Goal: Task Accomplishment & Management: Use online tool/utility

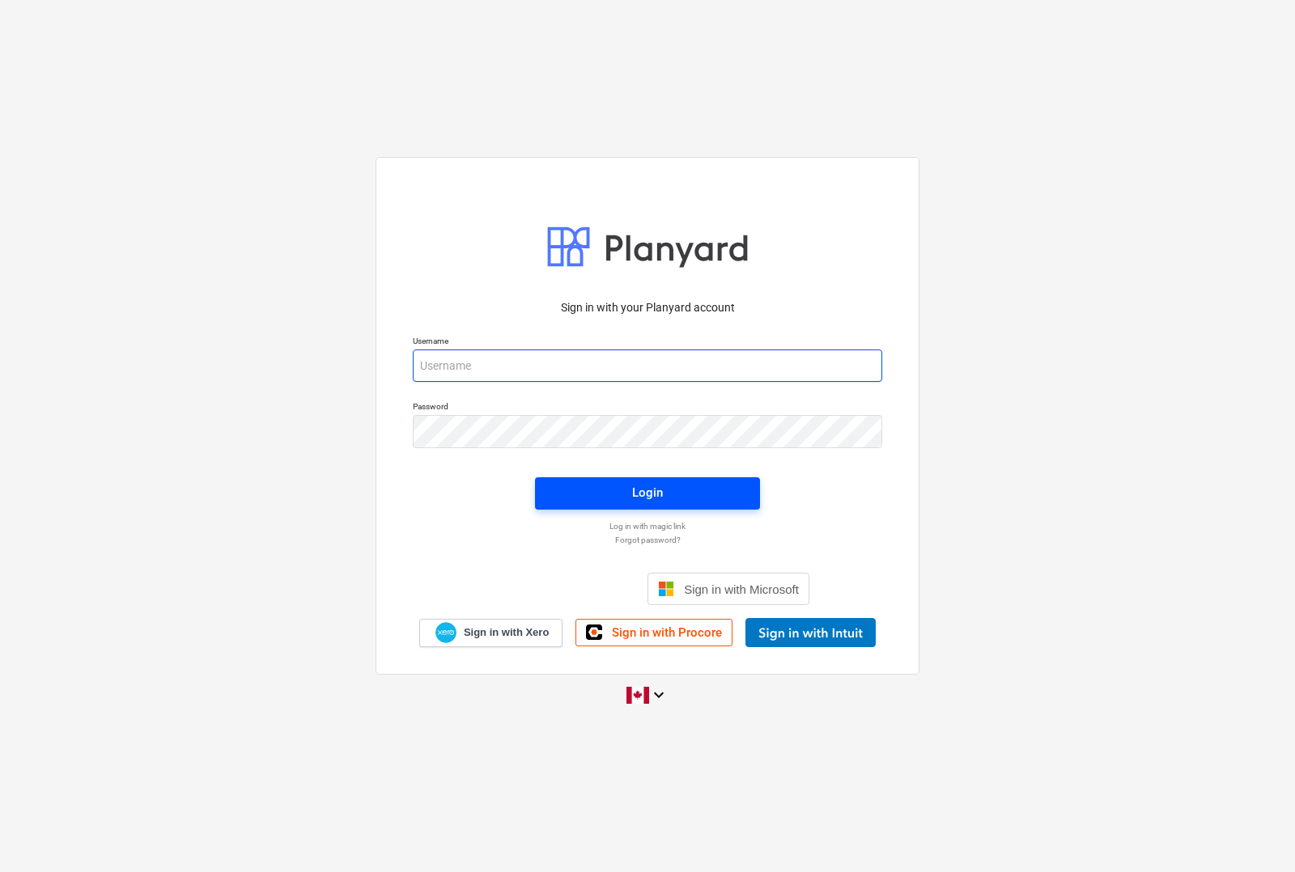
type input "[EMAIL_ADDRESS][DOMAIN_NAME]"
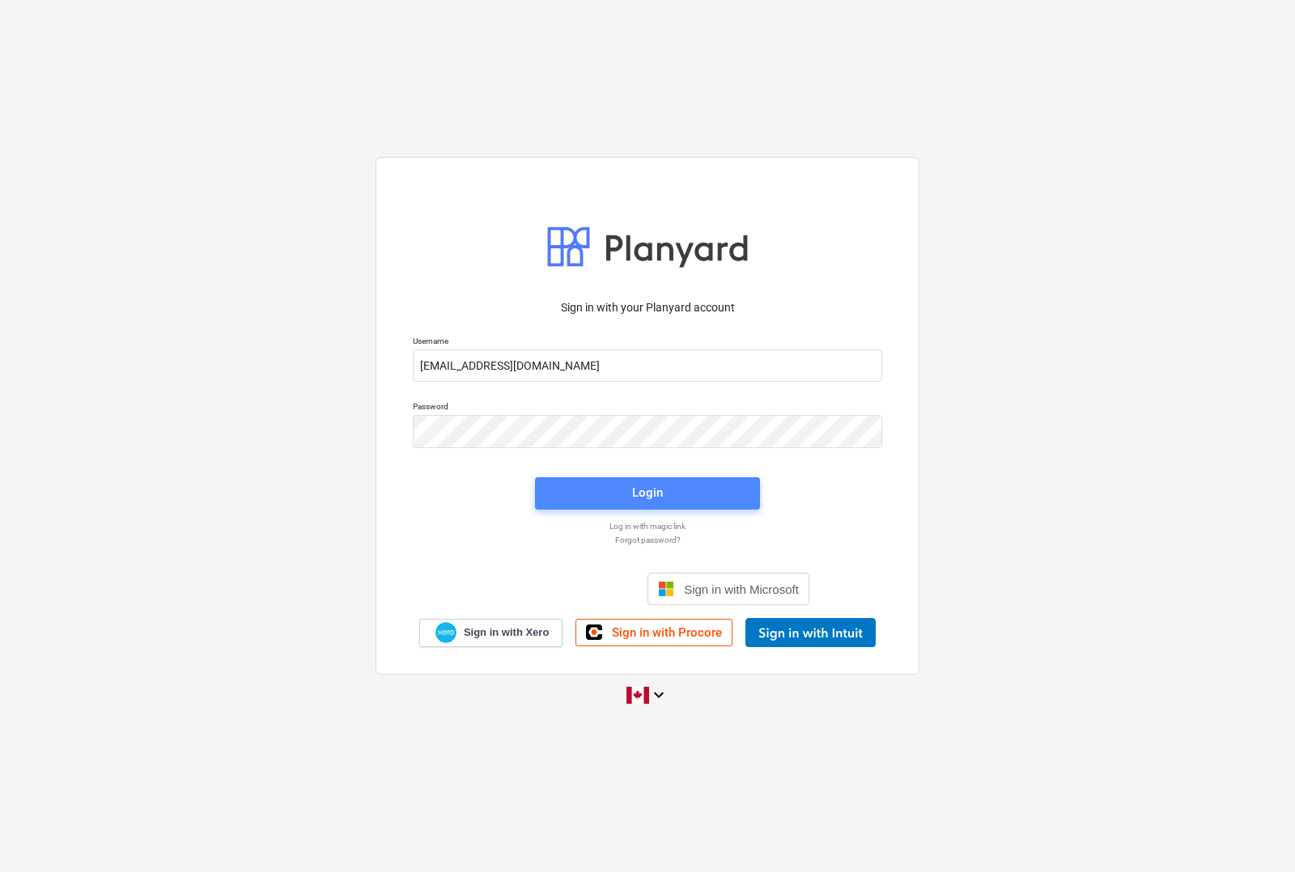
click at [640, 494] on div "Login" at bounding box center [647, 492] width 31 height 21
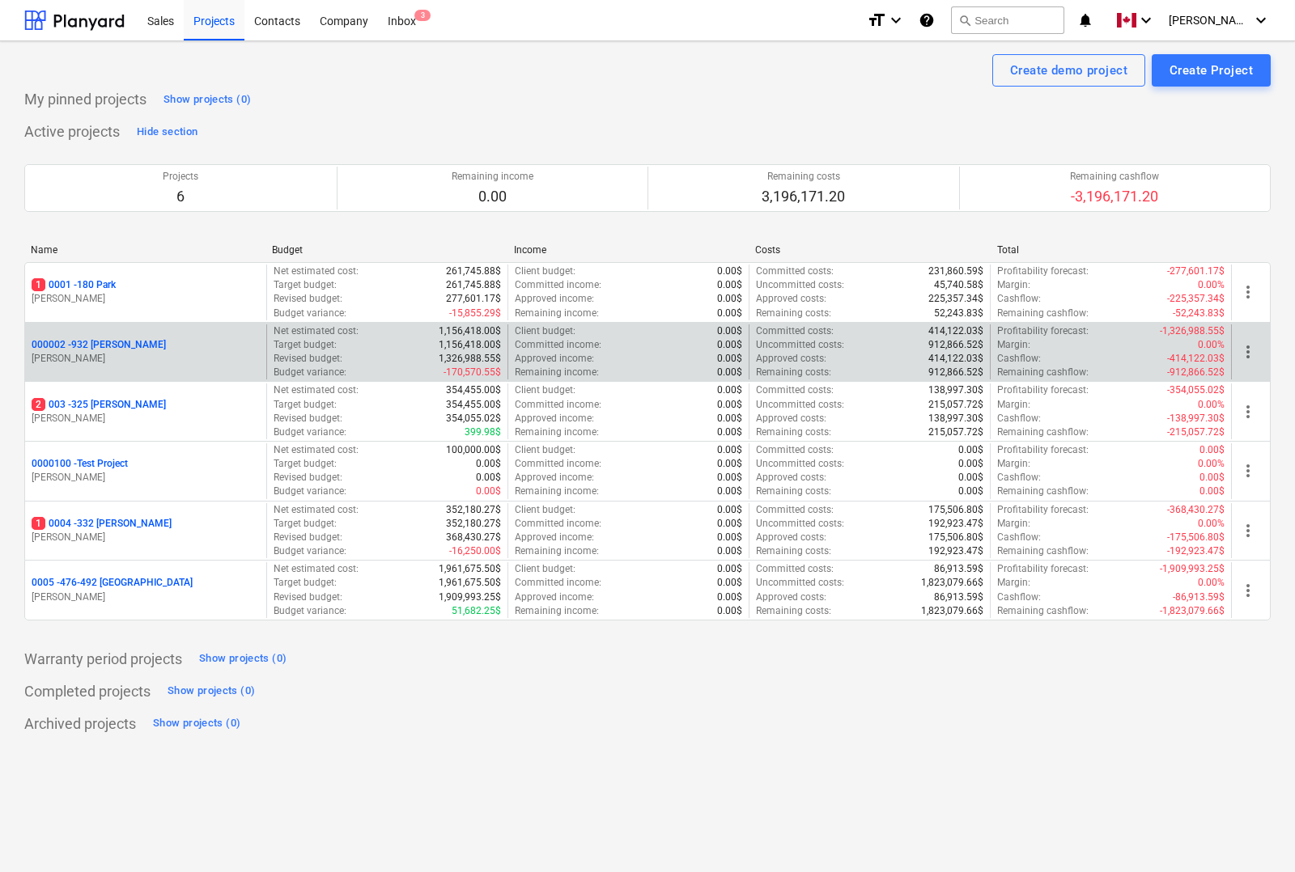
click at [112, 340] on p "000002 - 932 [PERSON_NAME]" at bounding box center [99, 345] width 134 height 14
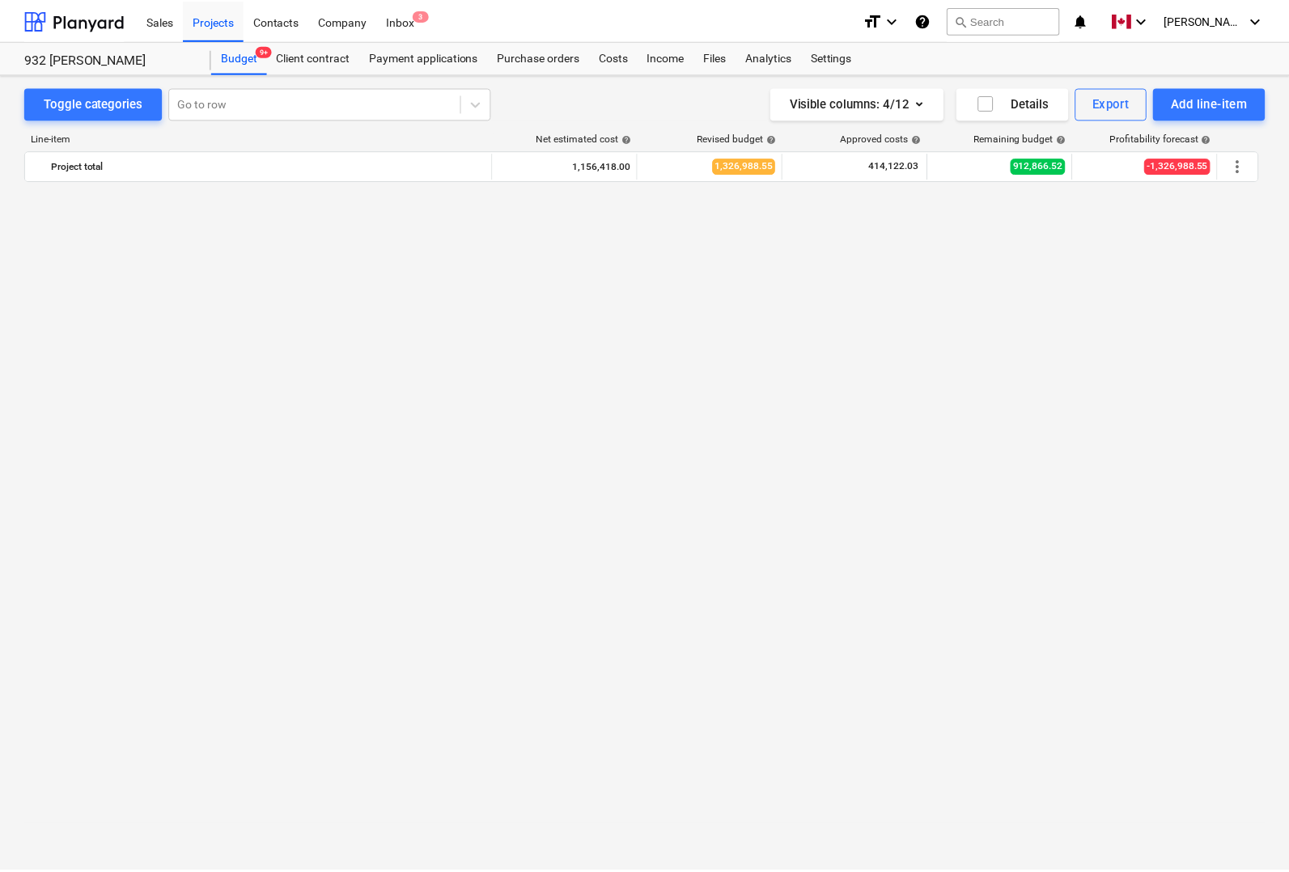
scroll to position [2527, 0]
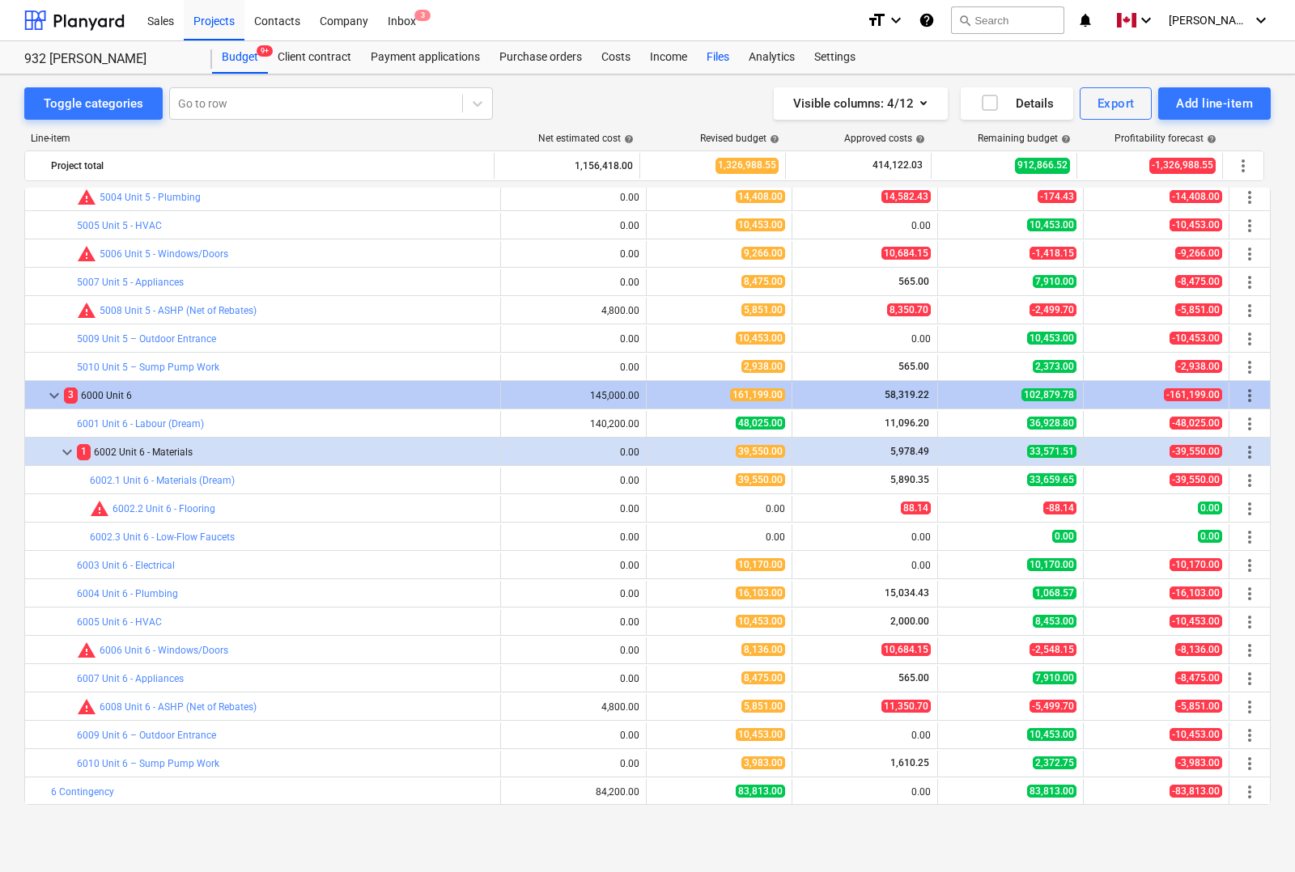
click at [717, 54] on div "Files" at bounding box center [718, 57] width 42 height 32
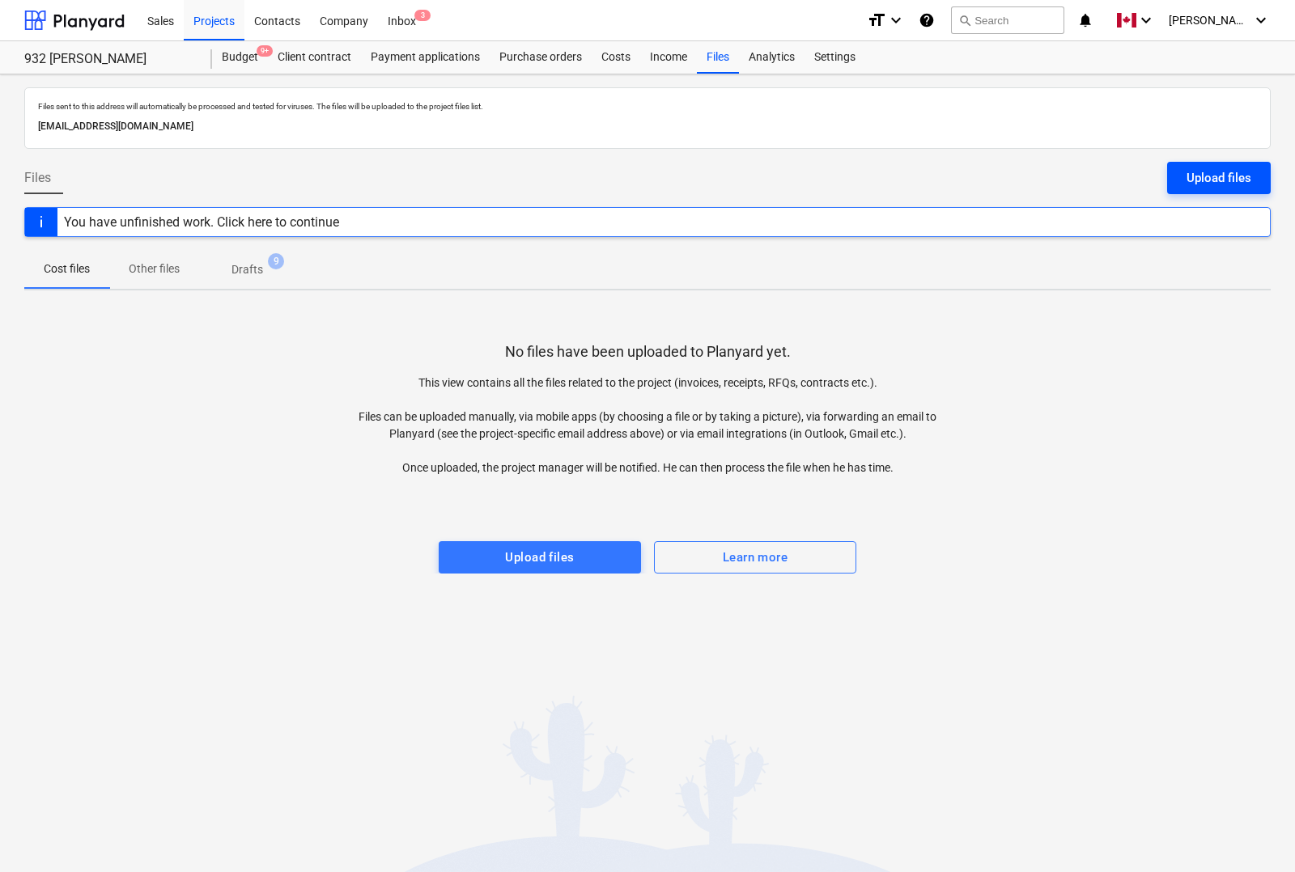
click at [1222, 180] on div "Upload files" at bounding box center [1218, 178] width 65 height 21
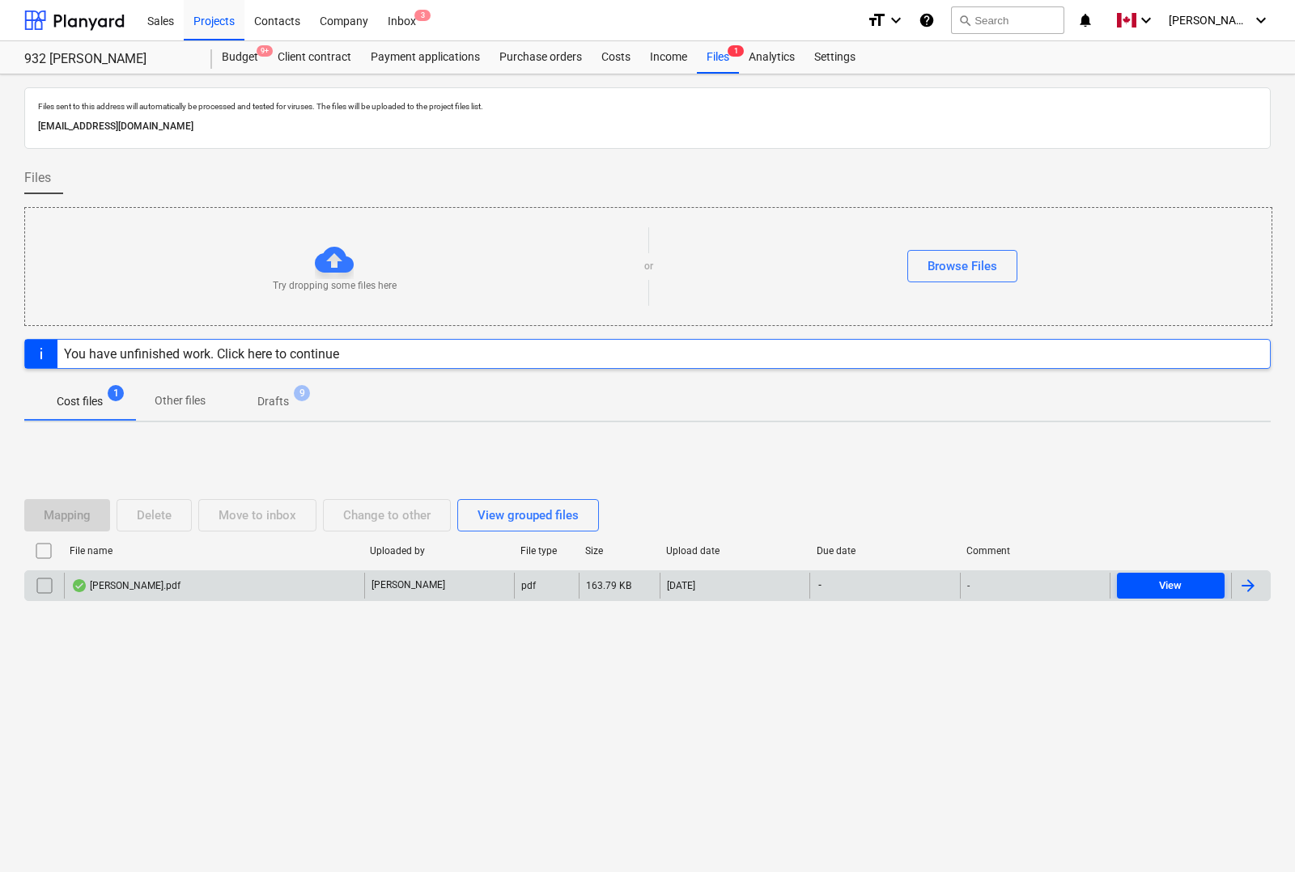
click at [1170, 588] on div "View" at bounding box center [1170, 586] width 23 height 19
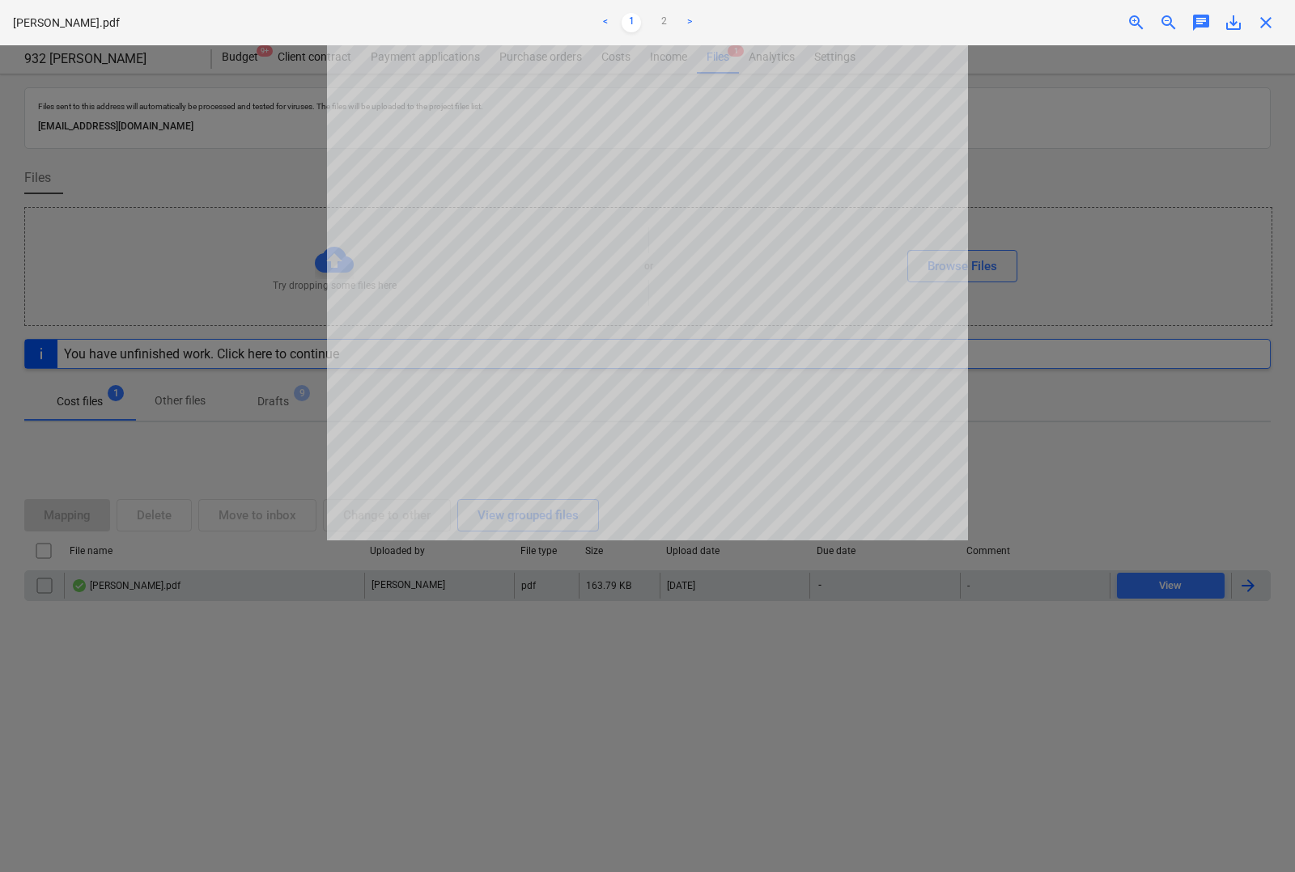
click at [1061, 511] on div at bounding box center [647, 458] width 1295 height 827
click at [1220, 492] on div at bounding box center [647, 458] width 1295 height 827
click at [1233, 539] on div at bounding box center [647, 458] width 1295 height 827
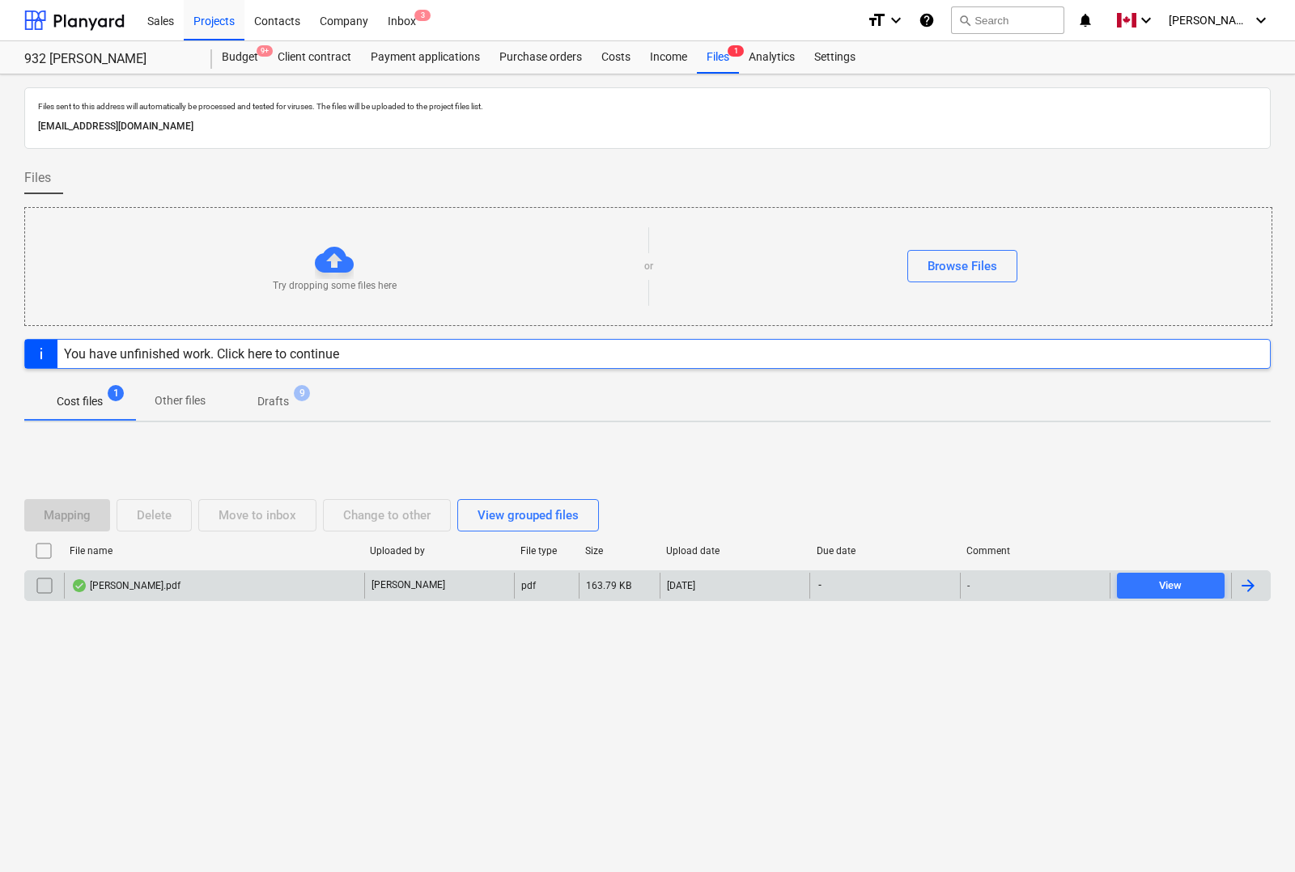
click at [1249, 592] on div at bounding box center [1247, 585] width 19 height 19
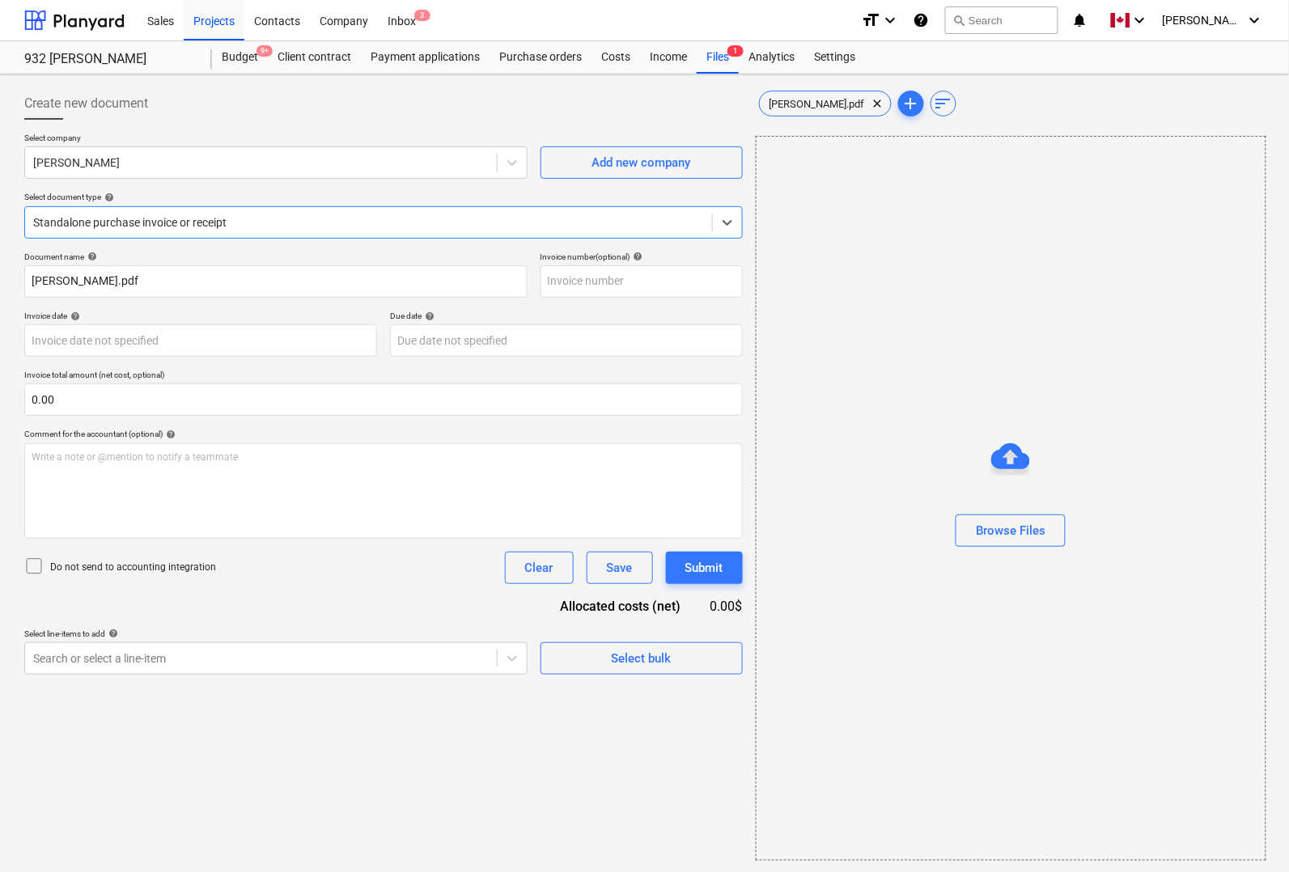
type input "[PERSON_NAME].pdf"
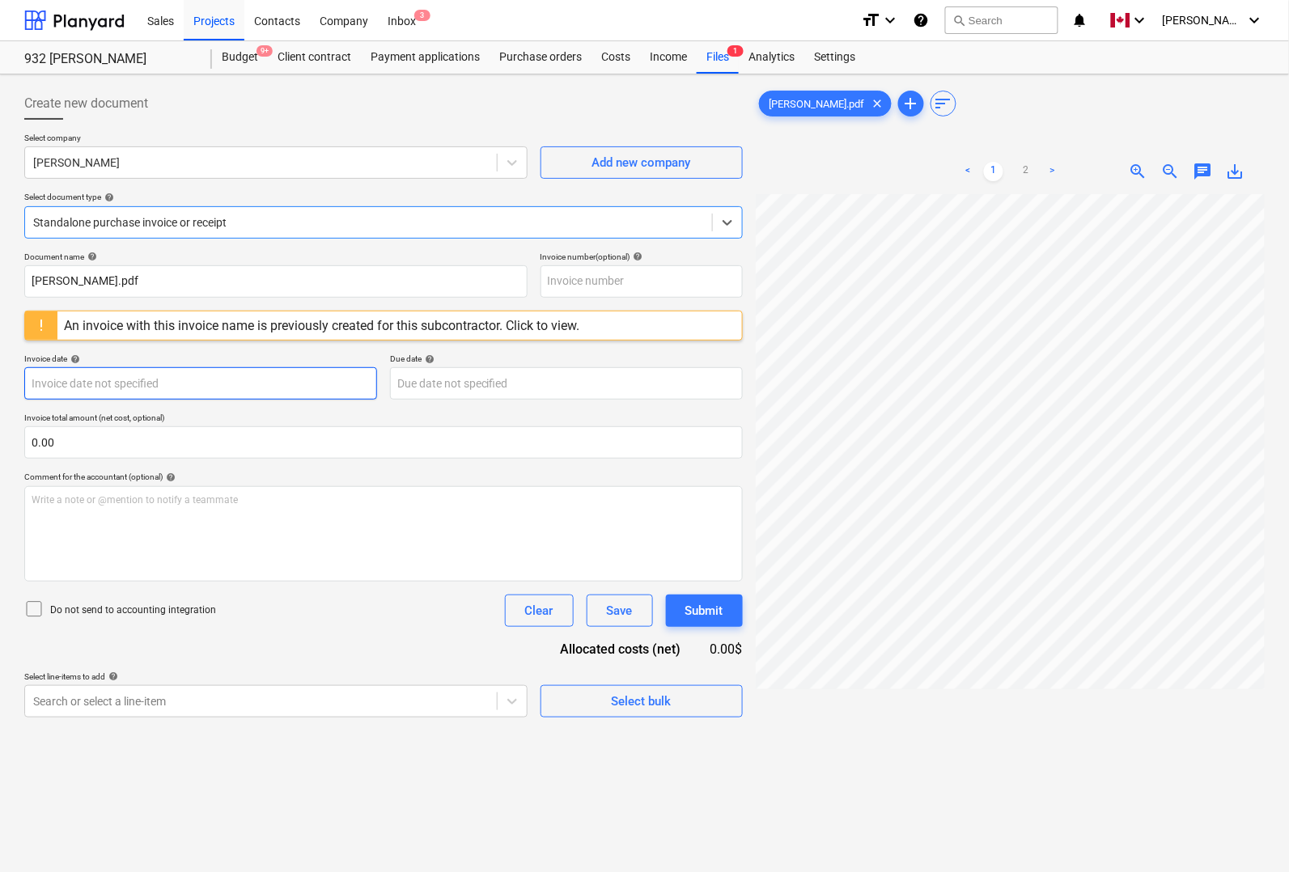
click at [110, 382] on body "Sales Projects Contacts Company Inbox 3 format_size keyboard_arrow_down help se…" at bounding box center [644, 436] width 1289 height 872
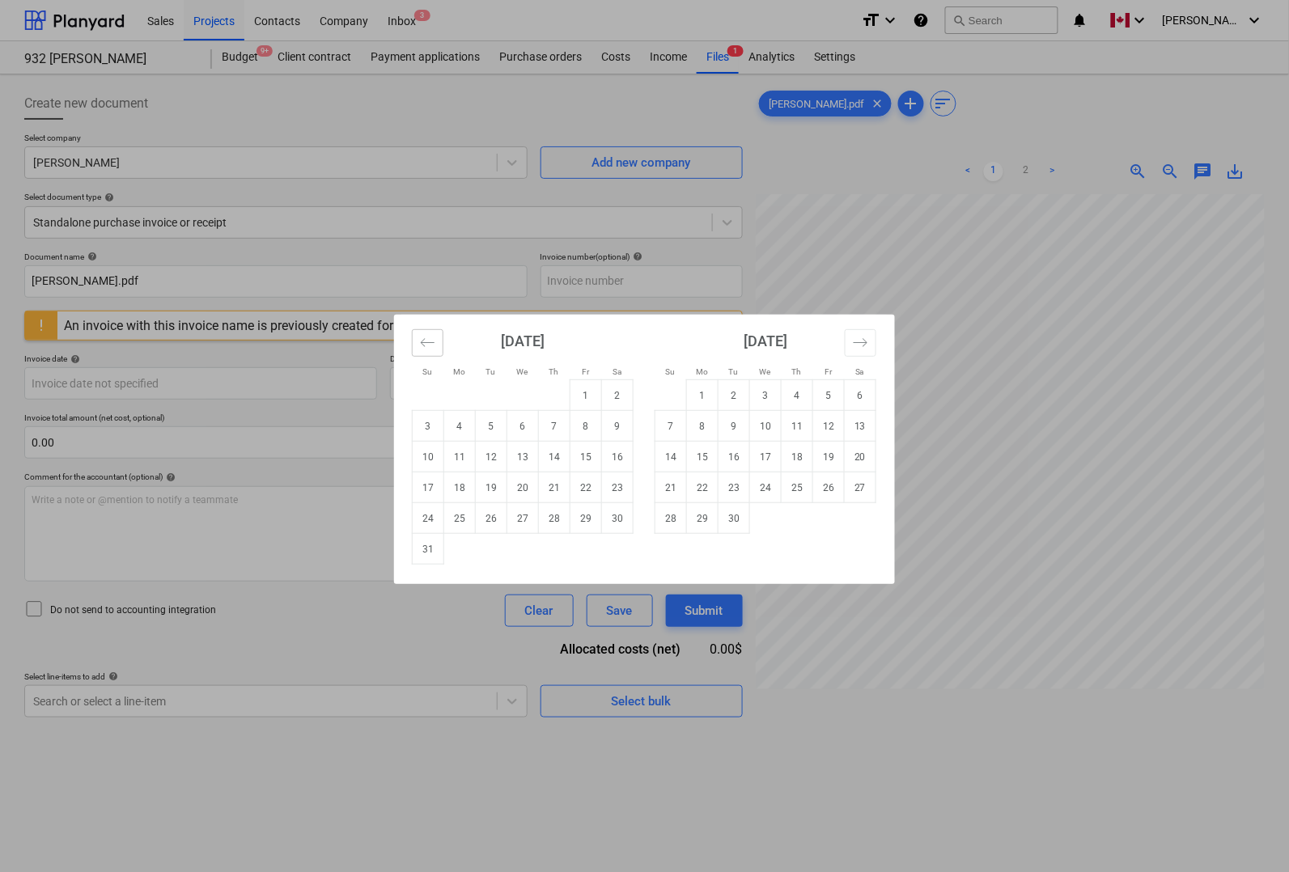
click at [425, 342] on icon "Move backward to switch to the previous month." at bounding box center [427, 342] width 15 height 15
click at [468, 461] on td "14" at bounding box center [460, 457] width 32 height 31
type input "[DATE]"
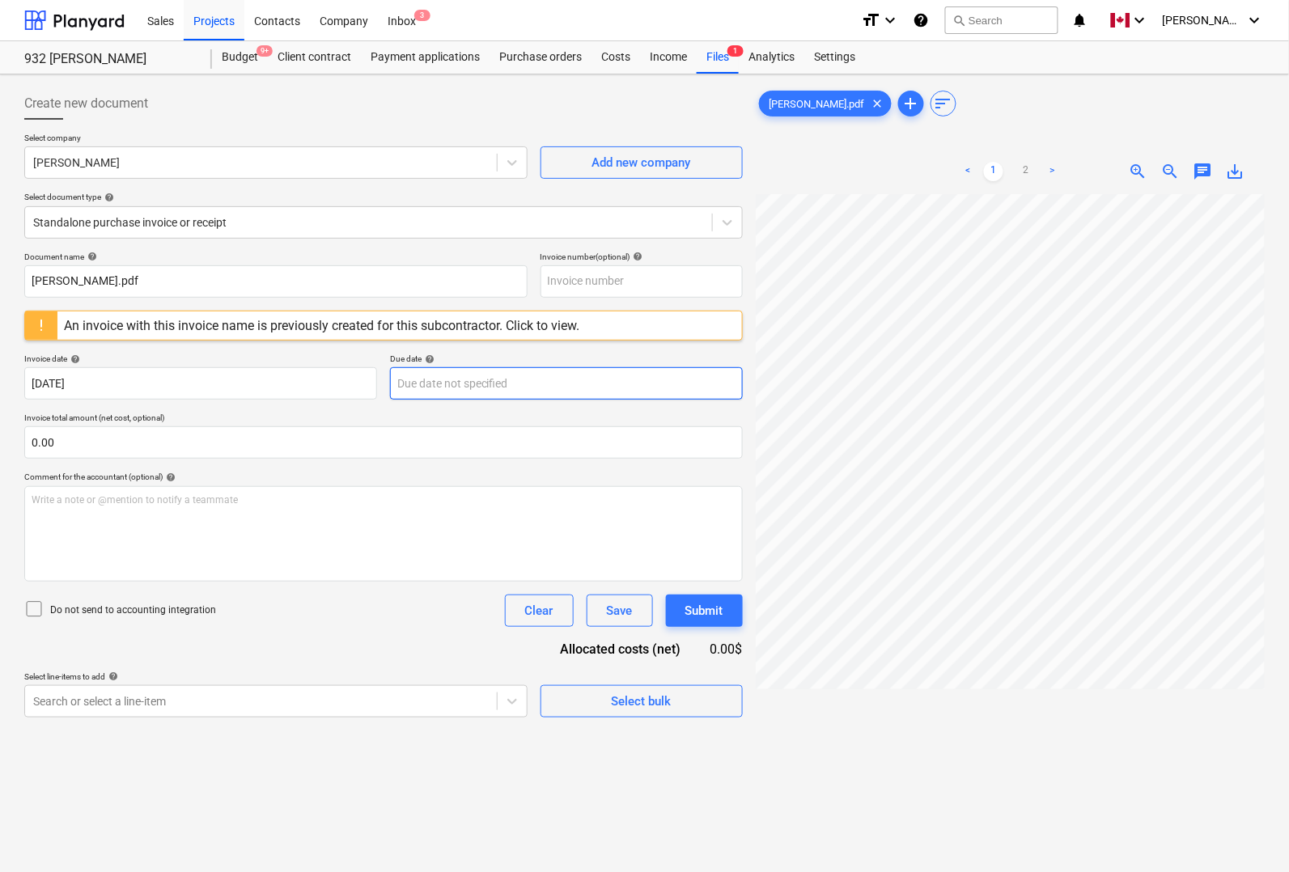
click at [499, 385] on body "Sales Projects Contacts Company Inbox 3 format_size keyboard_arrow_down help se…" at bounding box center [644, 436] width 1289 height 872
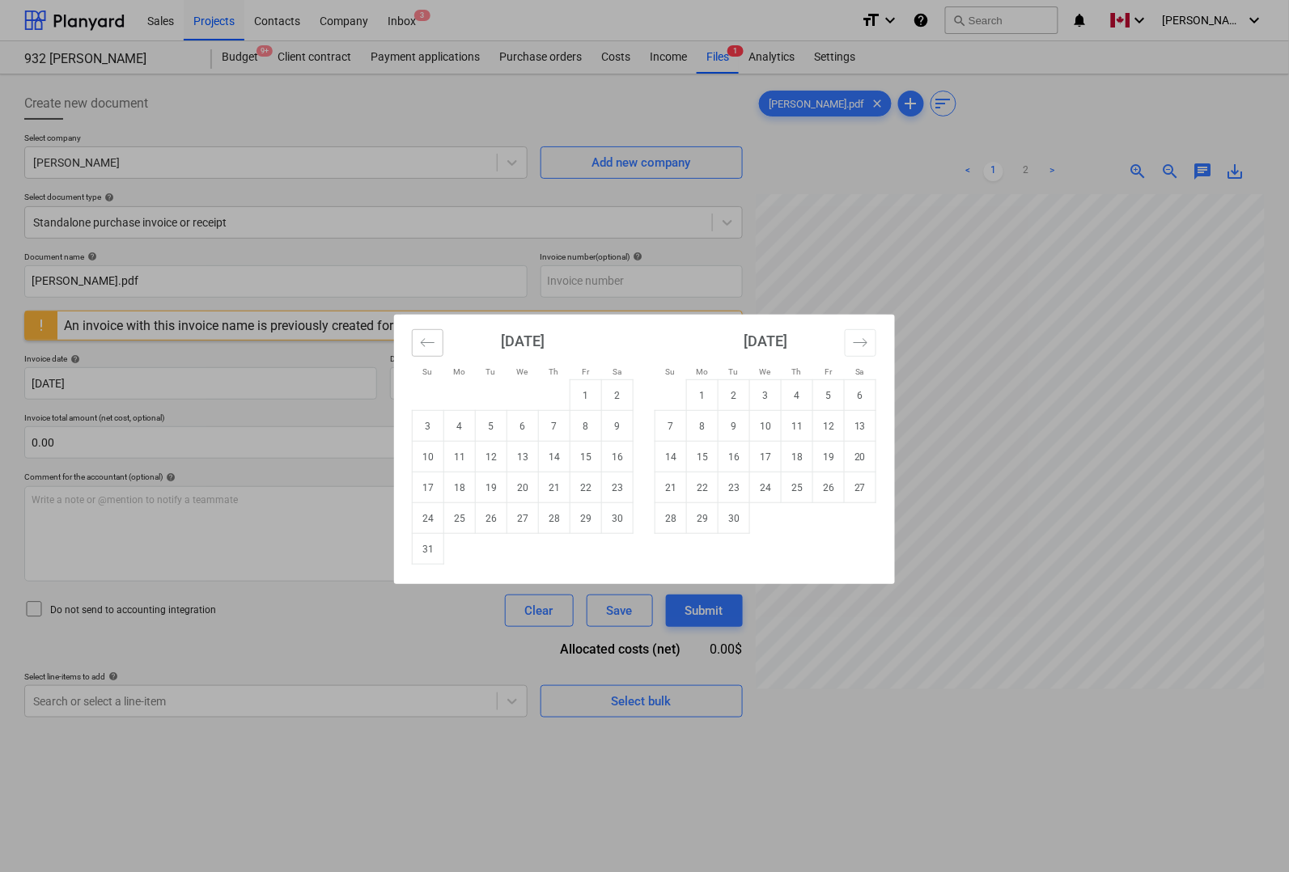
click at [431, 342] on icon "Move backward to switch to the previous month." at bounding box center [427, 342] width 15 height 15
click at [466, 461] on td "14" at bounding box center [460, 457] width 32 height 31
type input "[DATE]"
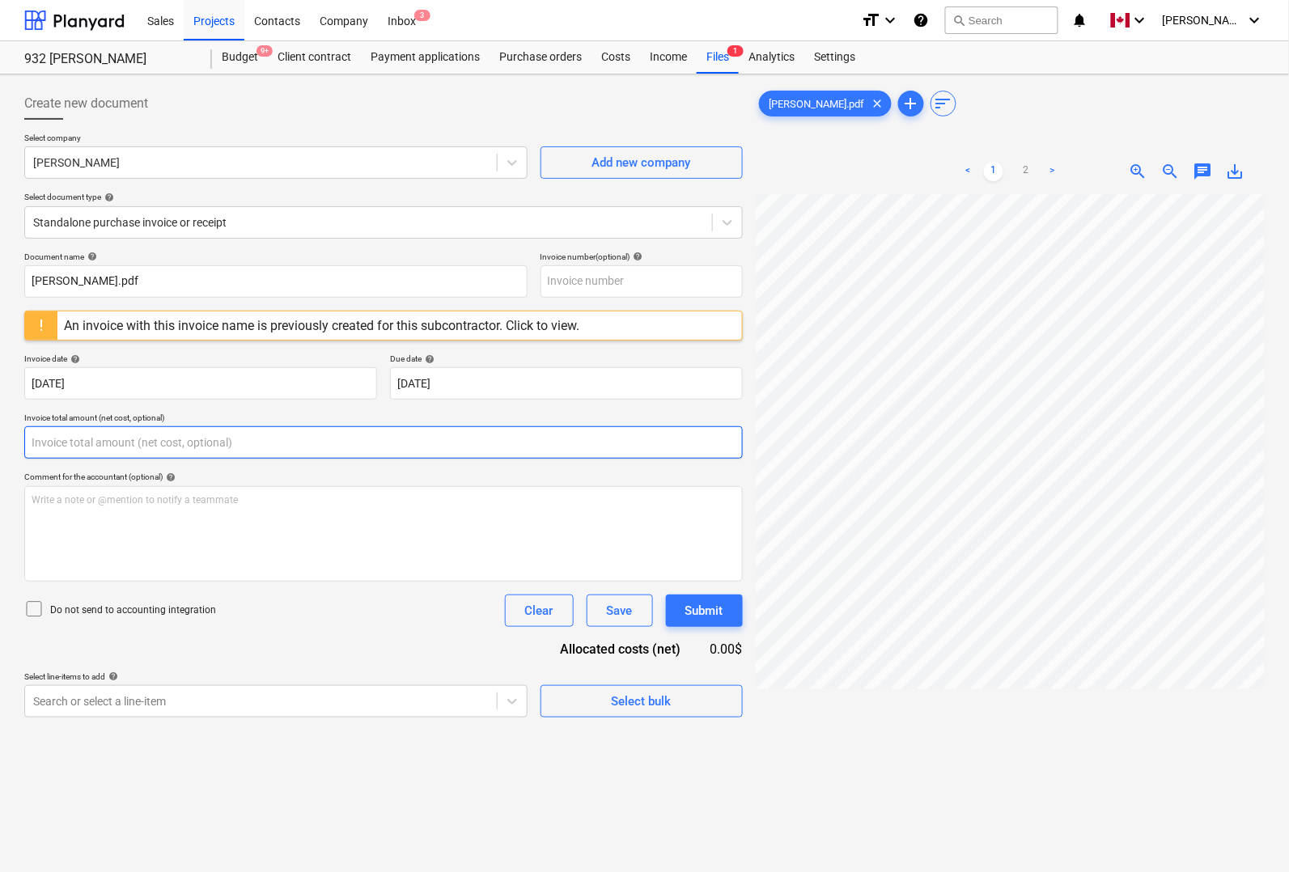
click at [272, 449] on input "text" at bounding box center [383, 442] width 719 height 32
type input "0.00"
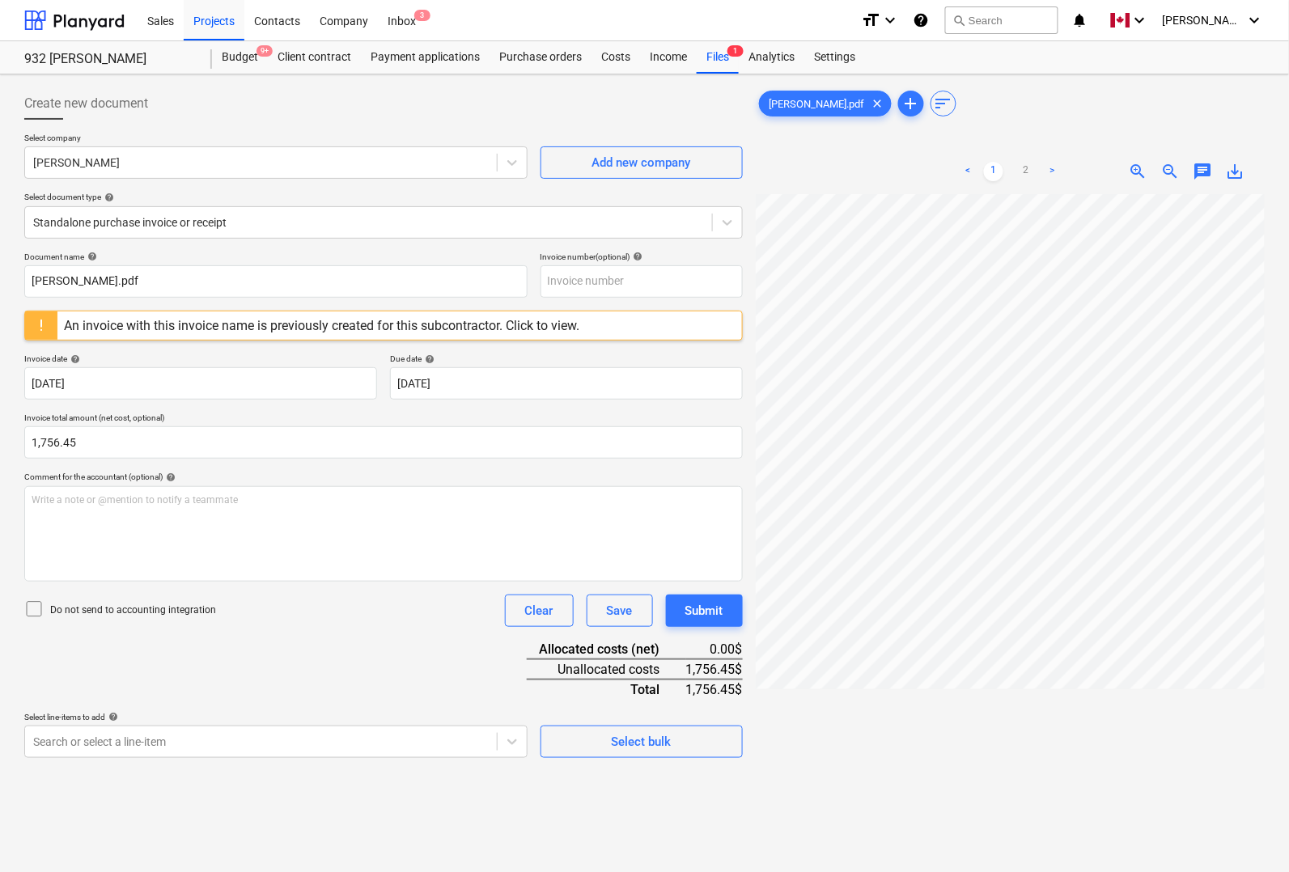
click at [285, 608] on div "Do not send to accounting integration Clear Save Submit" at bounding box center [383, 611] width 719 height 32
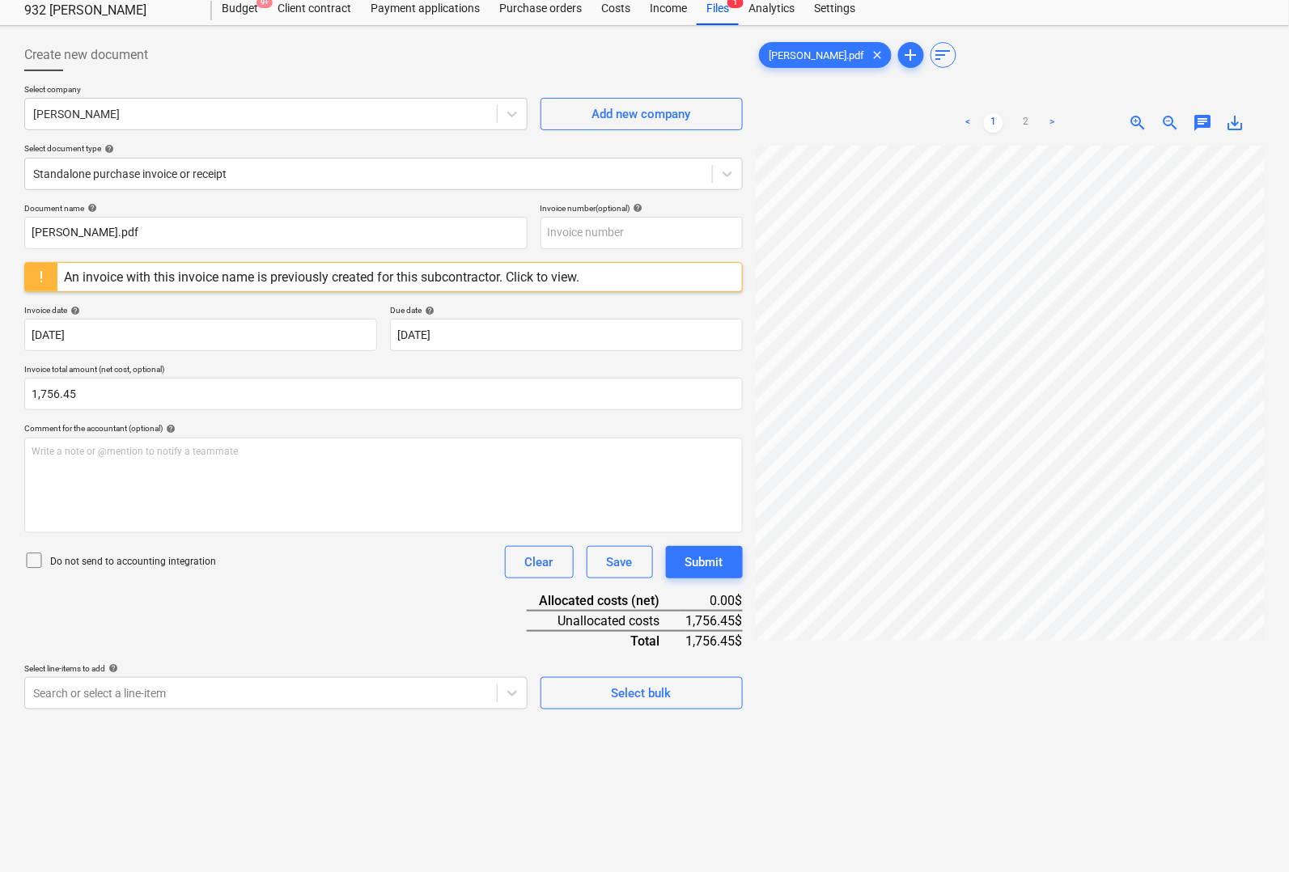
scroll to position [162, 0]
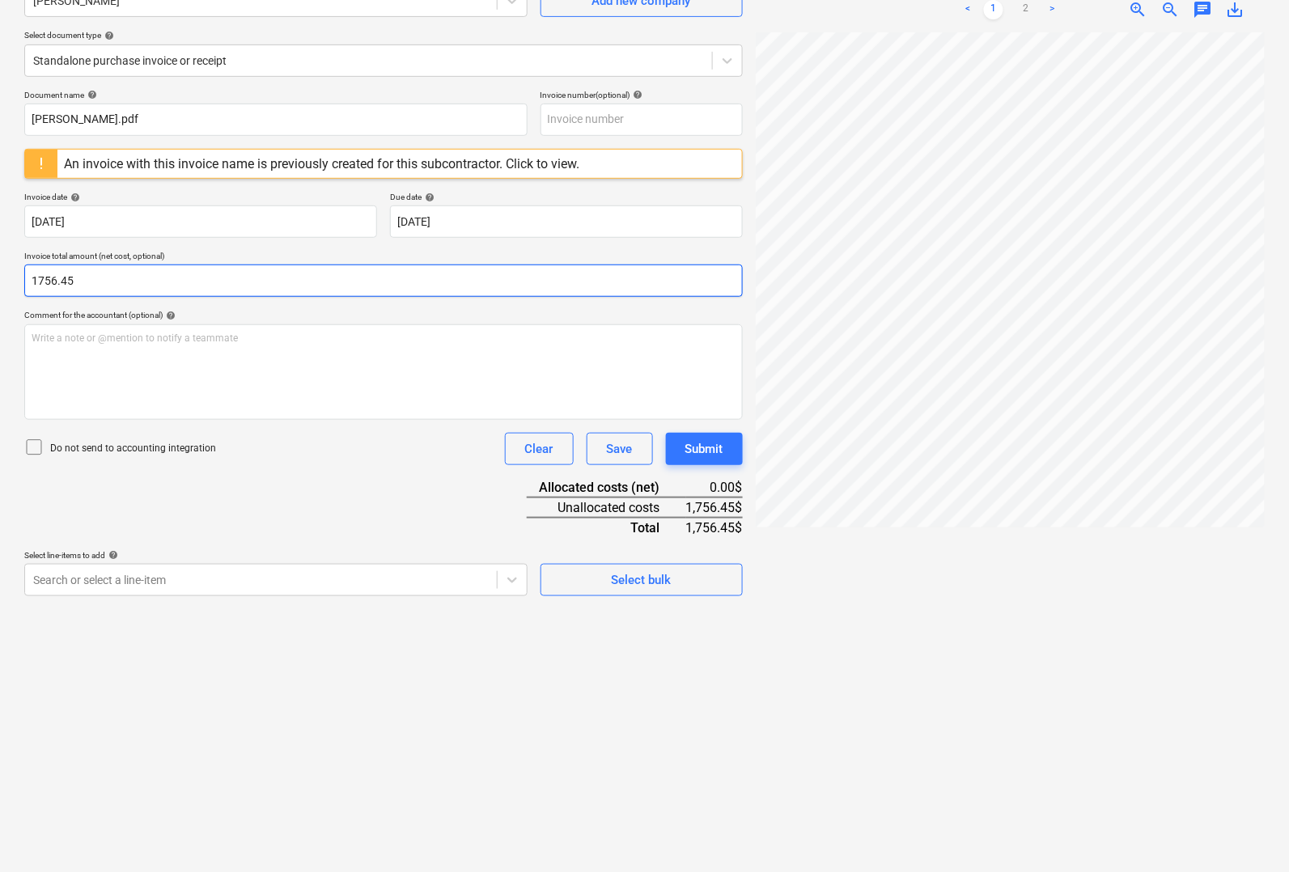
drag, startPoint x: 82, startPoint y: 277, endPoint x: 2, endPoint y: 273, distance: 80.2
click at [2, 273] on div "Create new document Select company [PERSON_NAME] Contractor Add new company Sel…" at bounding box center [644, 393] width 1289 height 960
type input "1,696.13"
click at [372, 494] on div "Document name help [PERSON_NAME].pdf Invoice number (optional) help An invoice …" at bounding box center [383, 343] width 719 height 507
click at [189, 583] on div at bounding box center [261, 580] width 456 height 16
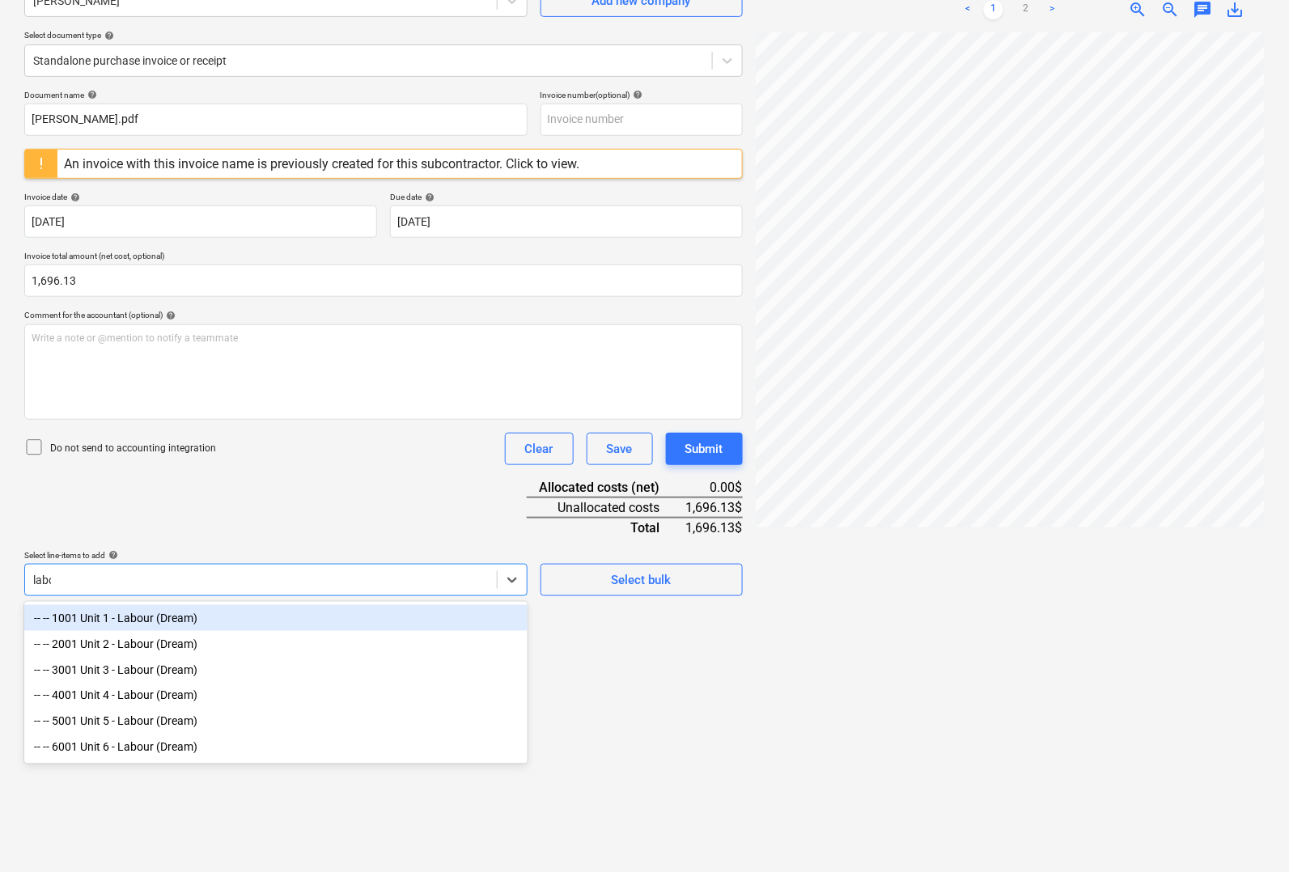
type input "labou"
click at [193, 612] on div "-- -- 1001 Unit 1 - Labour (Dream)" at bounding box center [275, 618] width 503 height 26
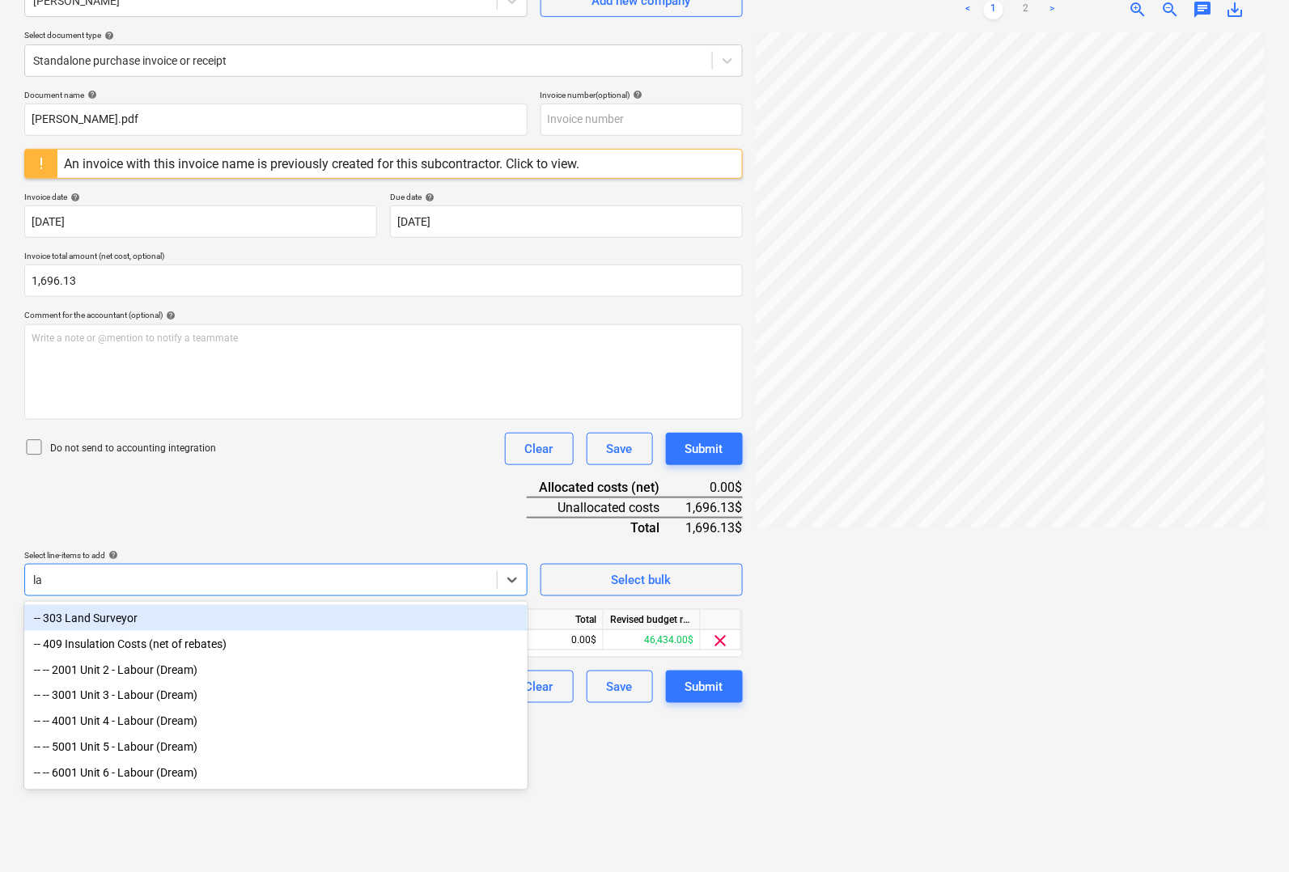
type input "lab"
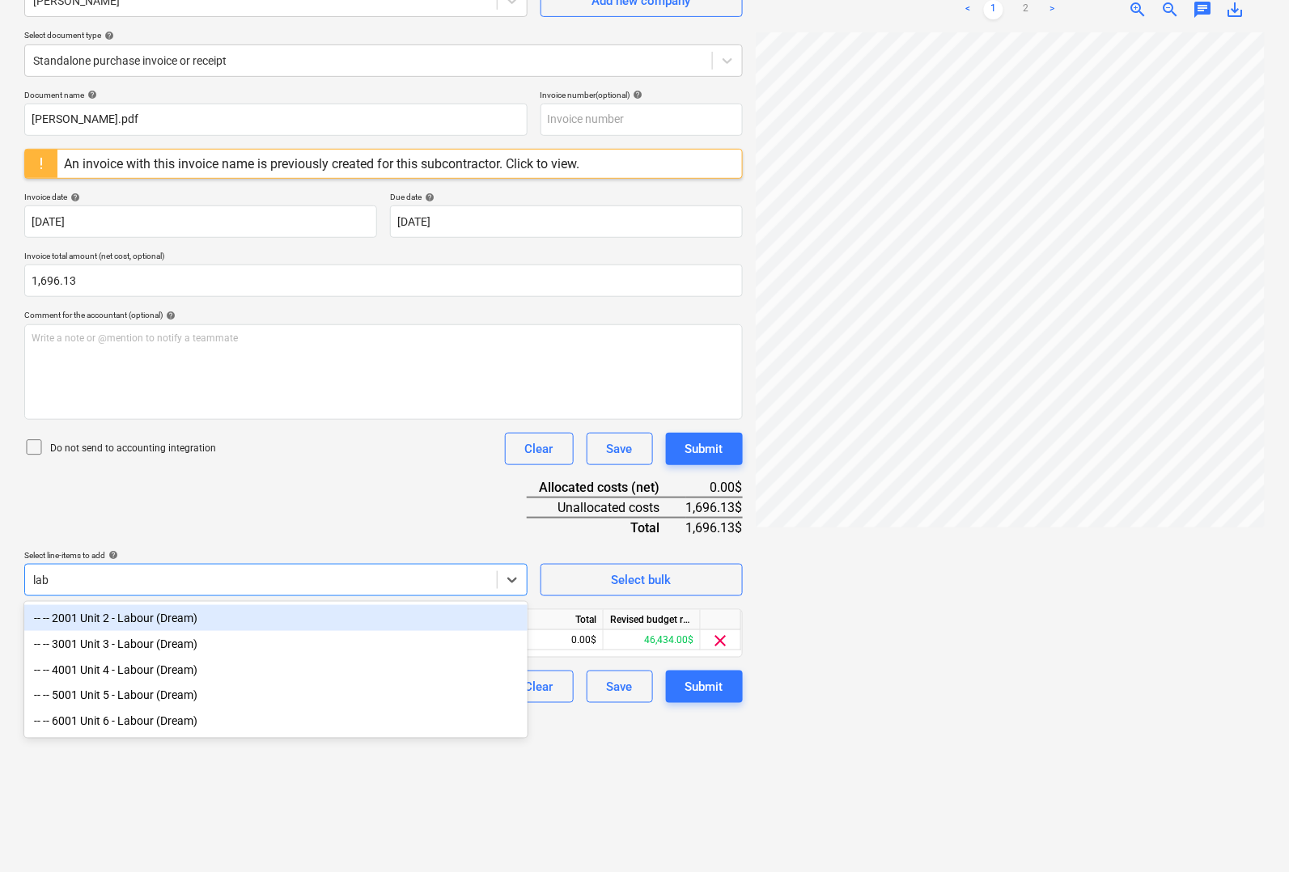
click at [163, 626] on div "-- -- 2001 Unit 2 - Labour (Dream)" at bounding box center [275, 618] width 503 height 26
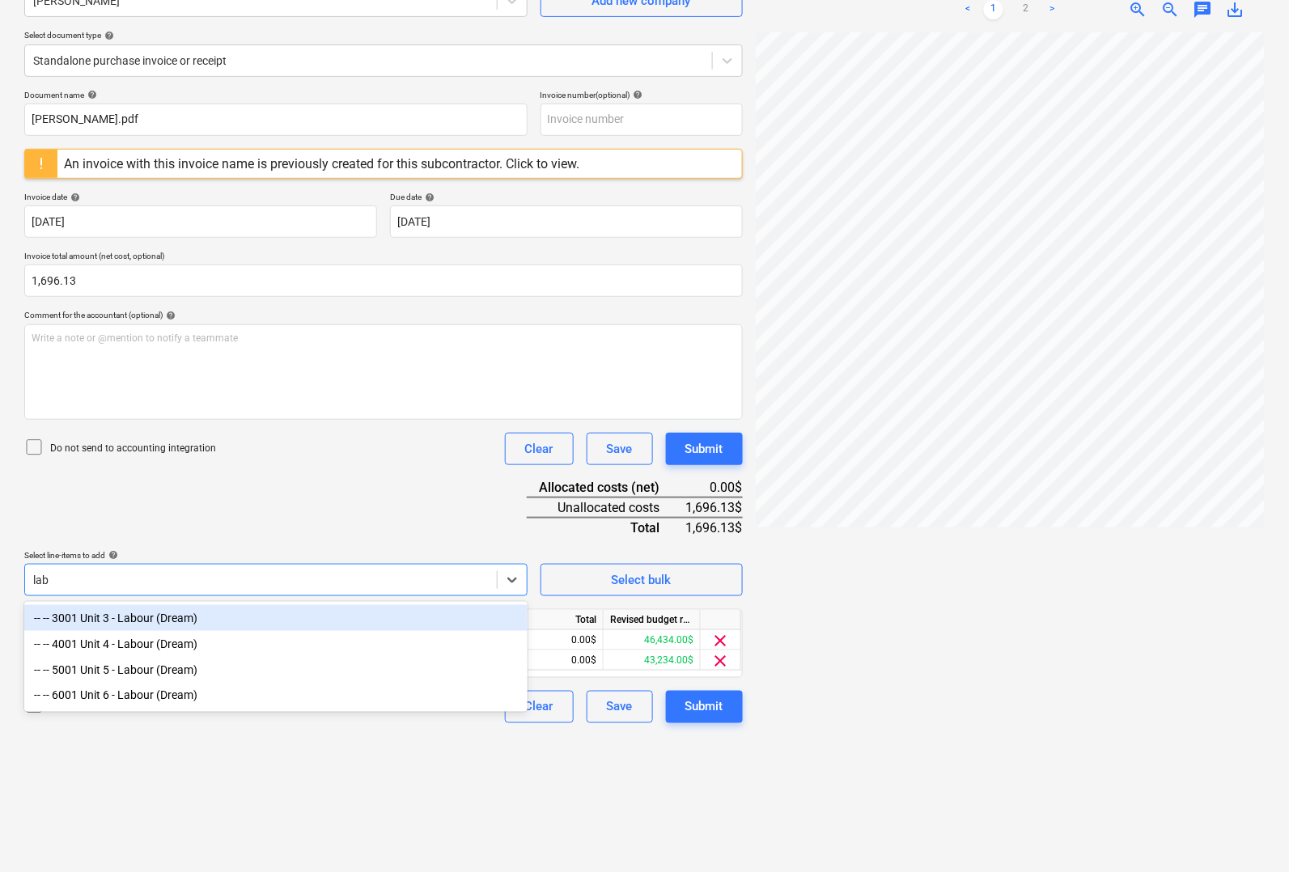
type input "labo"
click at [163, 613] on div "-- -- 3001 Unit 3 - Labour (Dream)" at bounding box center [275, 618] width 503 height 26
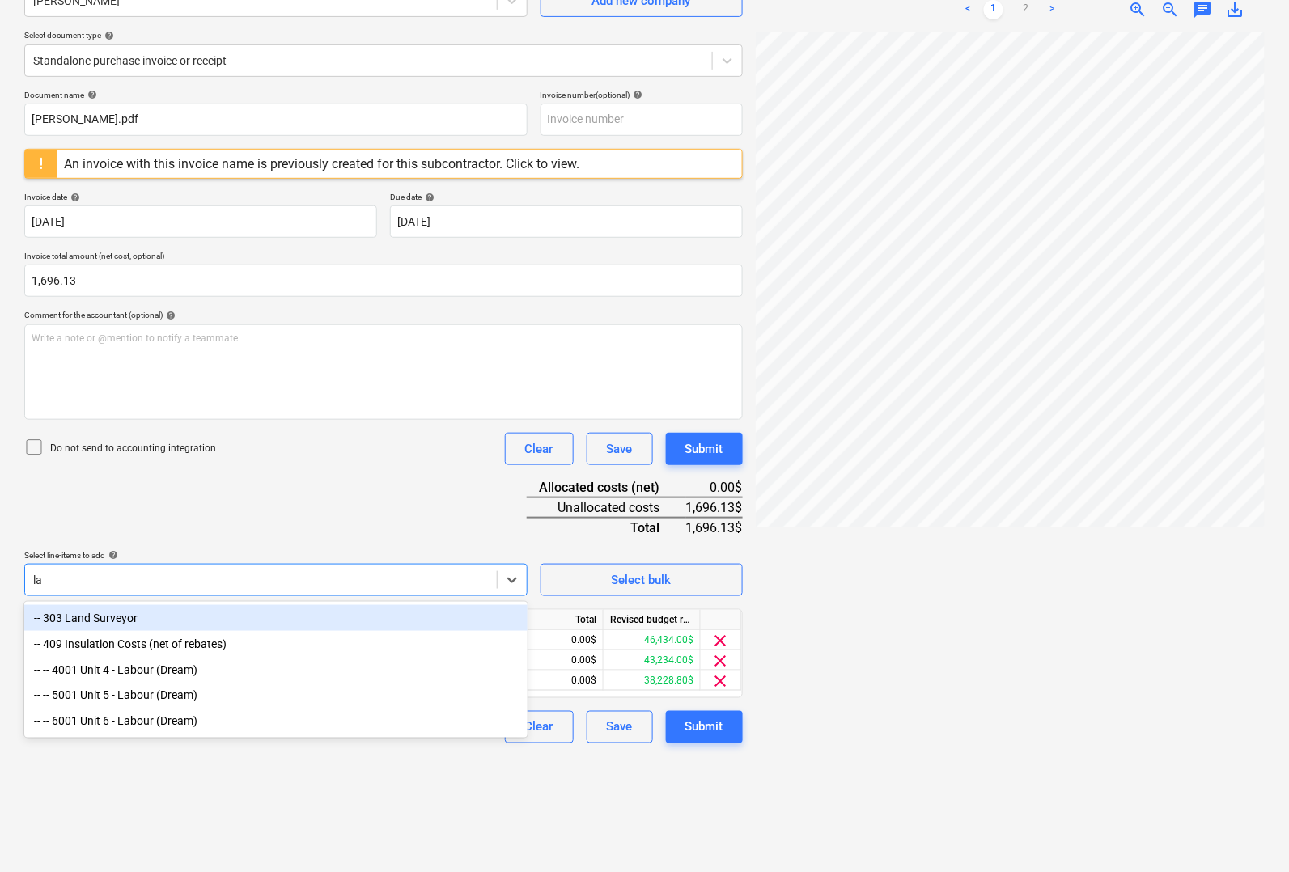
type input "lab"
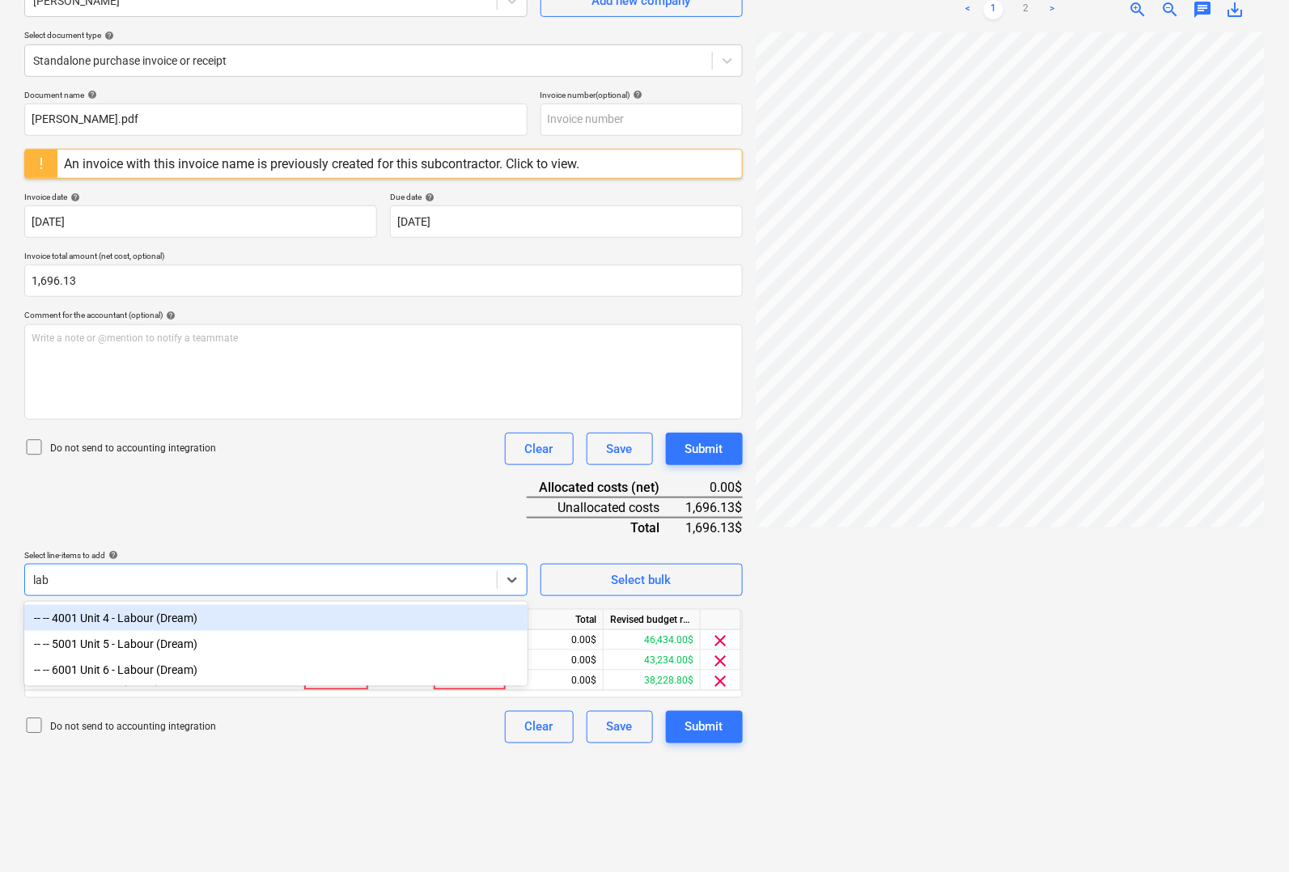
click at [163, 613] on div "-- -- 4001 Unit 4 - Labour (Dream)" at bounding box center [275, 618] width 503 height 26
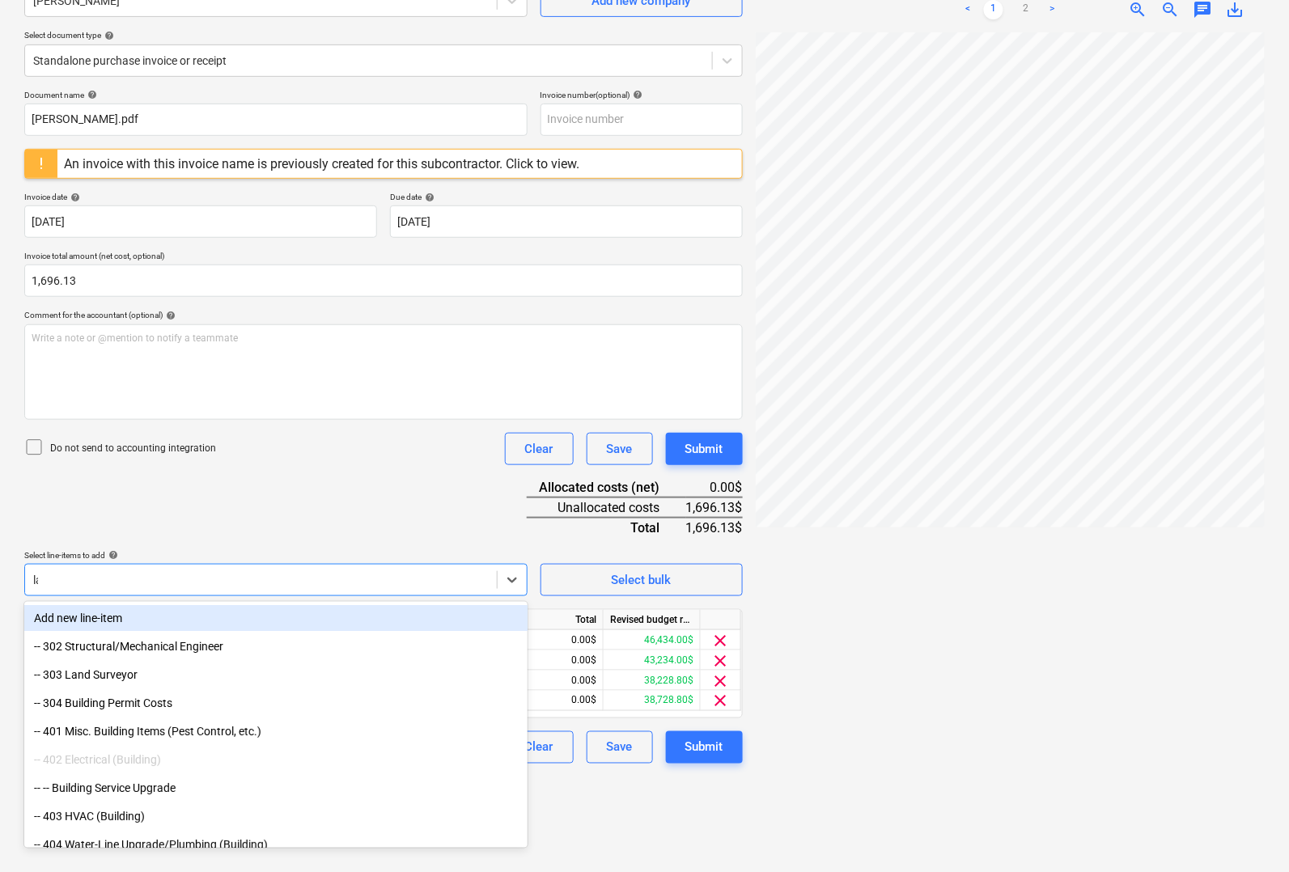
type input "lab"
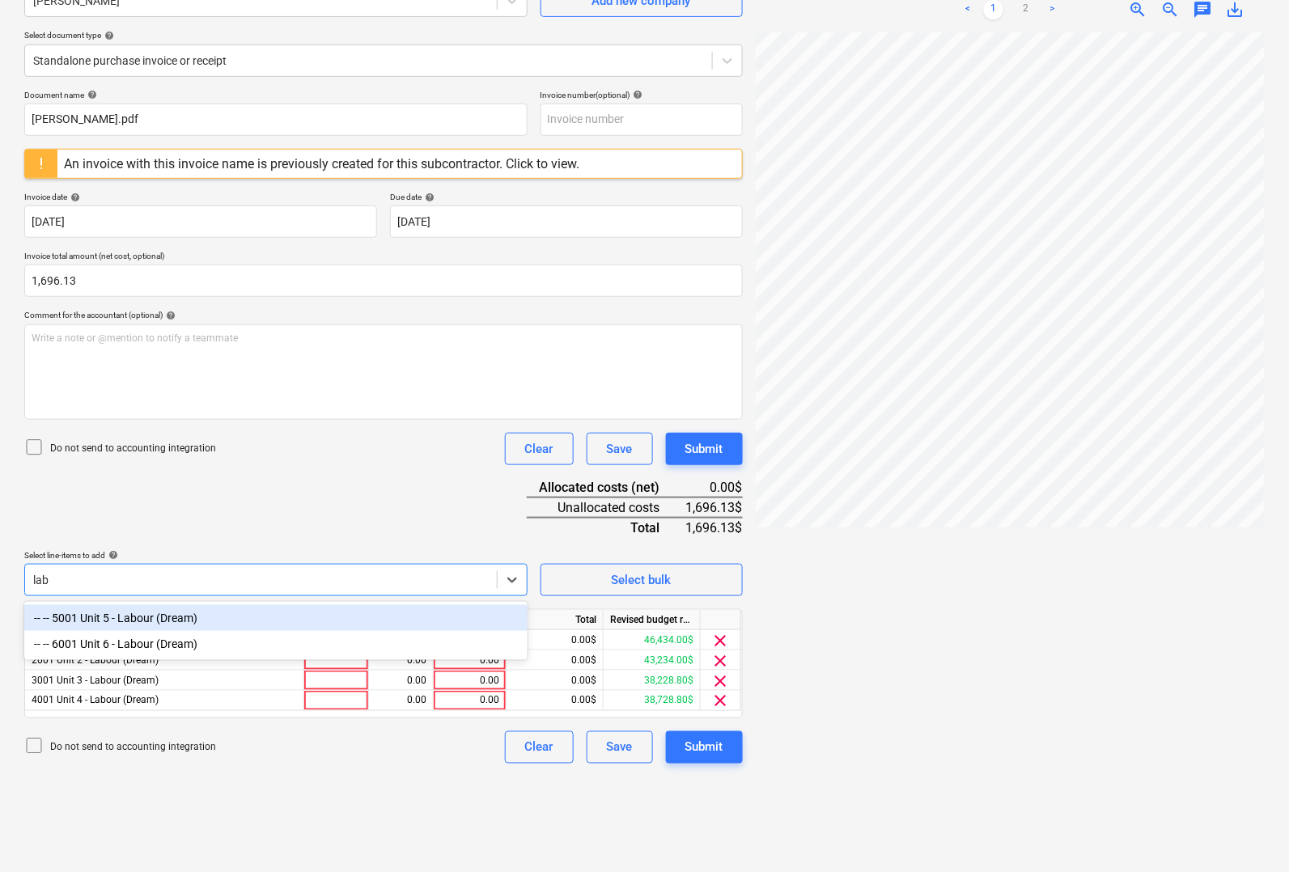
click at [163, 613] on div "-- -- 5001 Unit 5 - Labour (Dream)" at bounding box center [275, 618] width 503 height 26
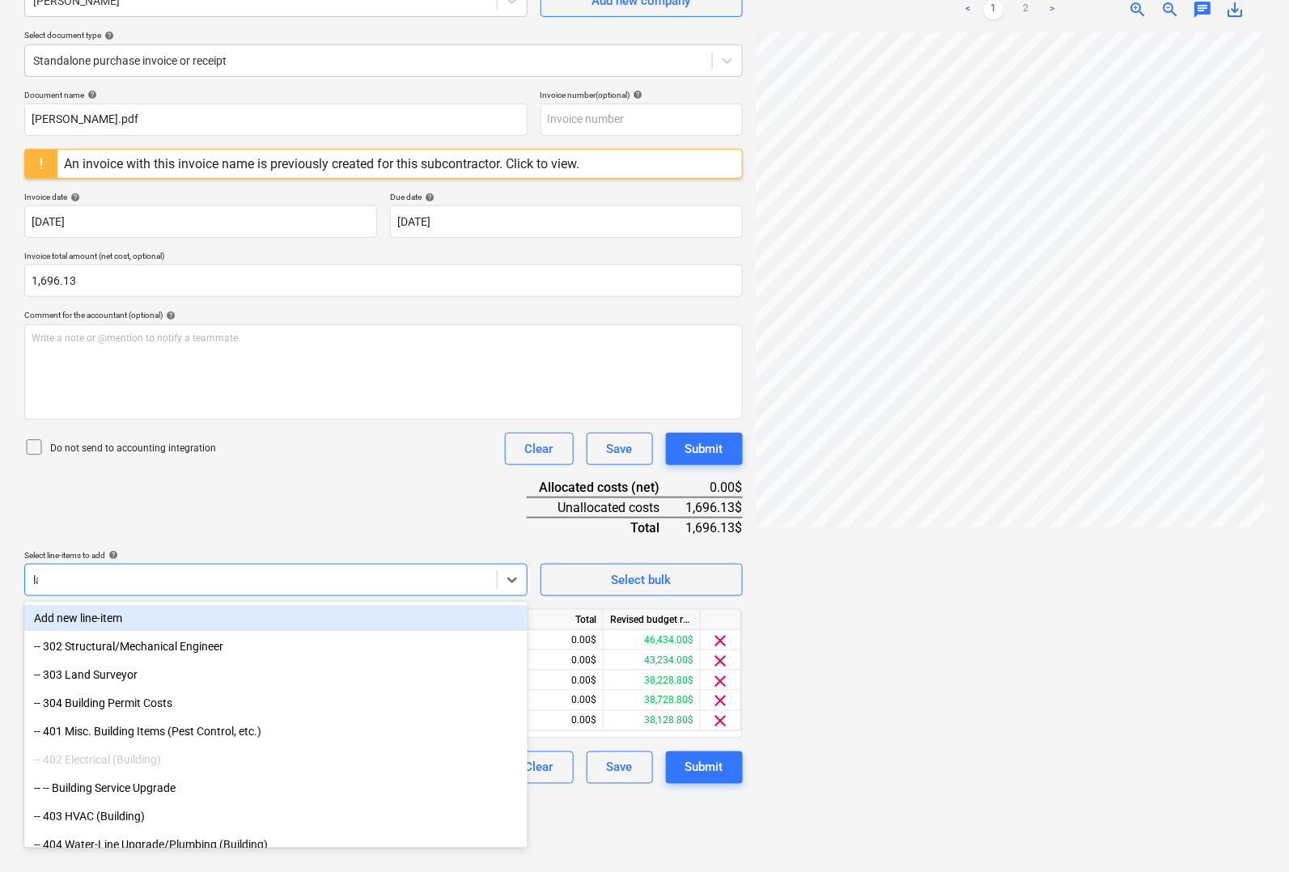
type input "lab"
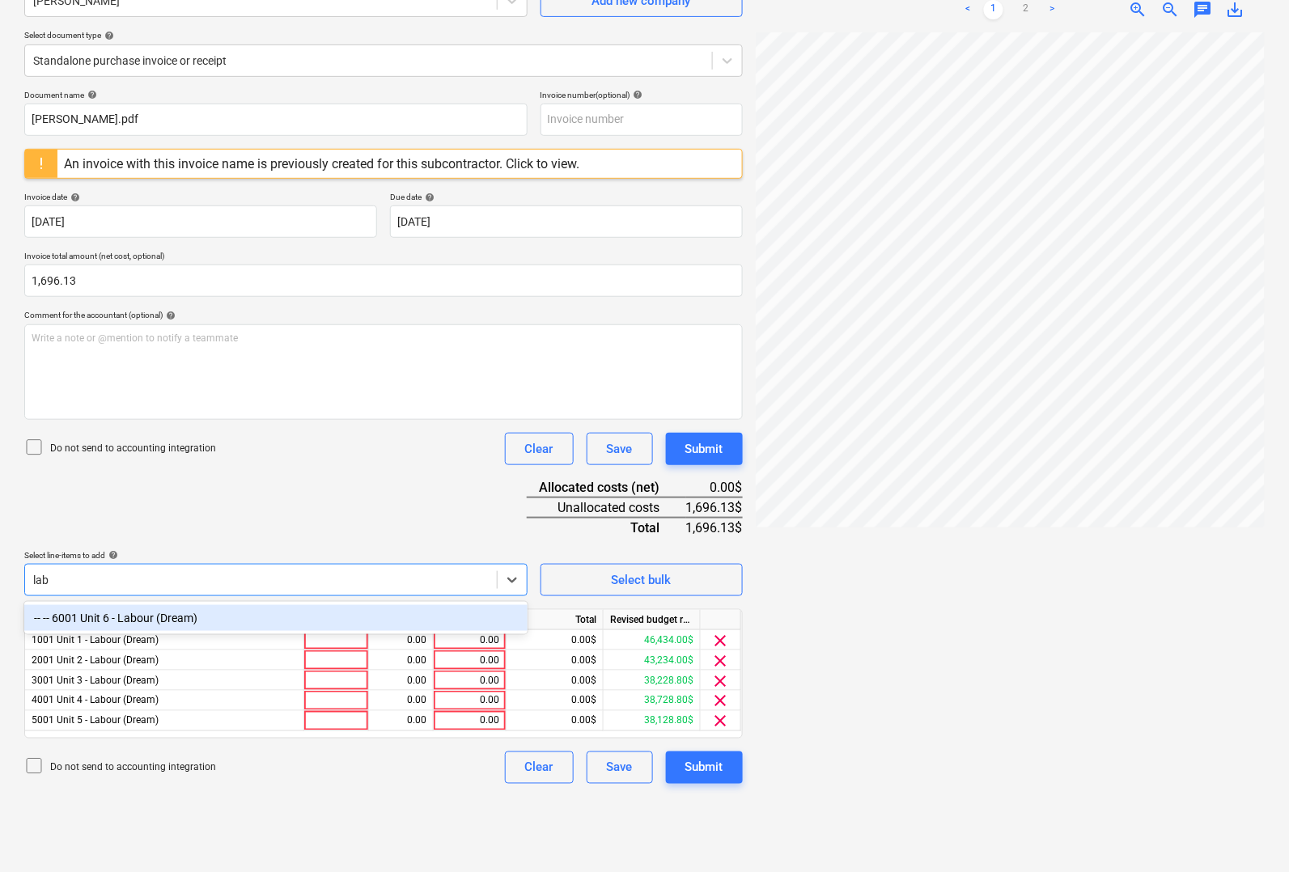
click at [162, 612] on div "-- -- 6001 Unit 6 - Labour (Dream)" at bounding box center [275, 618] width 503 height 26
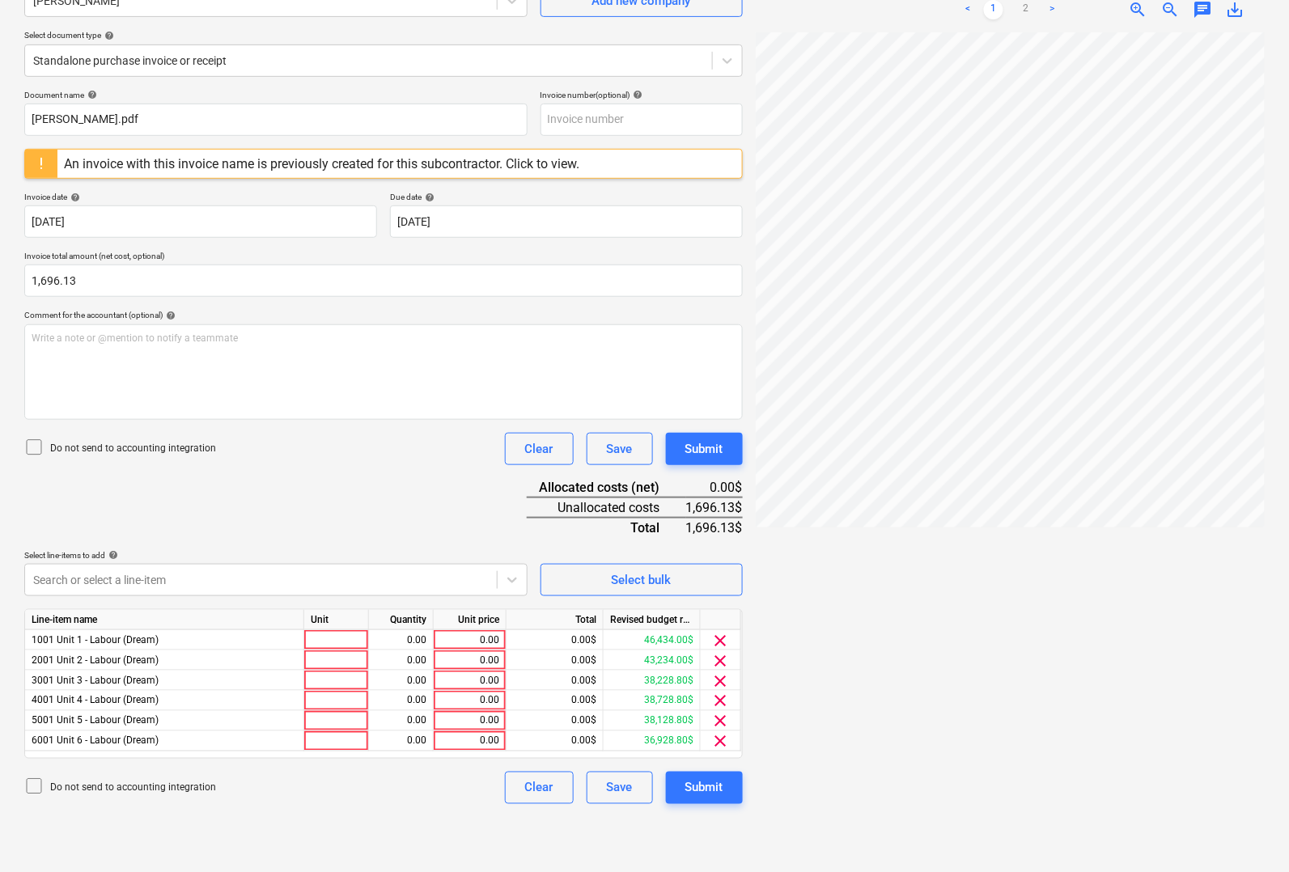
click at [326, 482] on div "Document name help [PERSON_NAME].pdf Invoice number (optional) help An invoice …" at bounding box center [383, 447] width 719 height 715
click at [346, 643] on div at bounding box center [336, 640] width 65 height 20
type input "pcs"
click at [345, 651] on div at bounding box center [336, 661] width 65 height 20
type input "pcs"
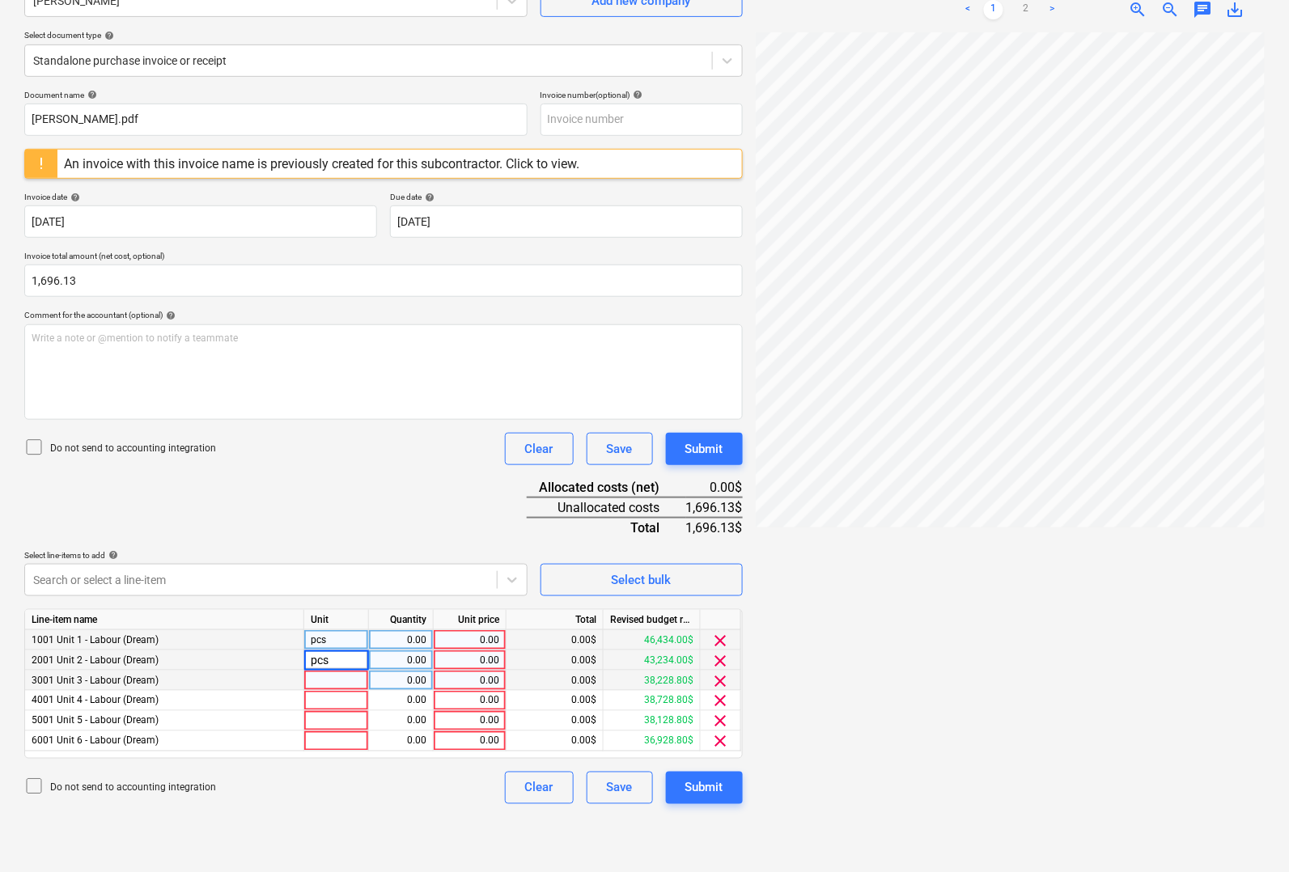
click at [342, 681] on div at bounding box center [336, 681] width 65 height 20
type input "pcs"
click at [346, 698] on div at bounding box center [336, 701] width 65 height 20
type input "pcs"
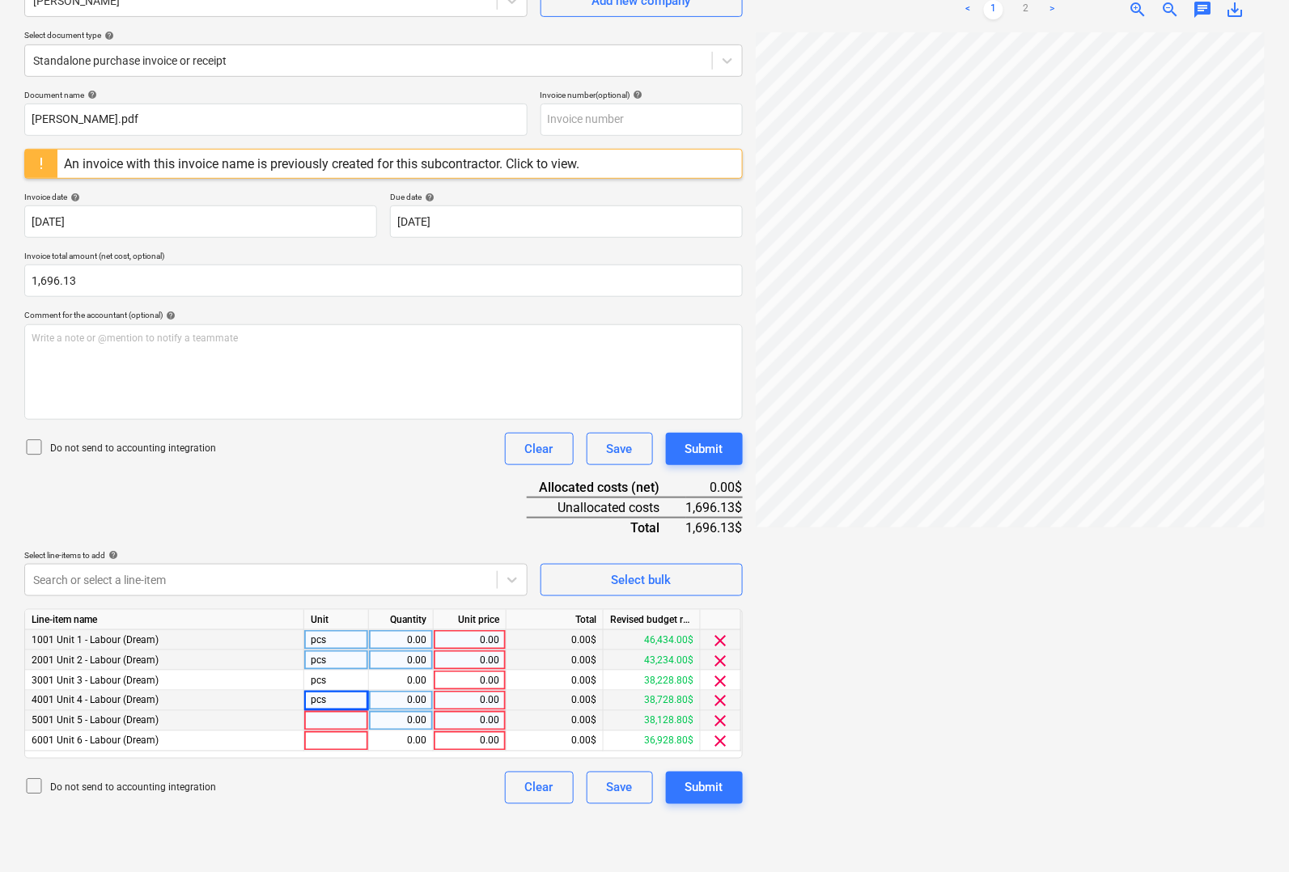
click at [316, 715] on div at bounding box center [336, 721] width 65 height 20
type input "pcs"
click at [318, 734] on div at bounding box center [336, 742] width 65 height 20
type input "["
type input "pcs"
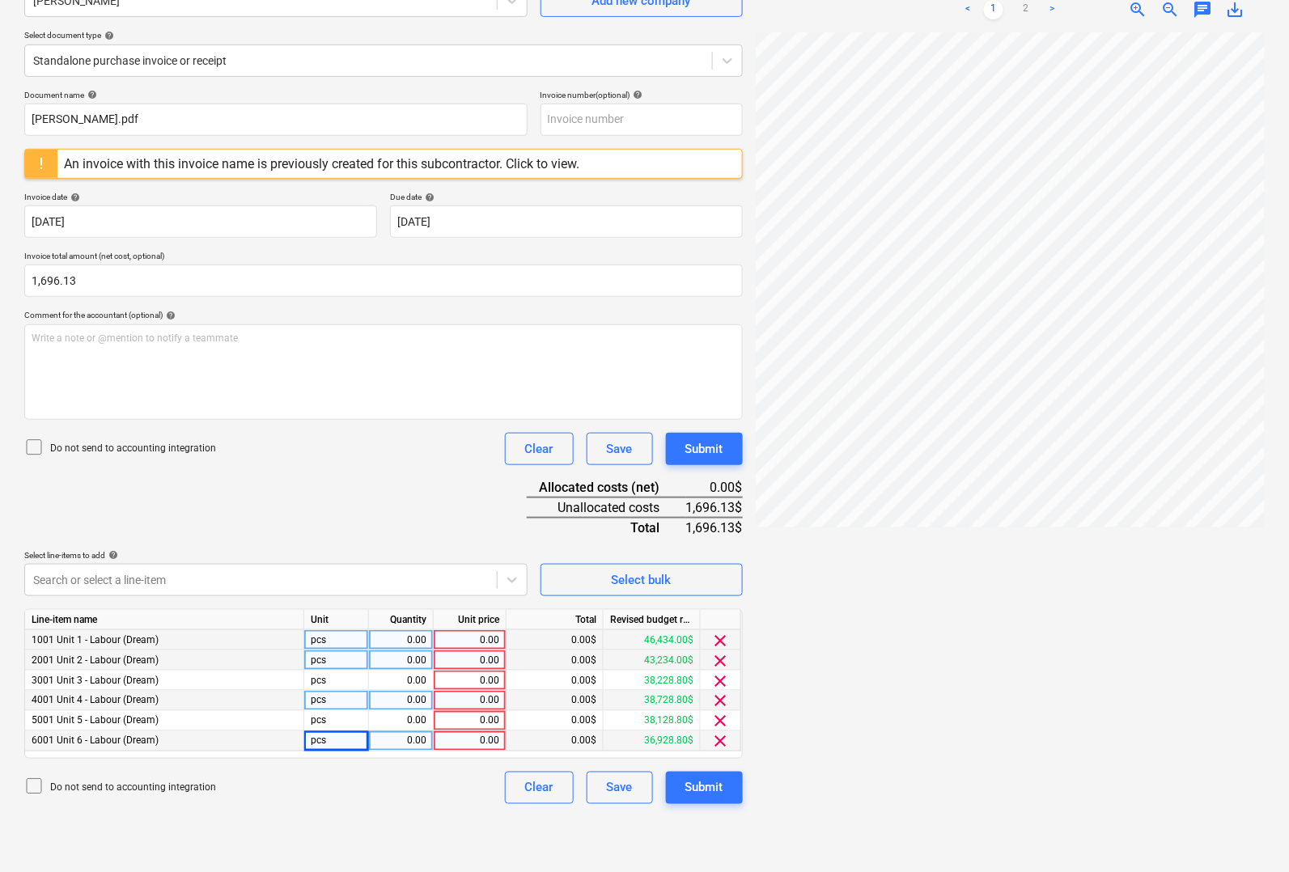
click at [399, 640] on div "0.00" at bounding box center [401, 640] width 51 height 20
type input "1"
click at [403, 657] on div "0.00" at bounding box center [401, 661] width 51 height 20
click at [405, 681] on div "0.00" at bounding box center [401, 681] width 51 height 20
click at [405, 694] on div "0.00" at bounding box center [401, 701] width 51 height 20
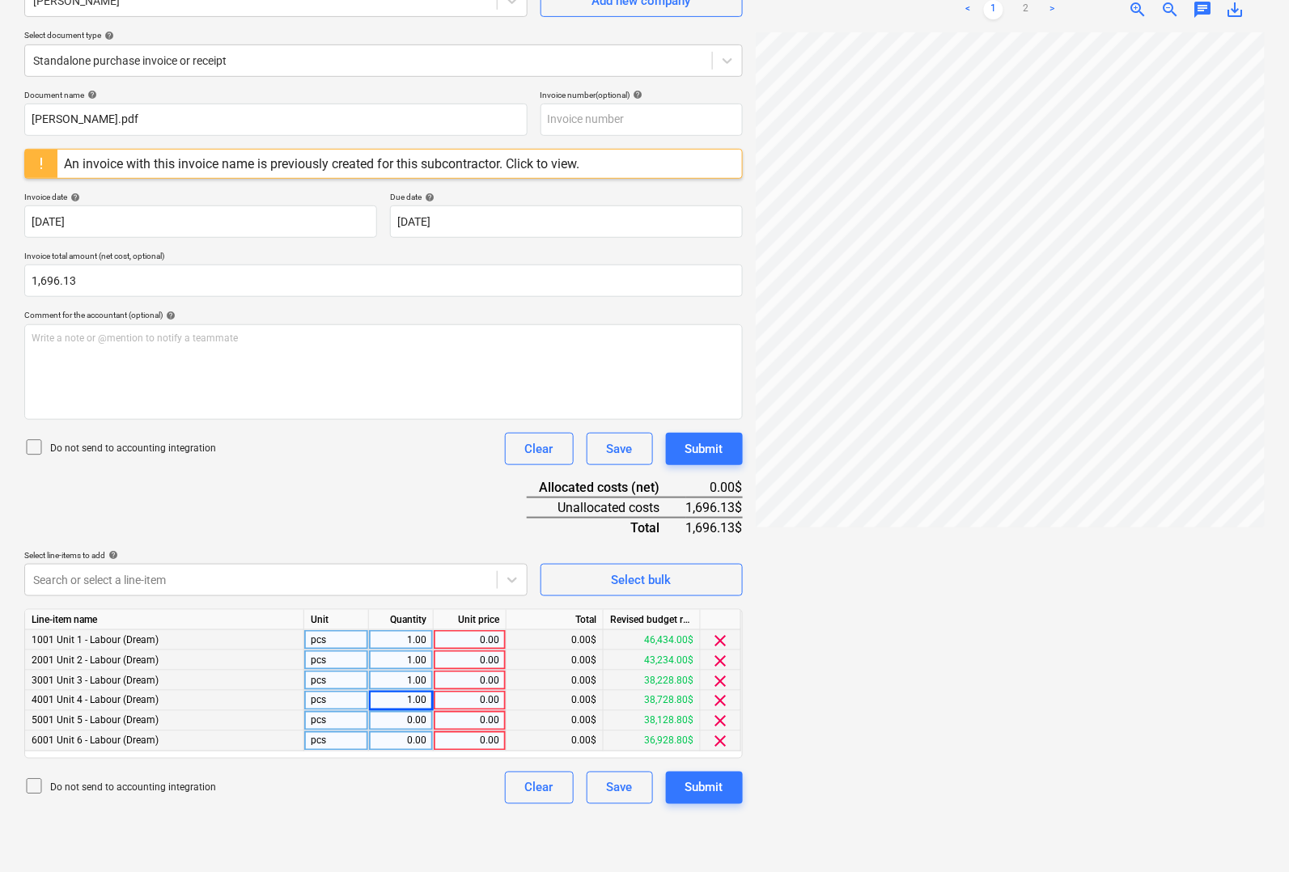
click at [405, 719] on div "0.00" at bounding box center [401, 721] width 51 height 20
click at [405, 737] on div "0.00" at bounding box center [401, 742] width 51 height 20
click at [482, 636] on div "0.00" at bounding box center [469, 640] width 59 height 20
type input "150.81"
click at [472, 657] on div "0.00" at bounding box center [469, 661] width 59 height 20
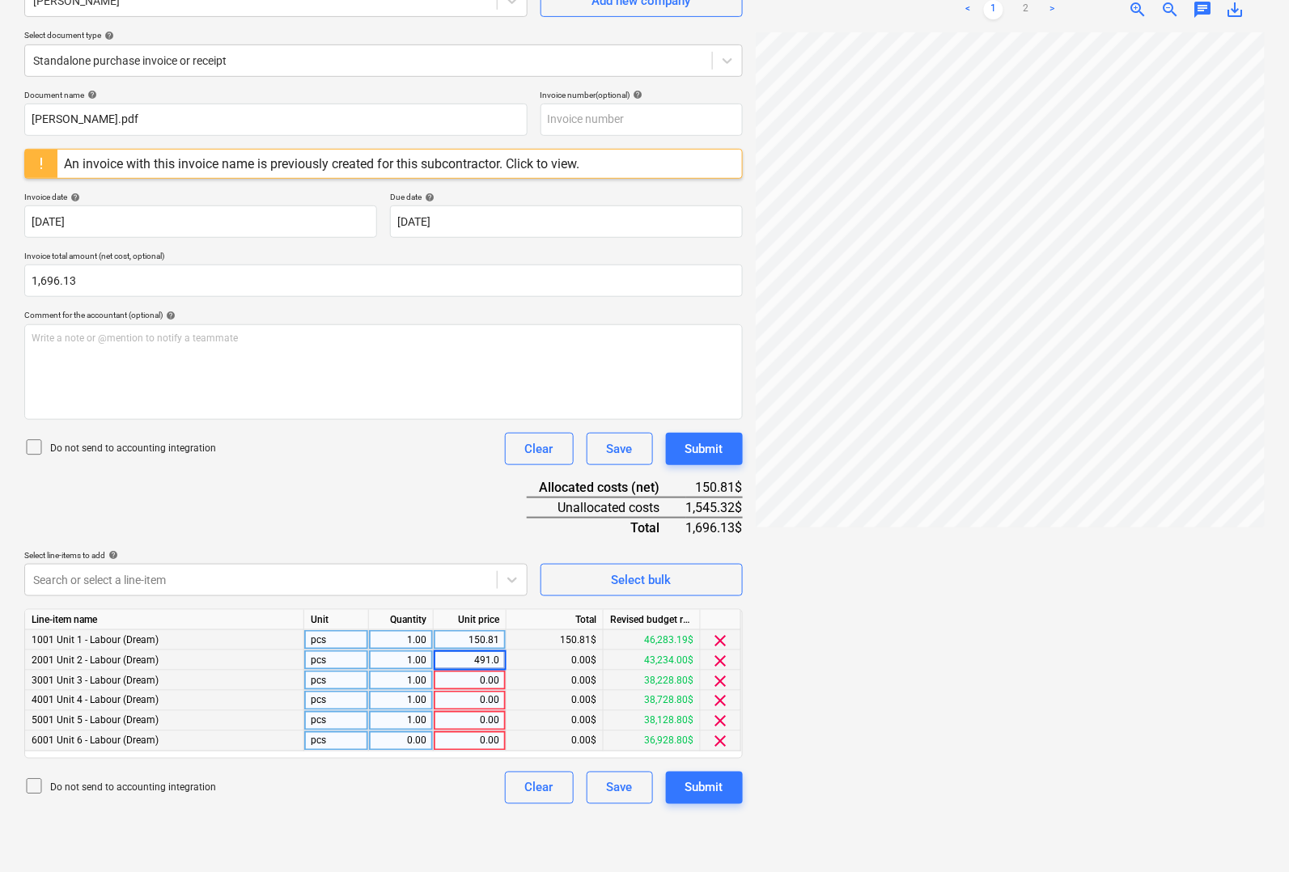
type input "491.01"
click at [472, 681] on div "0.00" at bounding box center [469, 681] width 59 height 20
type input "189.40"
click at [472, 697] on div "0.00" at bounding box center [469, 701] width 59 height 20
type input "288.31"
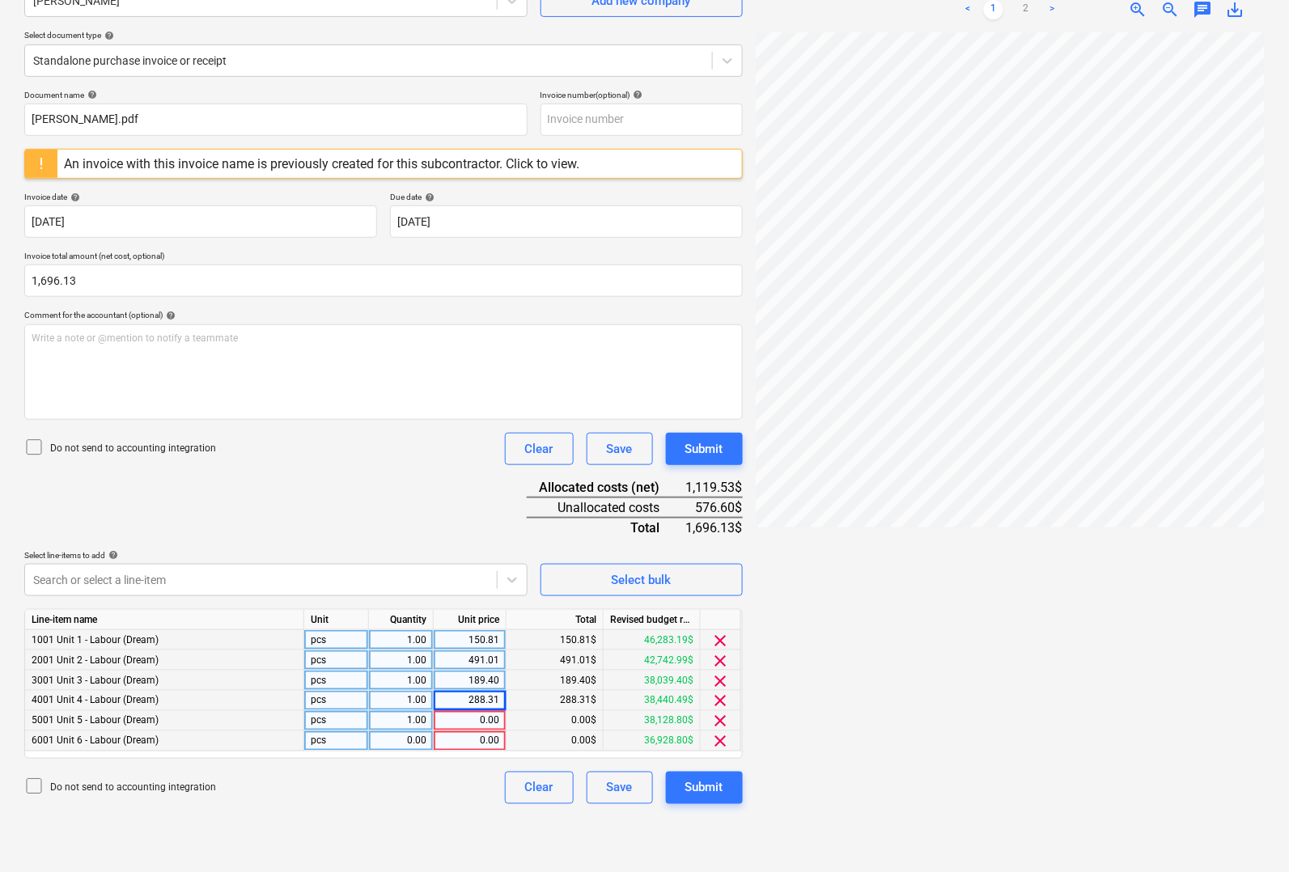
click at [460, 712] on div "0.00" at bounding box center [469, 721] width 59 height 20
type input "288.31"
click at [486, 736] on div "0.00" at bounding box center [469, 742] width 59 height 20
type input "288.31"
click at [842, 612] on div at bounding box center [1010, 445] width 509 height 827
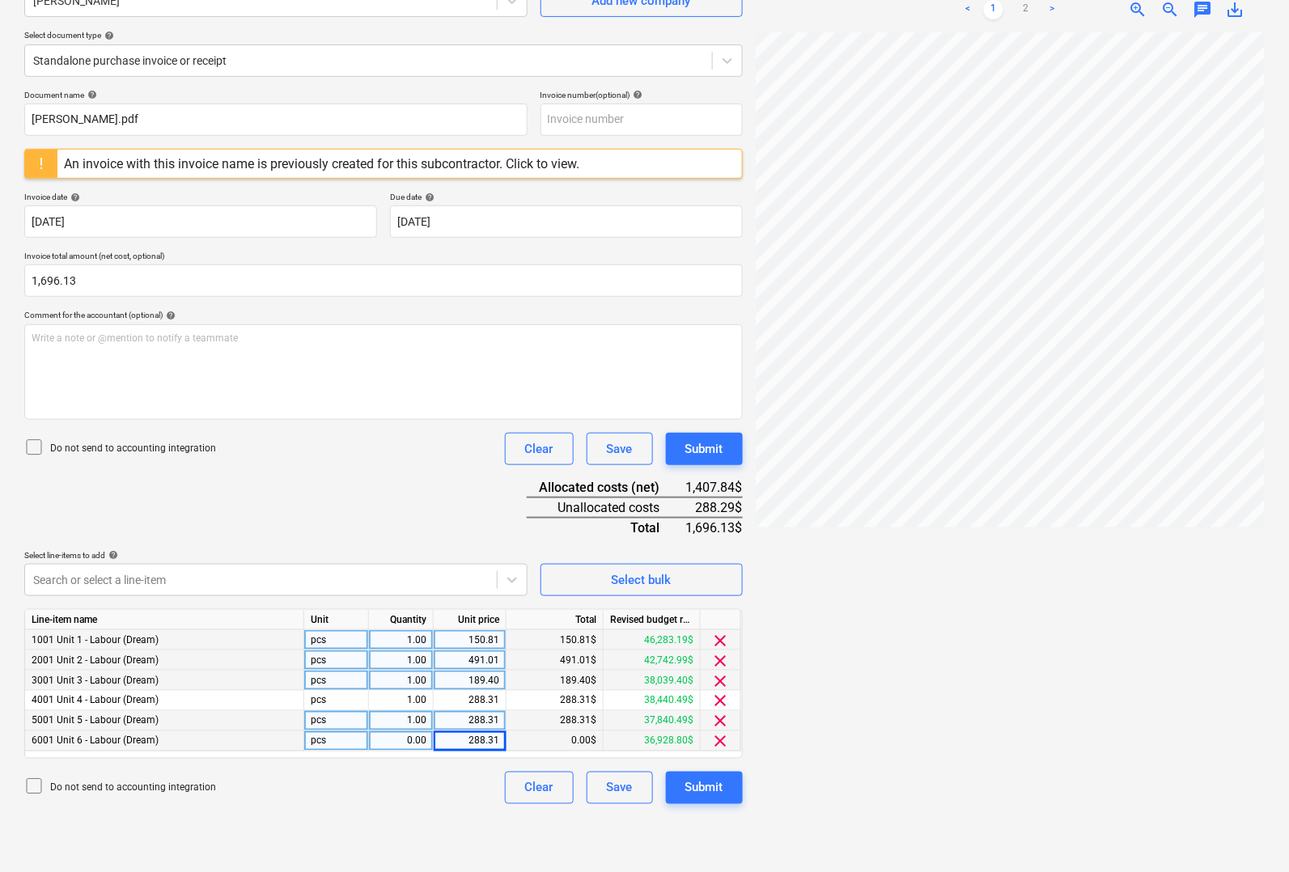
click at [498, 736] on div "288.31" at bounding box center [469, 742] width 59 height 20
type input "288.29"
click at [828, 680] on div at bounding box center [1010, 445] width 509 height 827
click at [464, 726] on div "288.31" at bounding box center [469, 721] width 59 height 20
click at [405, 743] on div "0.00" at bounding box center [401, 742] width 51 height 20
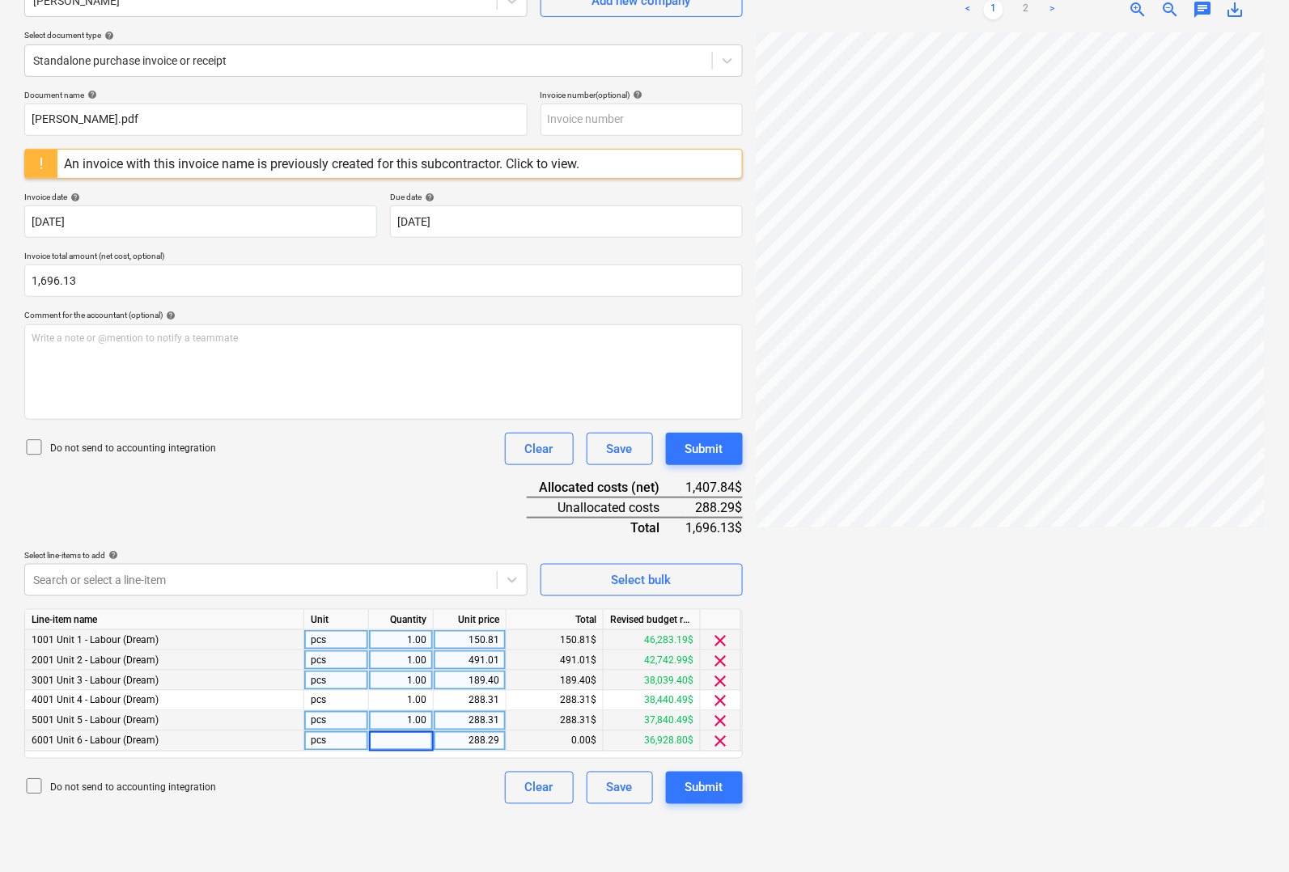
type input "1"
click at [472, 738] on div "288.29" at bounding box center [469, 742] width 59 height 20
click at [783, 660] on div at bounding box center [1010, 445] width 509 height 827
click at [808, 656] on div at bounding box center [1010, 445] width 509 height 827
click at [719, 791] on div "Submit" at bounding box center [704, 788] width 38 height 21
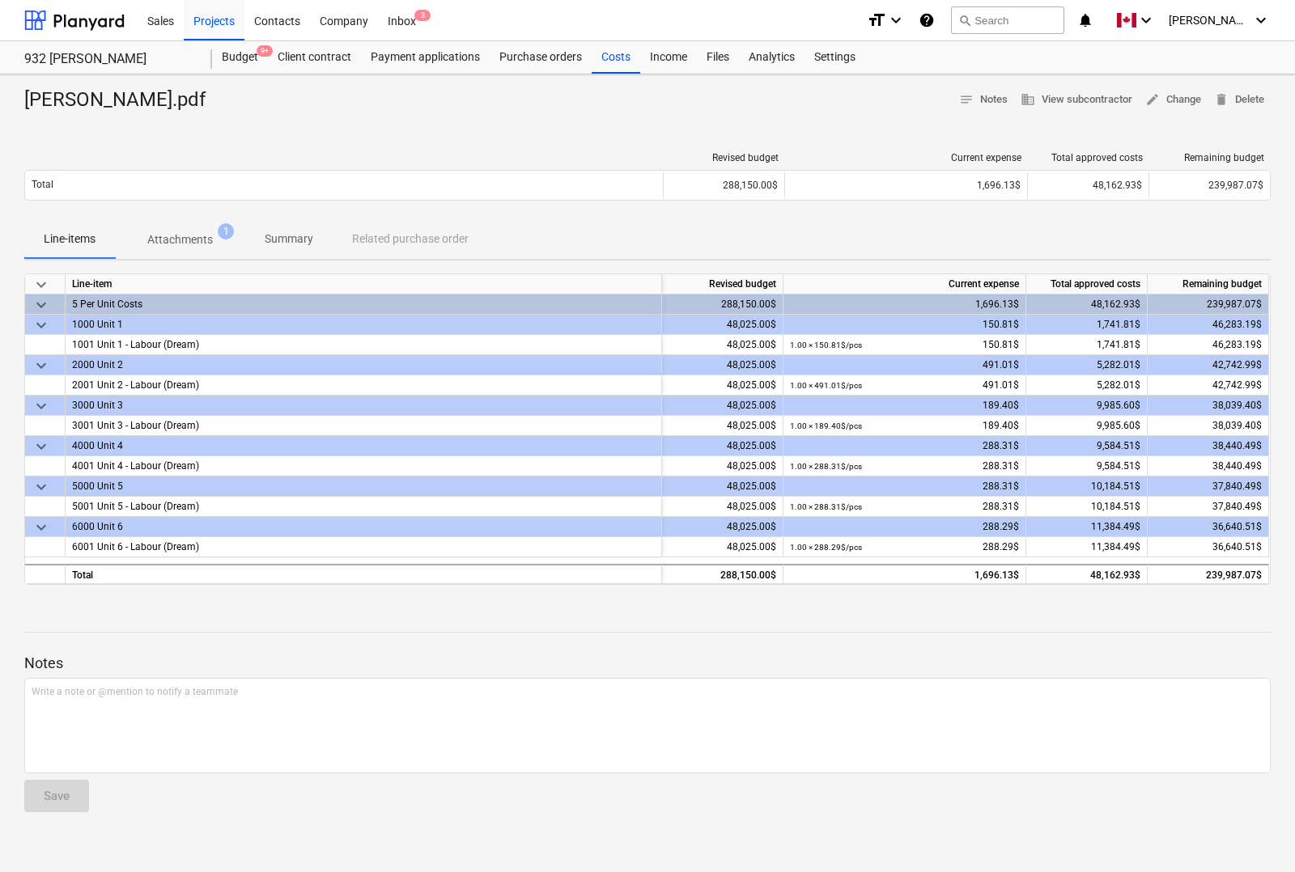
drag, startPoint x: 798, startPoint y: 105, endPoint x: 787, endPoint y: 101, distance: 11.3
click at [797, 105] on div "[PERSON_NAME].pdf notes Notes business View subcontractor edit Change delete De…" at bounding box center [647, 100] width 1246 height 26
click at [227, 57] on div "Budget 9+" at bounding box center [240, 57] width 56 height 32
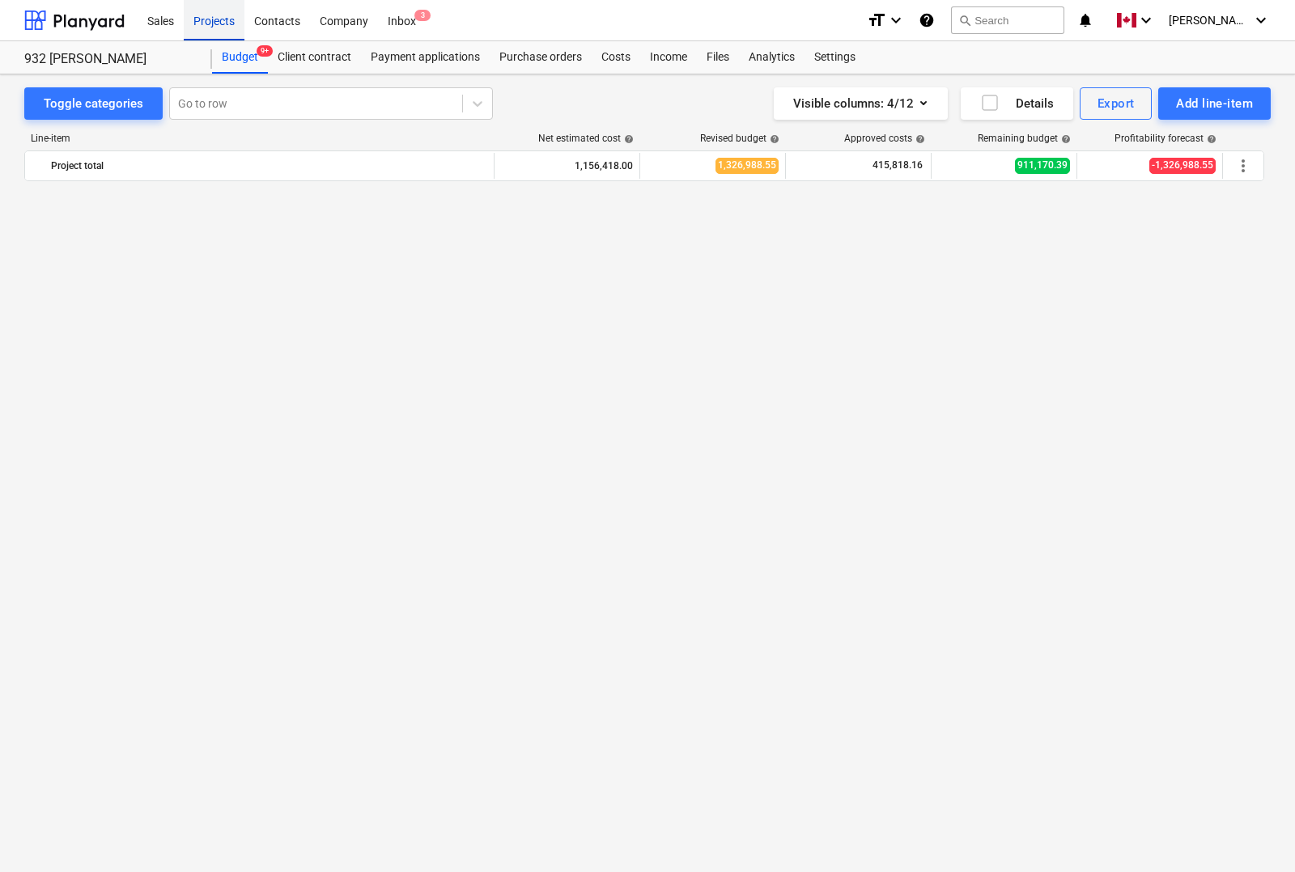
scroll to position [2527, 0]
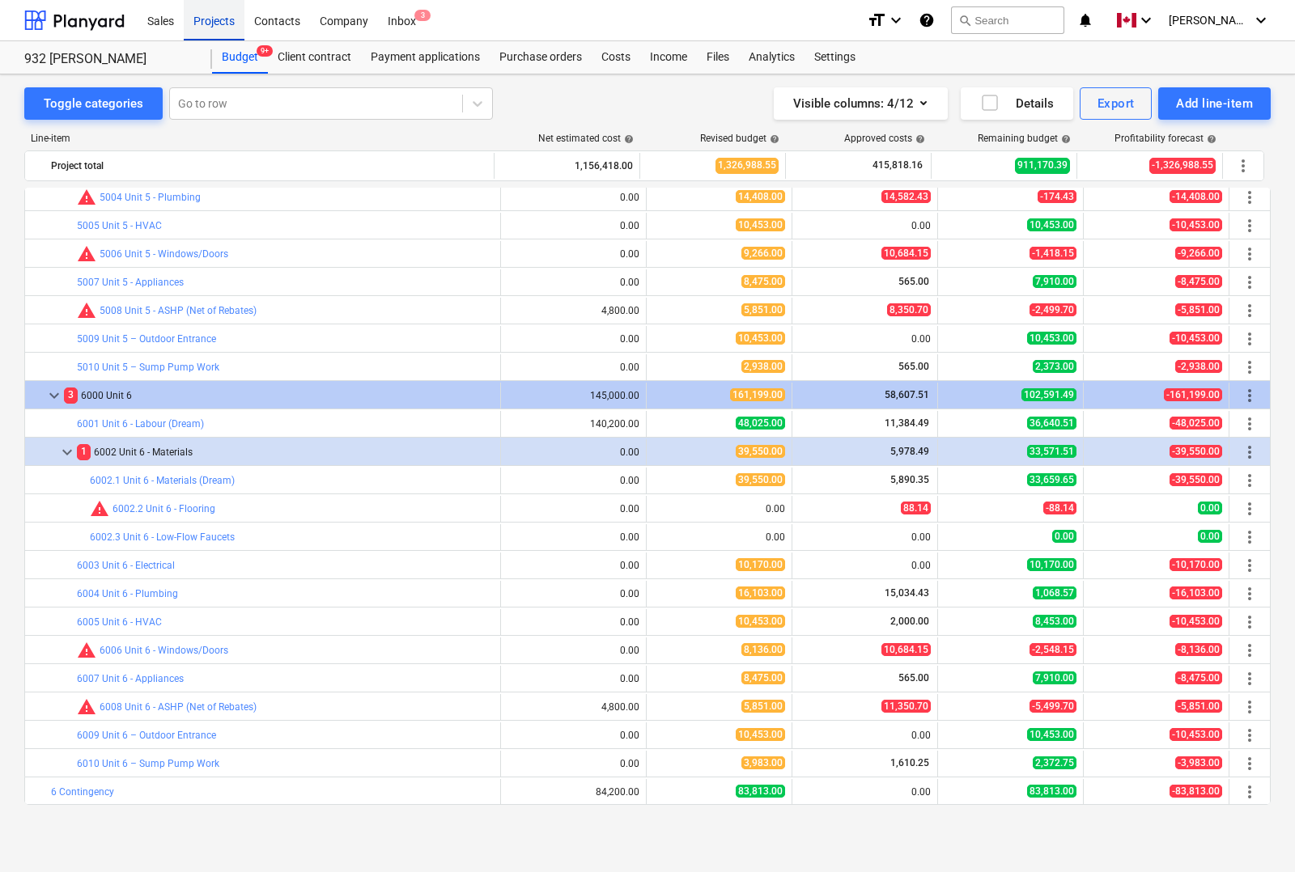
click at [203, 27] on div "Projects" at bounding box center [214, 19] width 61 height 41
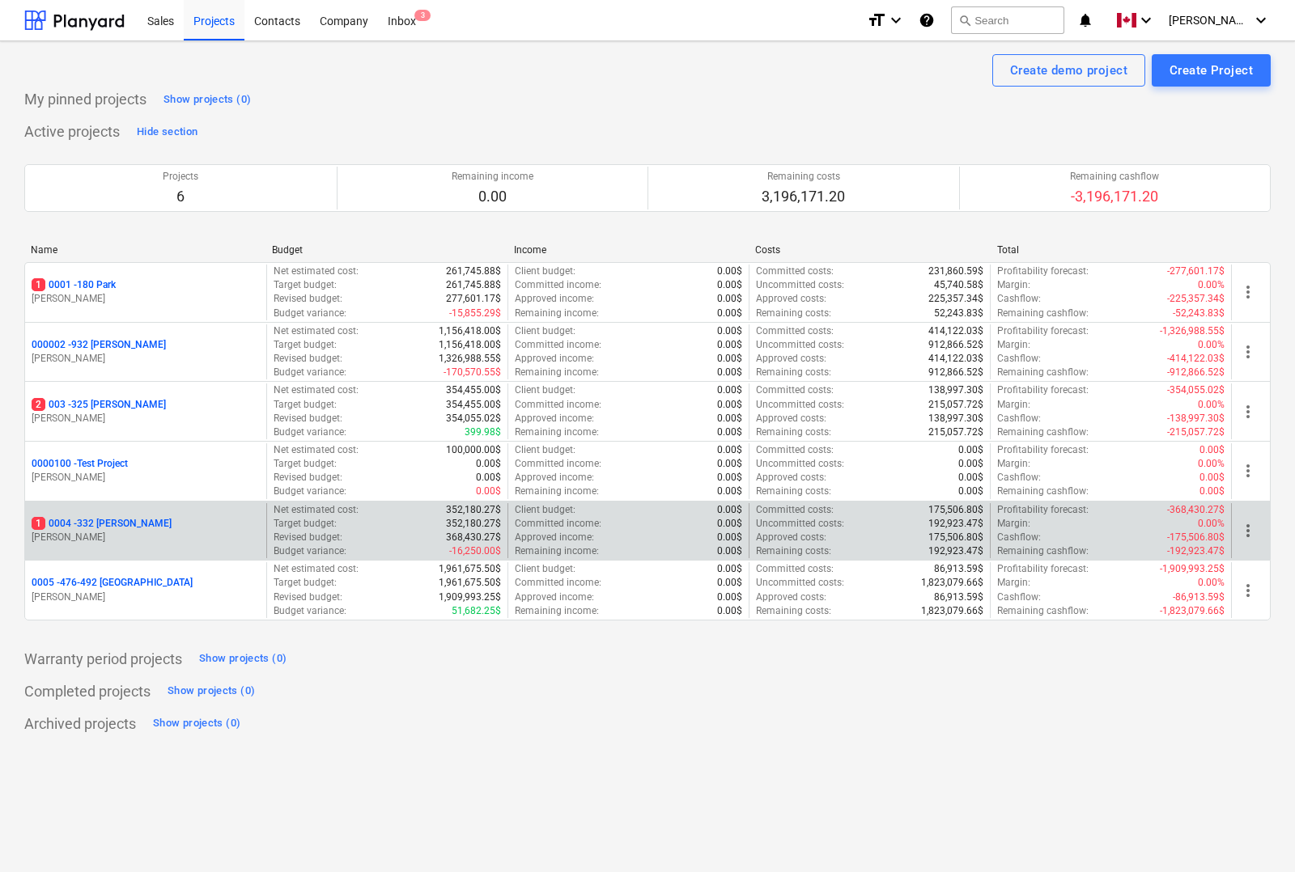
click at [101, 527] on p "1 0004 - 332 [PERSON_NAME]" at bounding box center [102, 524] width 140 height 14
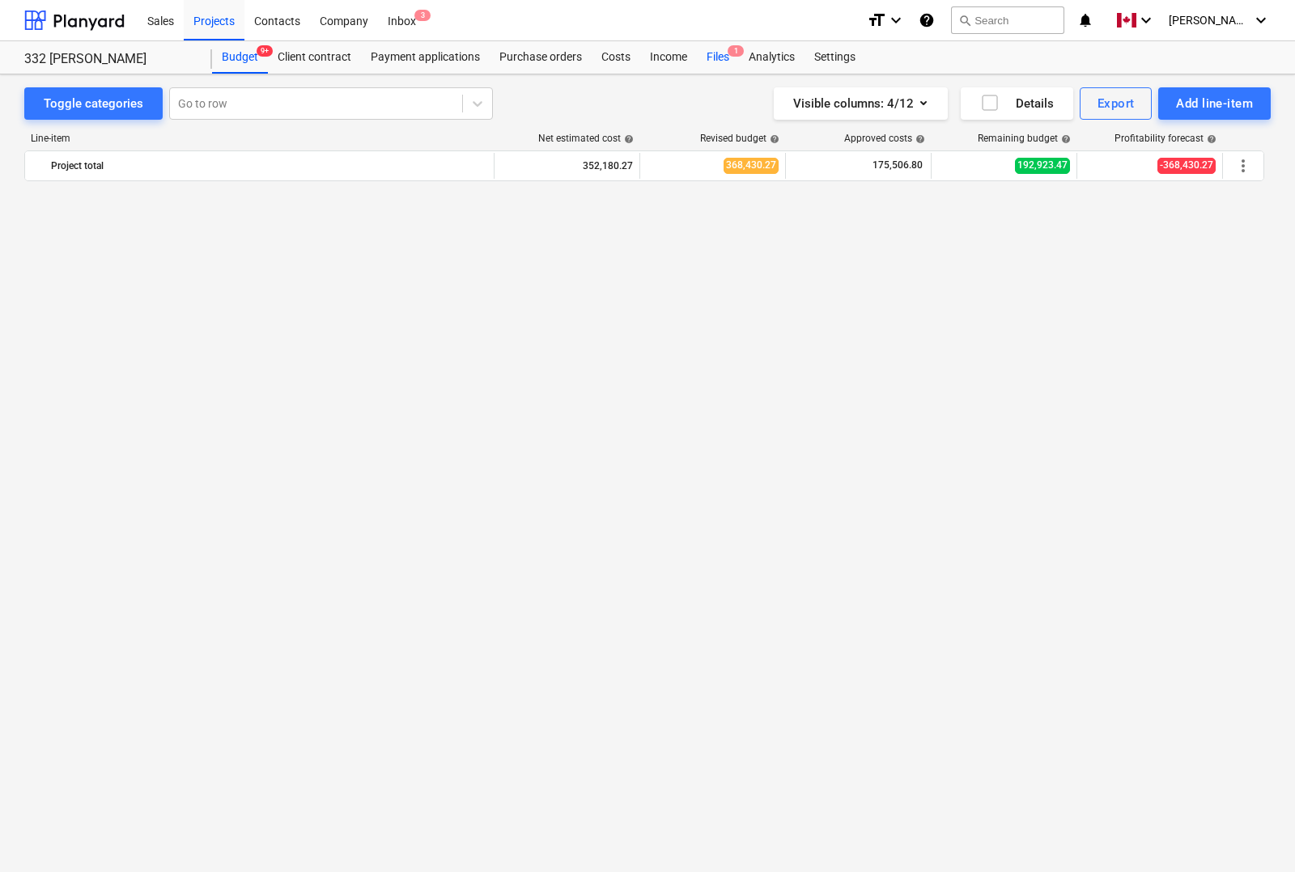
scroll to position [1960, 0]
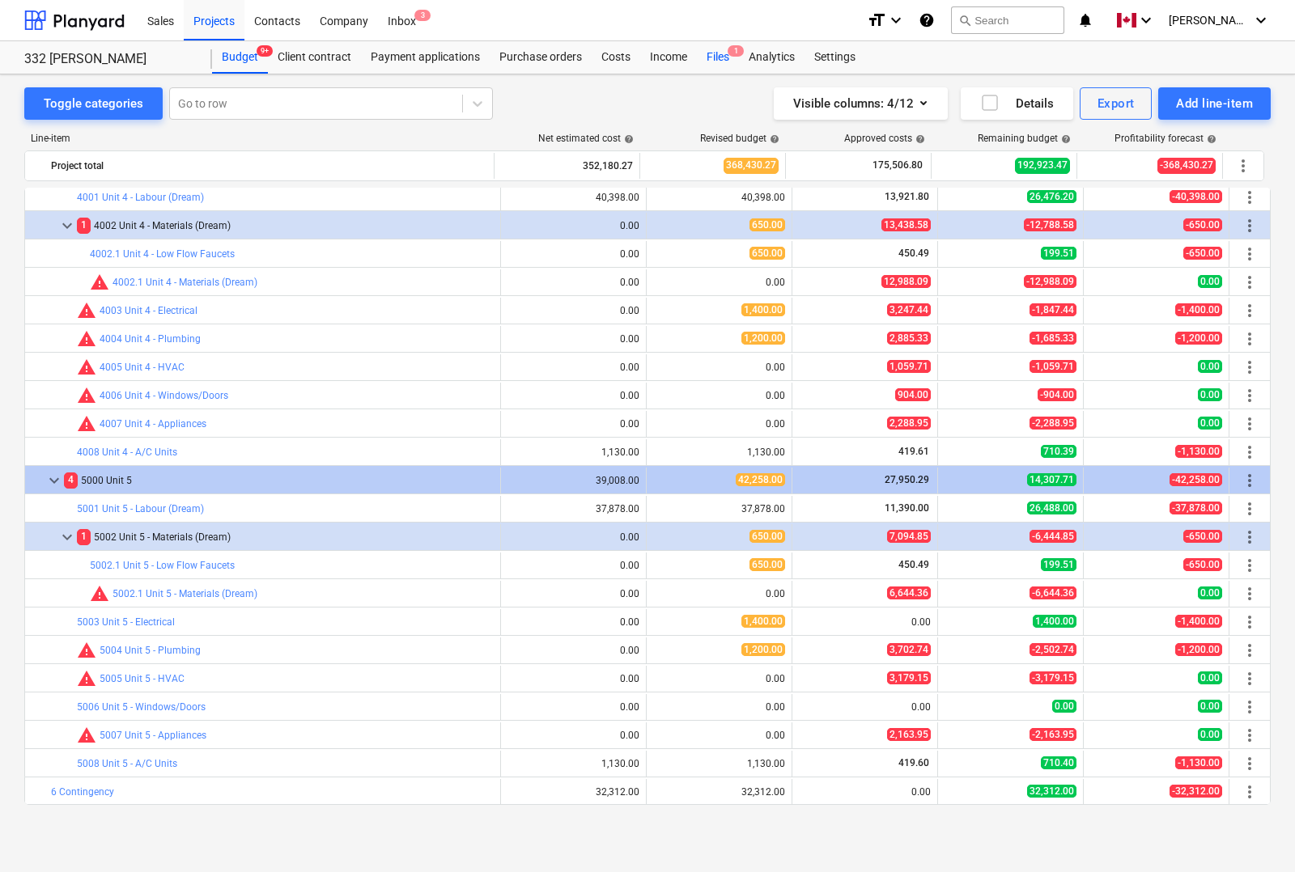
click at [720, 59] on div "Files 1" at bounding box center [718, 57] width 42 height 32
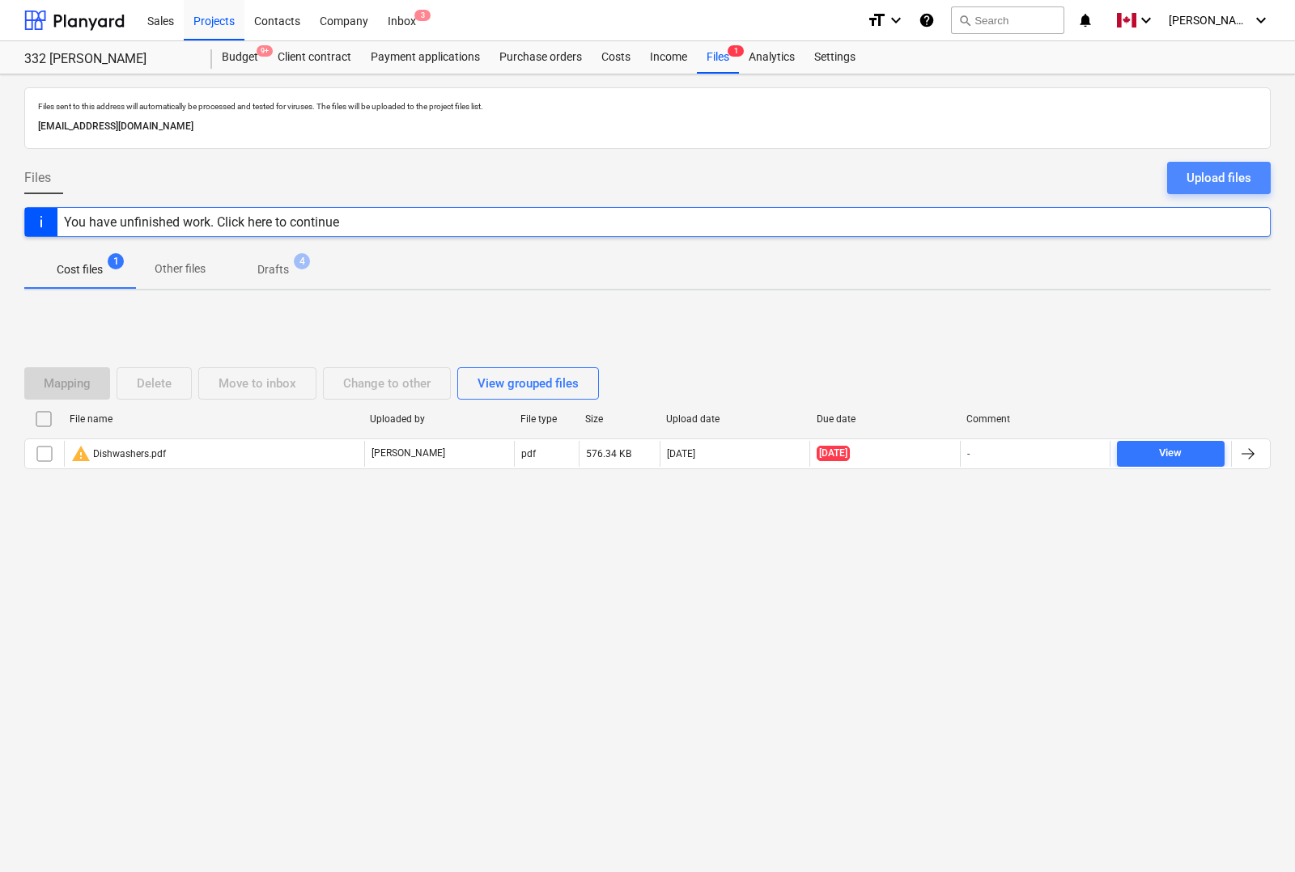
click at [1226, 182] on div "Upload files" at bounding box center [1218, 178] width 65 height 21
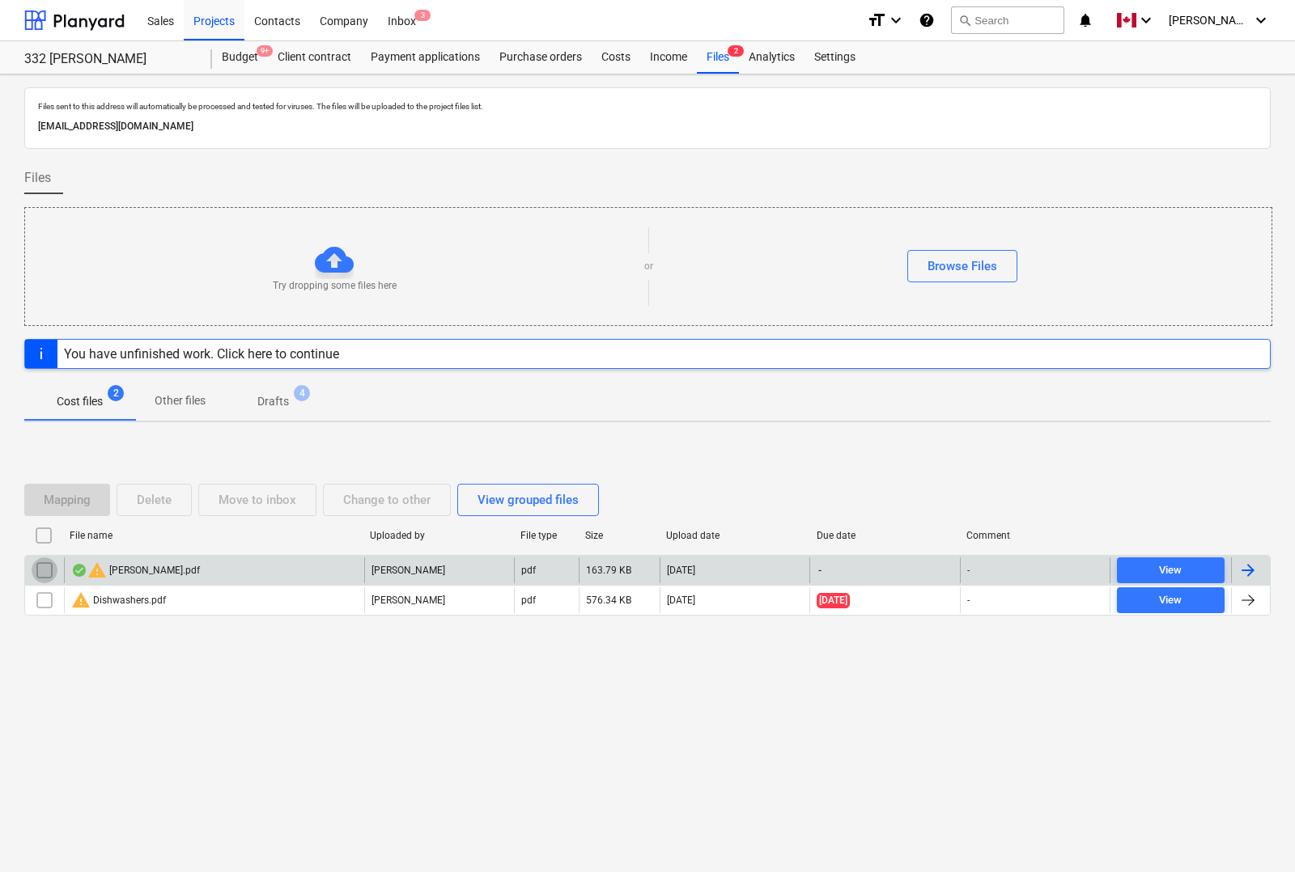
click at [45, 568] on input "checkbox" at bounding box center [45, 571] width 26 height 26
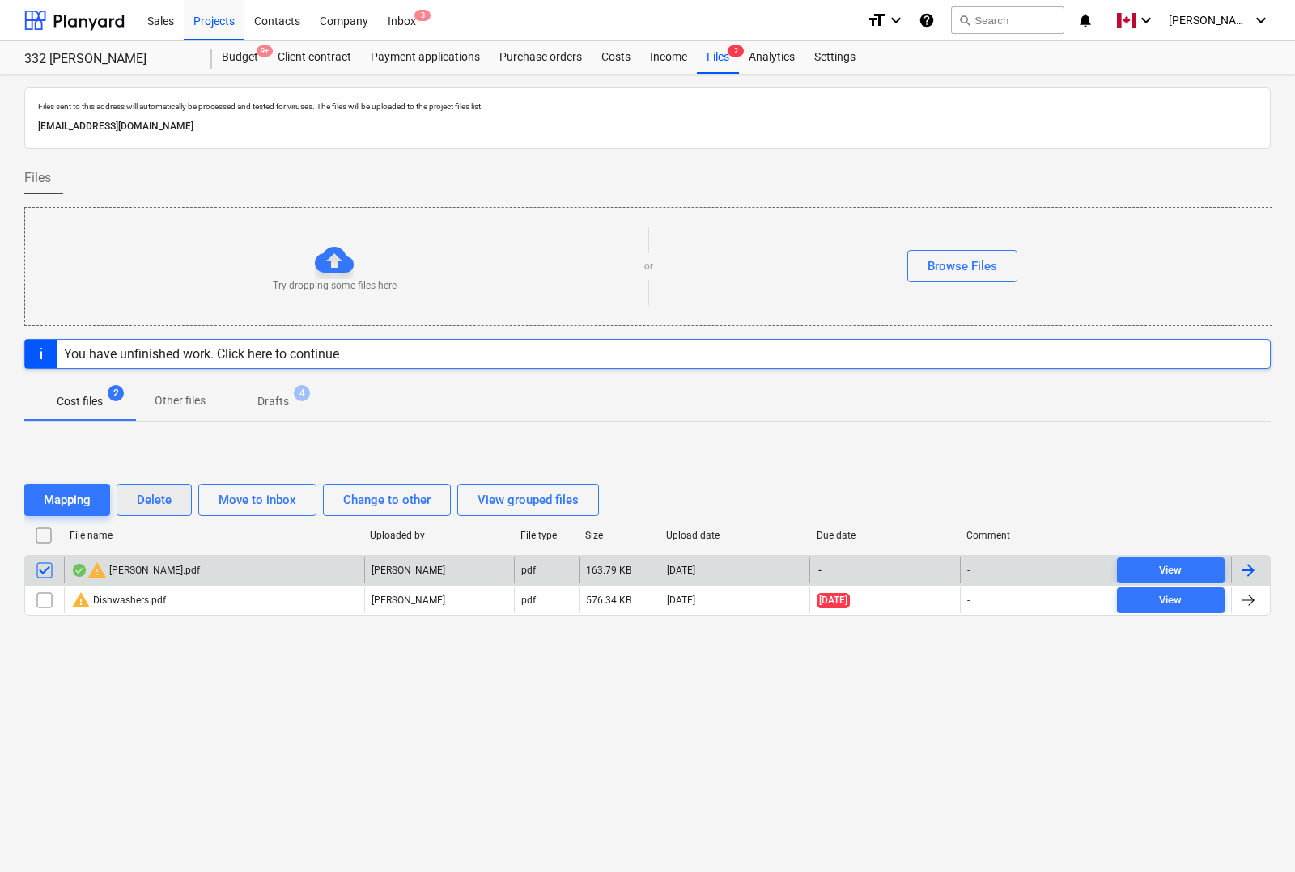
click at [166, 506] on div "Delete" at bounding box center [154, 500] width 35 height 21
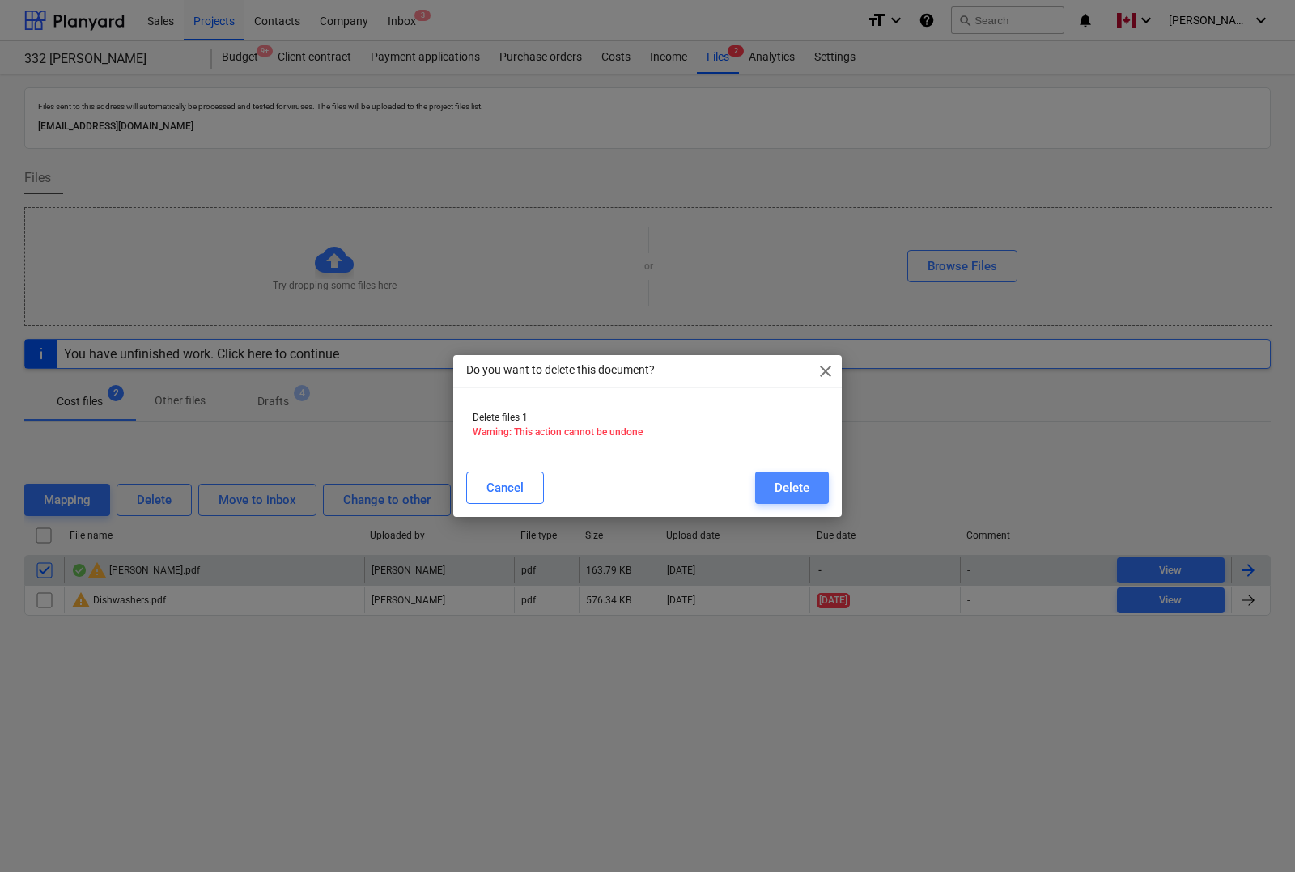
click at [791, 478] on div "Delete" at bounding box center [791, 487] width 35 height 21
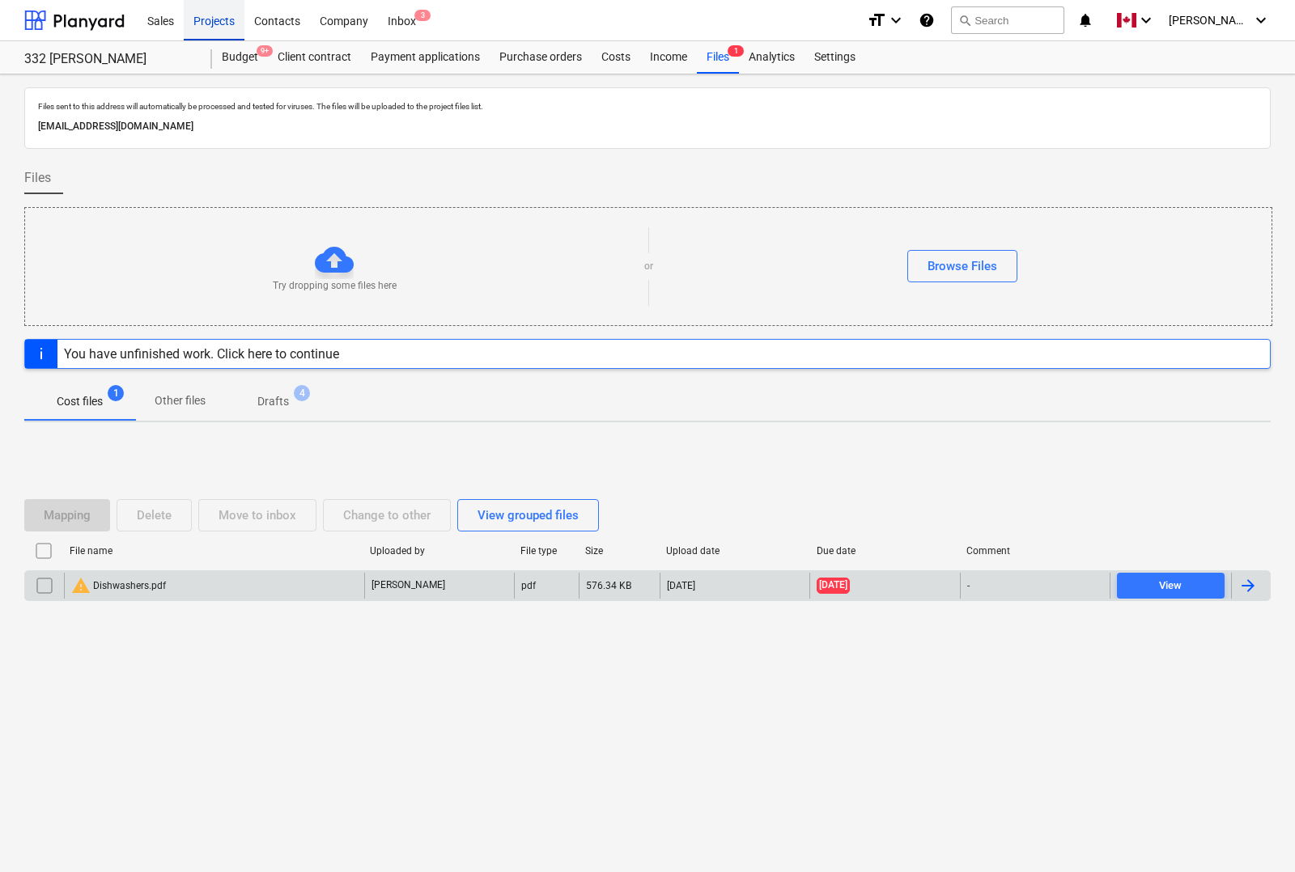
click at [216, 26] on div "Projects" at bounding box center [214, 19] width 61 height 41
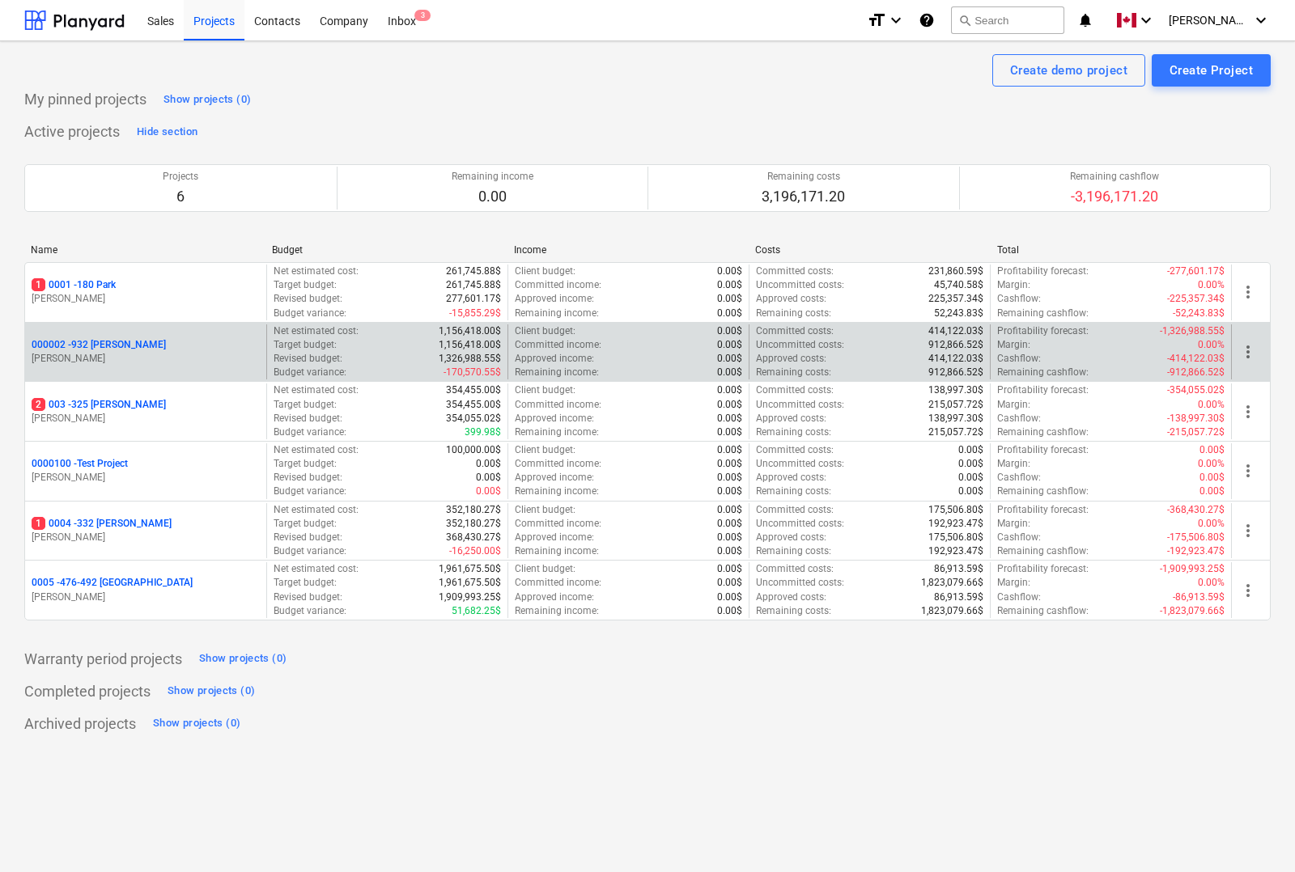
click at [114, 346] on p "000002 - 932 [PERSON_NAME]" at bounding box center [99, 345] width 134 height 14
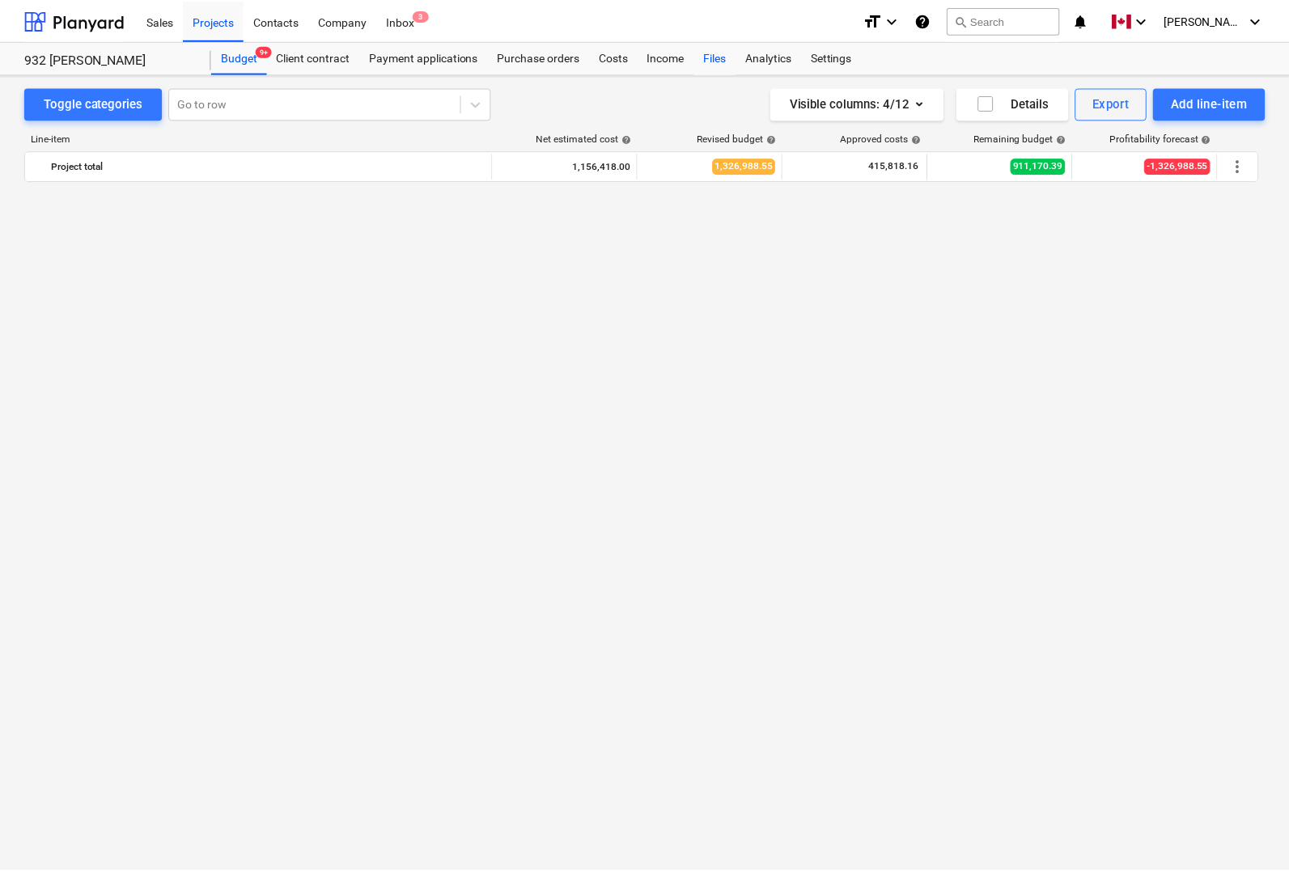
scroll to position [2527, 0]
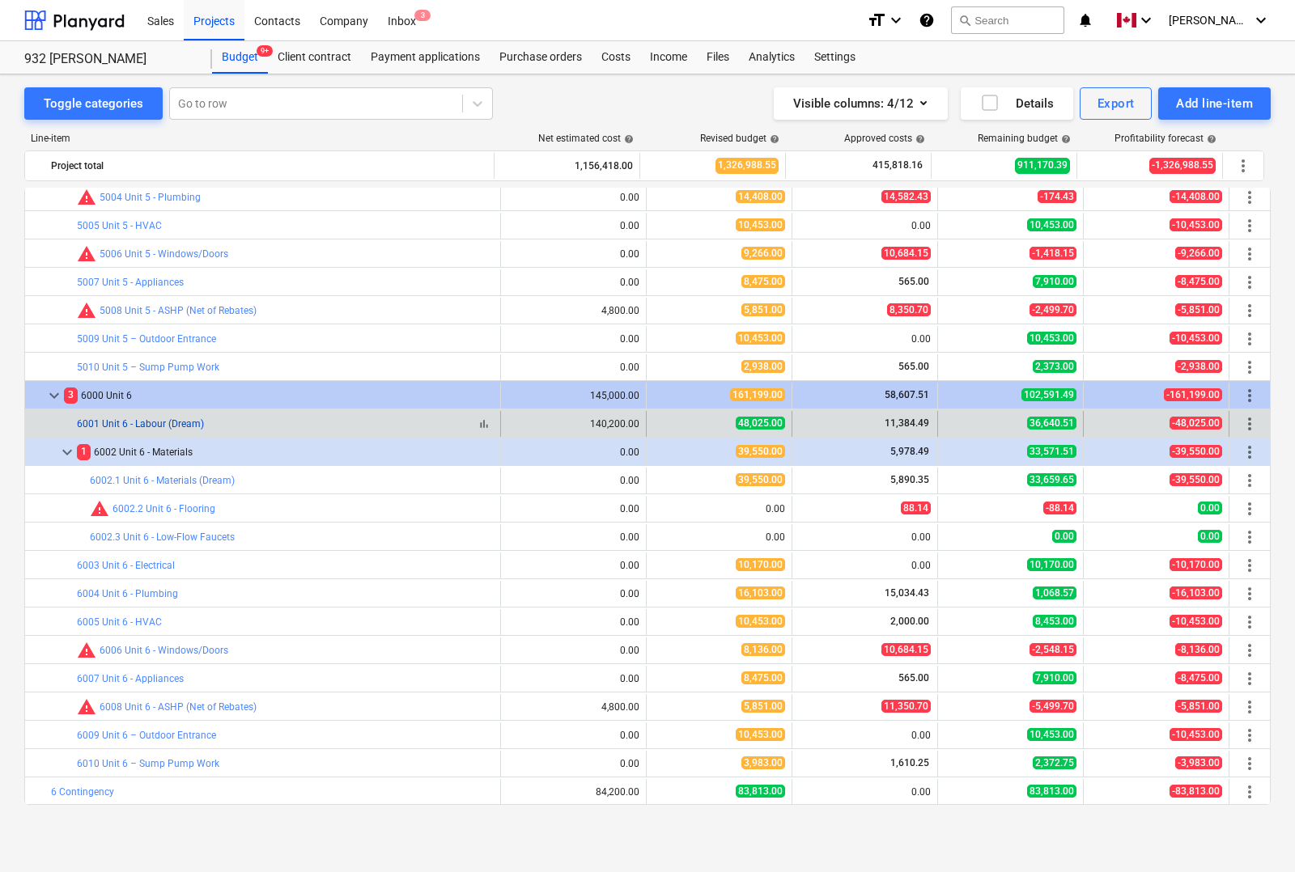
click at [168, 423] on link "6001 Unit 6 - Labour (Dream)" at bounding box center [140, 423] width 127 height 11
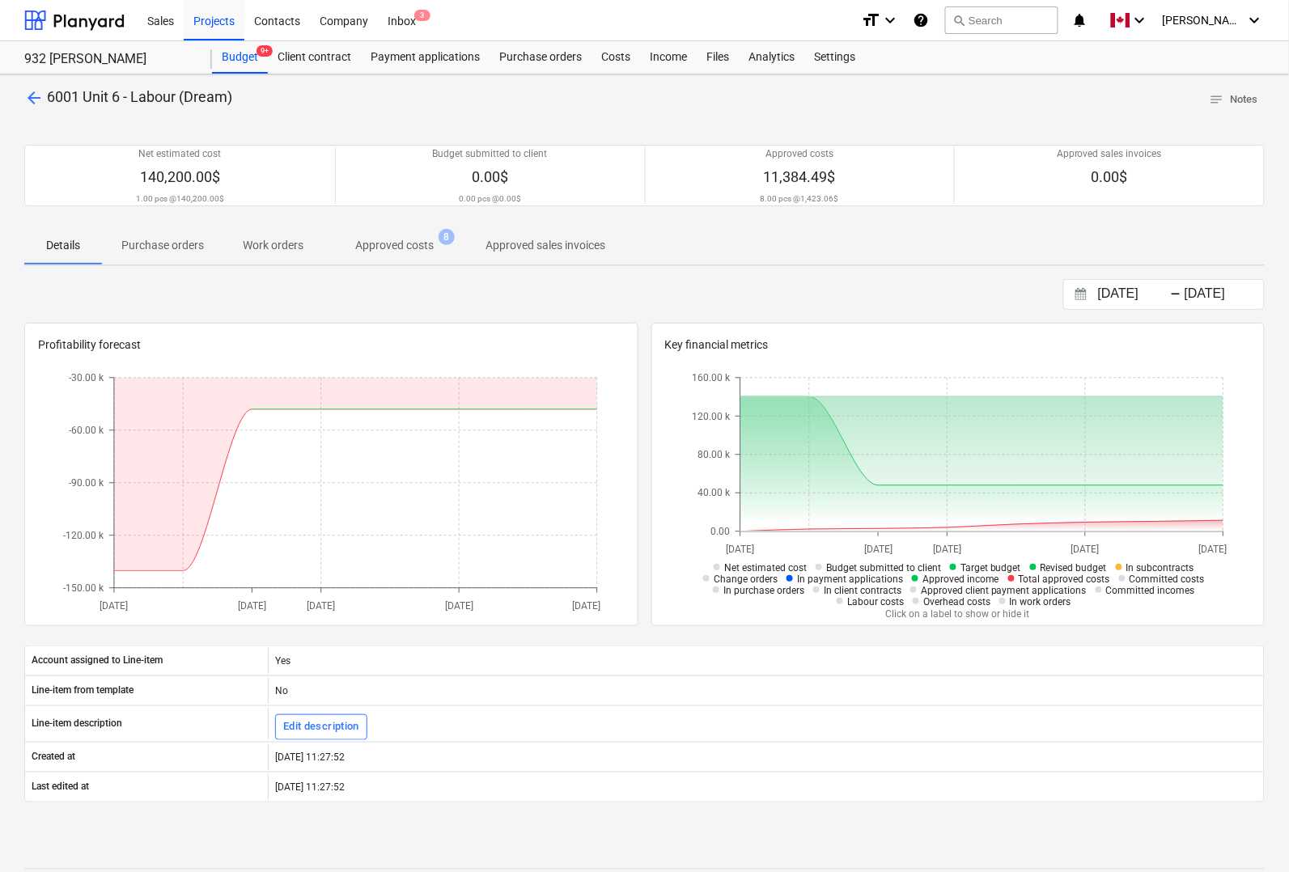
click at [401, 251] on p "Approved costs" at bounding box center [394, 245] width 78 height 17
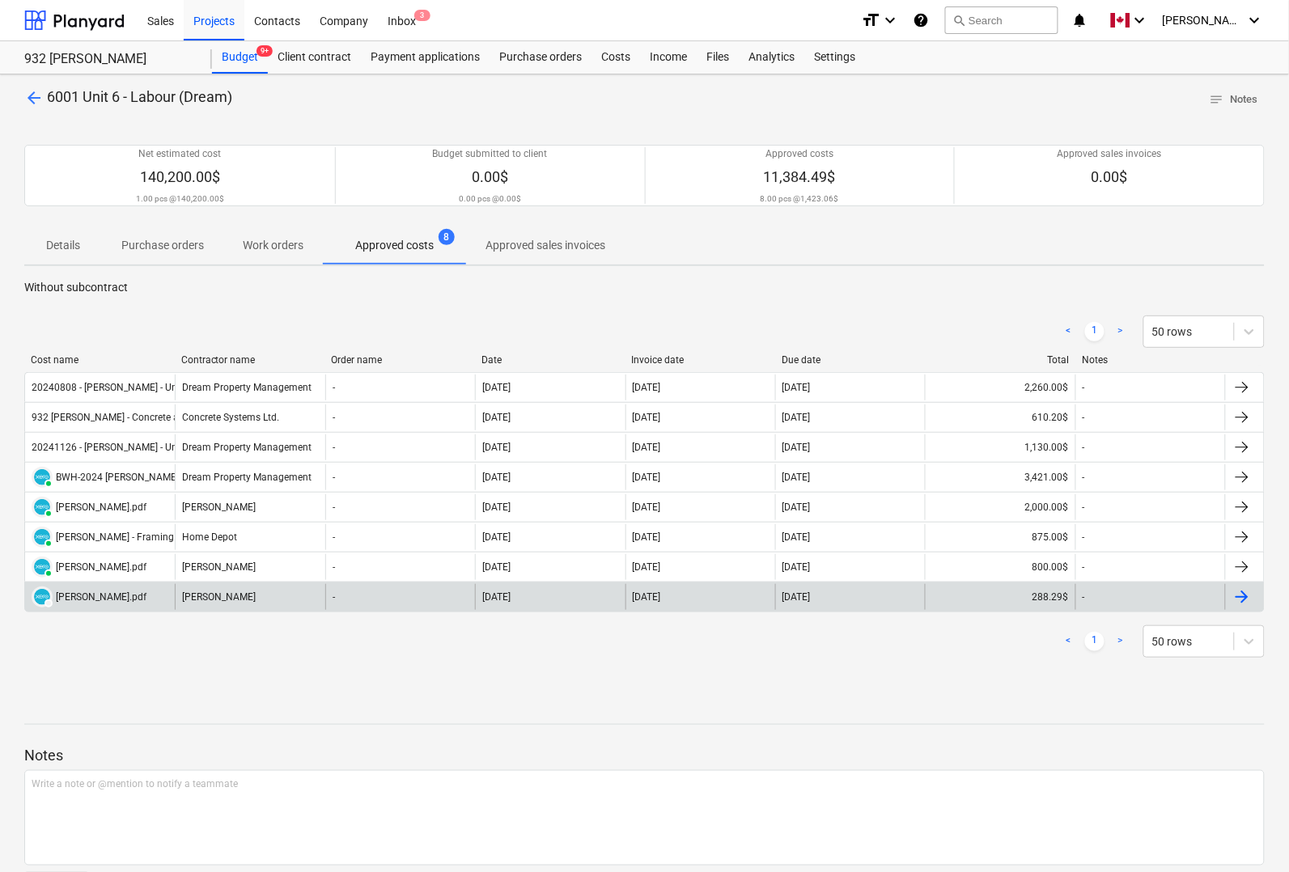
click at [1240, 596] on div at bounding box center [1242, 597] width 19 height 19
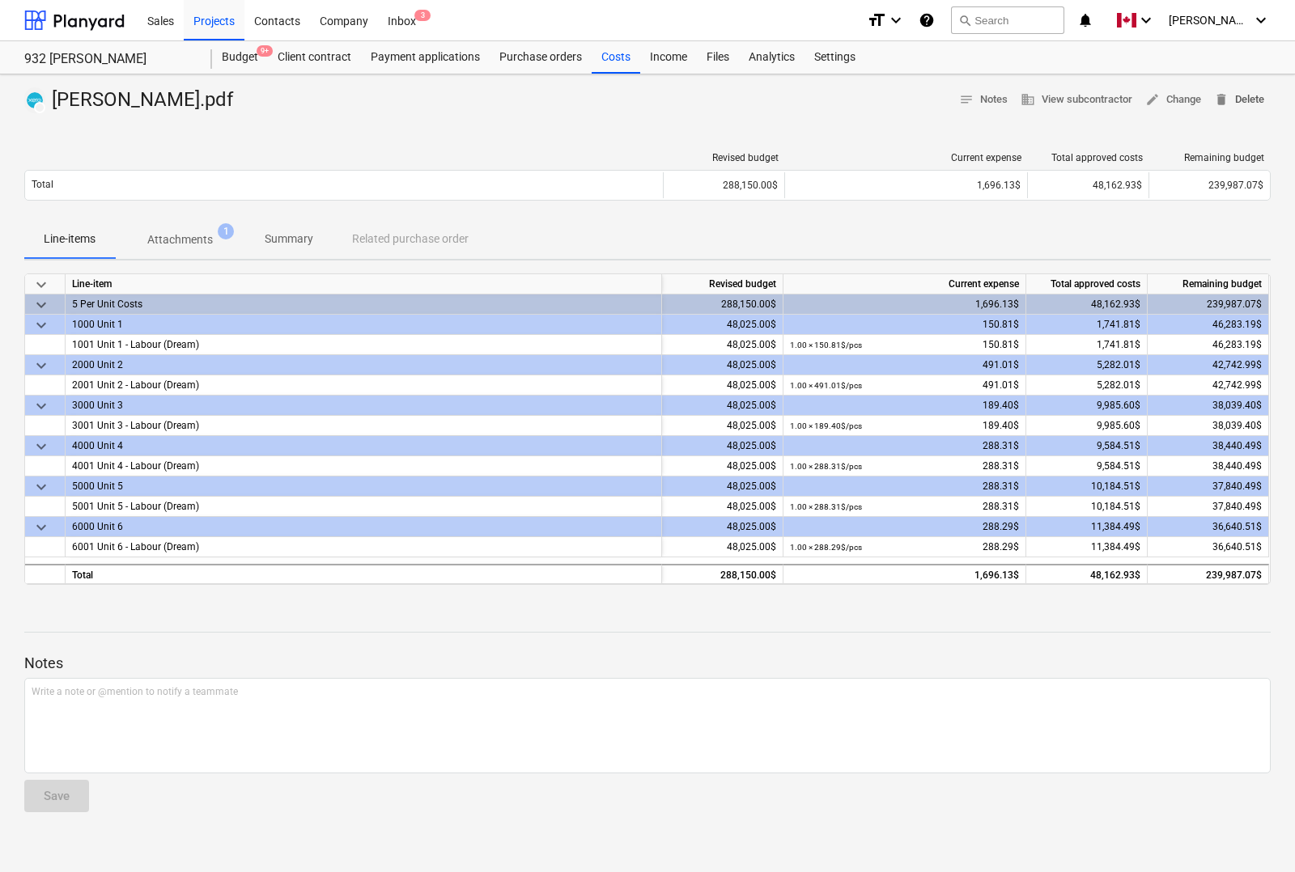
click at [1243, 103] on span "delete Delete" at bounding box center [1239, 100] width 50 height 19
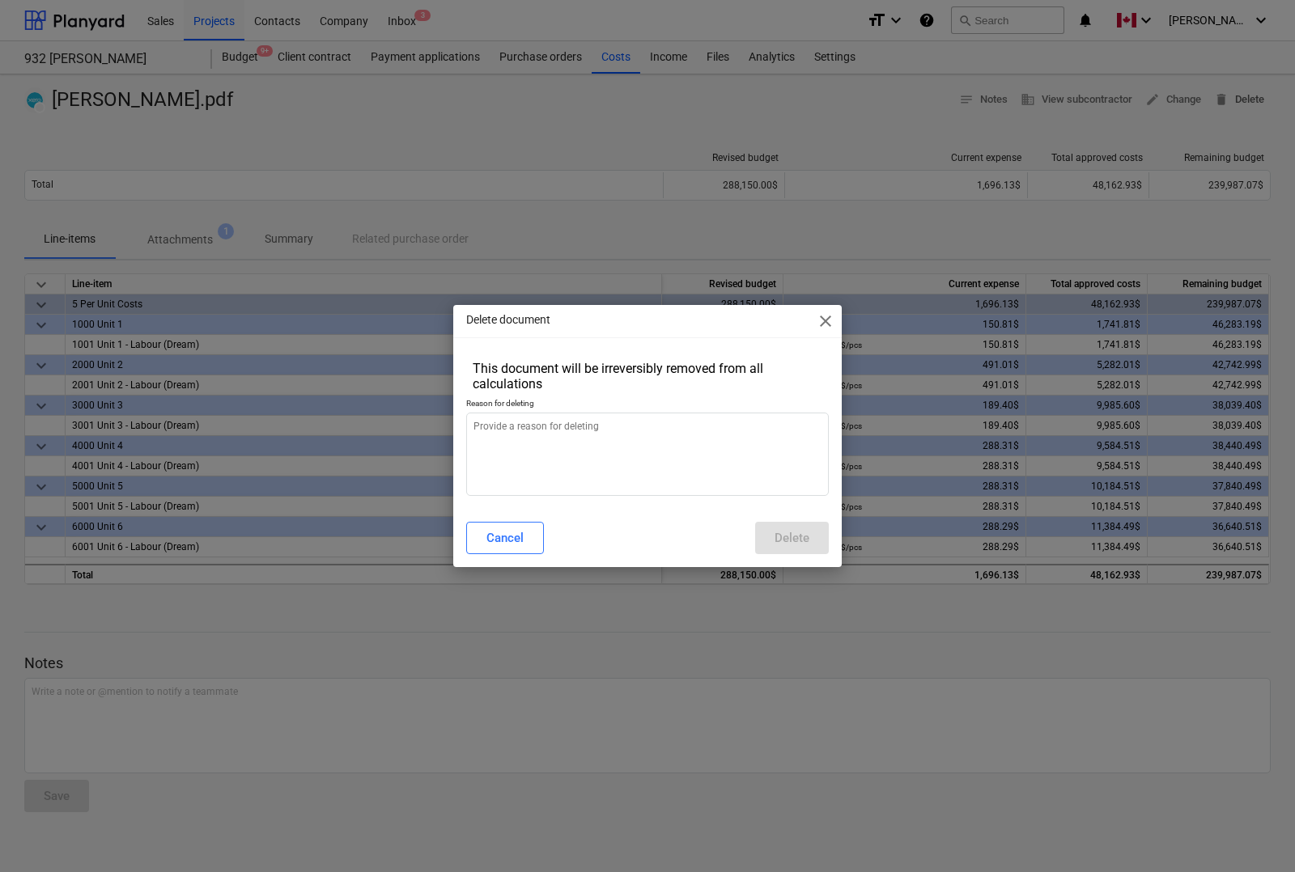
type textarea "x"
click at [580, 442] on textarea at bounding box center [647, 454] width 363 height 83
type textarea "U"
type textarea "x"
type textarea "Up"
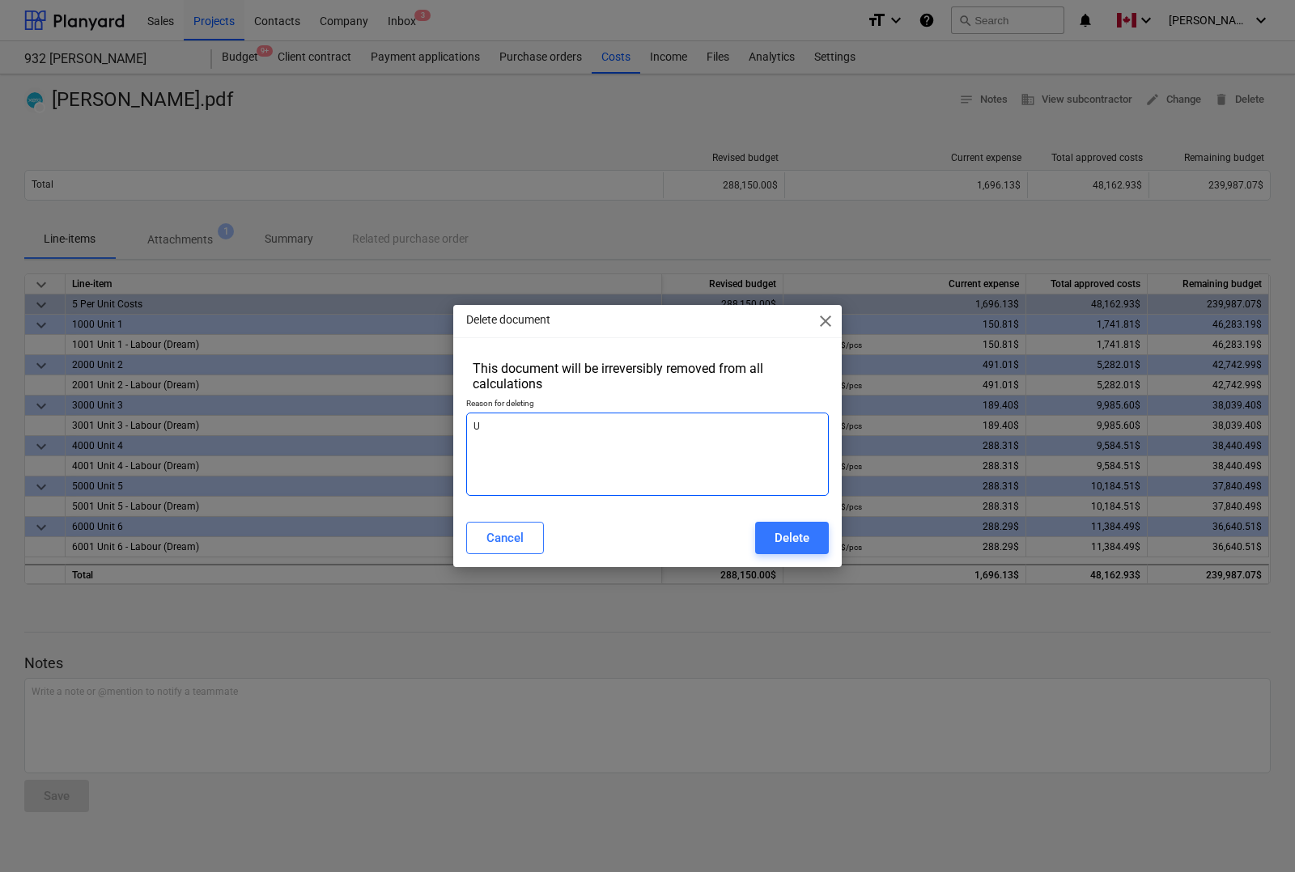
type textarea "x"
type textarea "Upd"
type textarea "x"
type textarea "Upda"
type textarea "x"
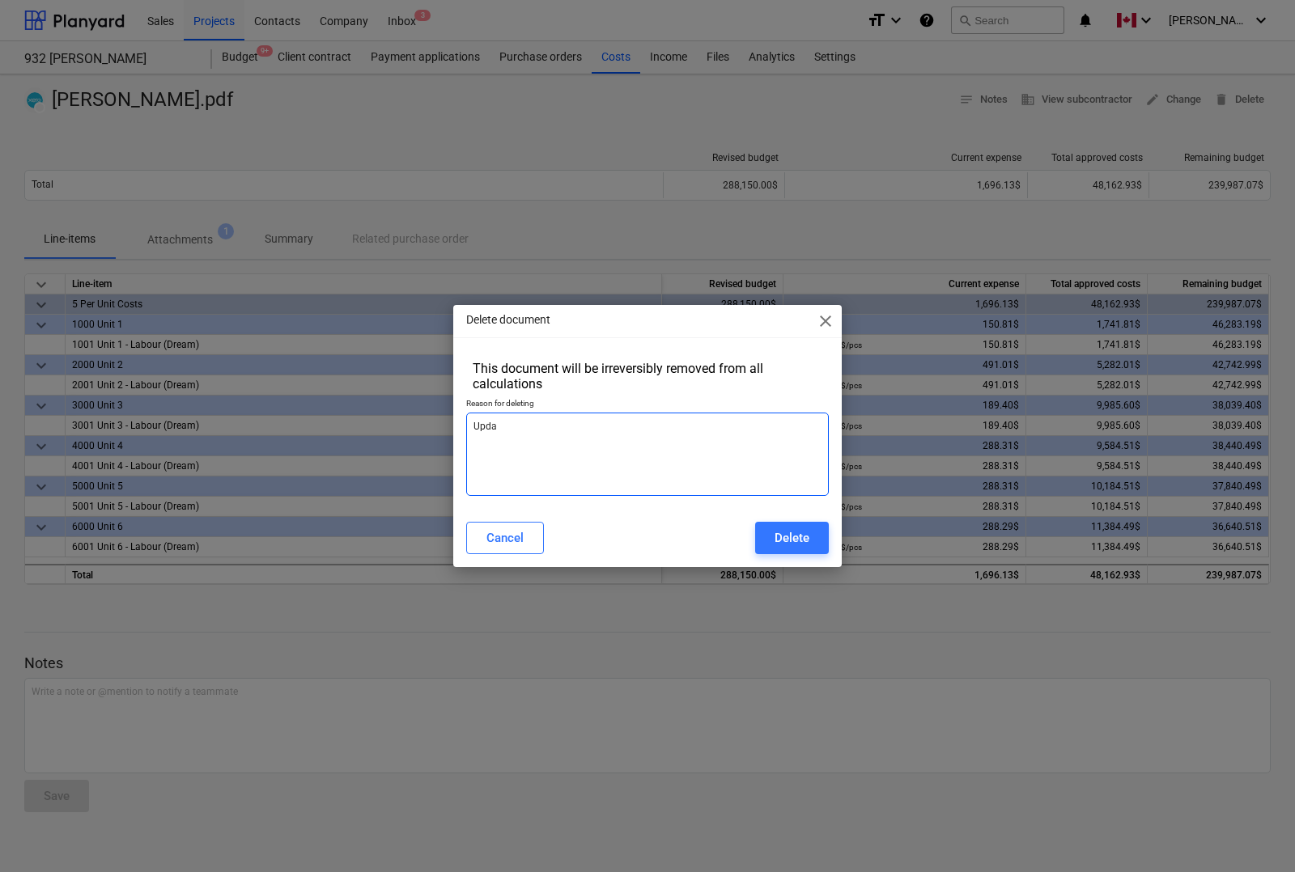
type textarea "Updat"
type textarea "x"
type textarea "Updati"
type textarea "x"
type textarea "Updatin"
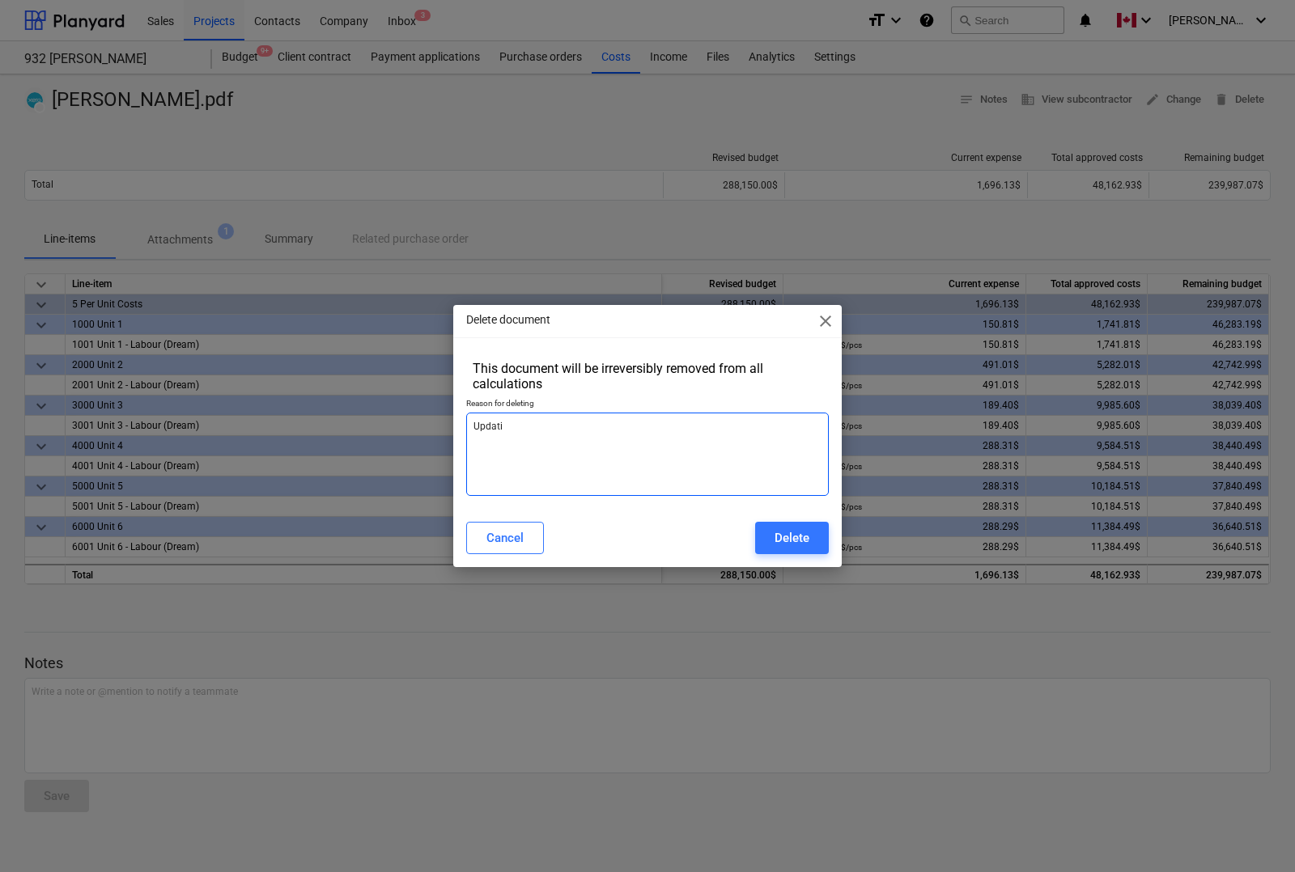
type textarea "x"
type textarea "Updating"
type textarea "x"
type textarea "Updating"
click at [783, 536] on div "Delete" at bounding box center [791, 538] width 35 height 21
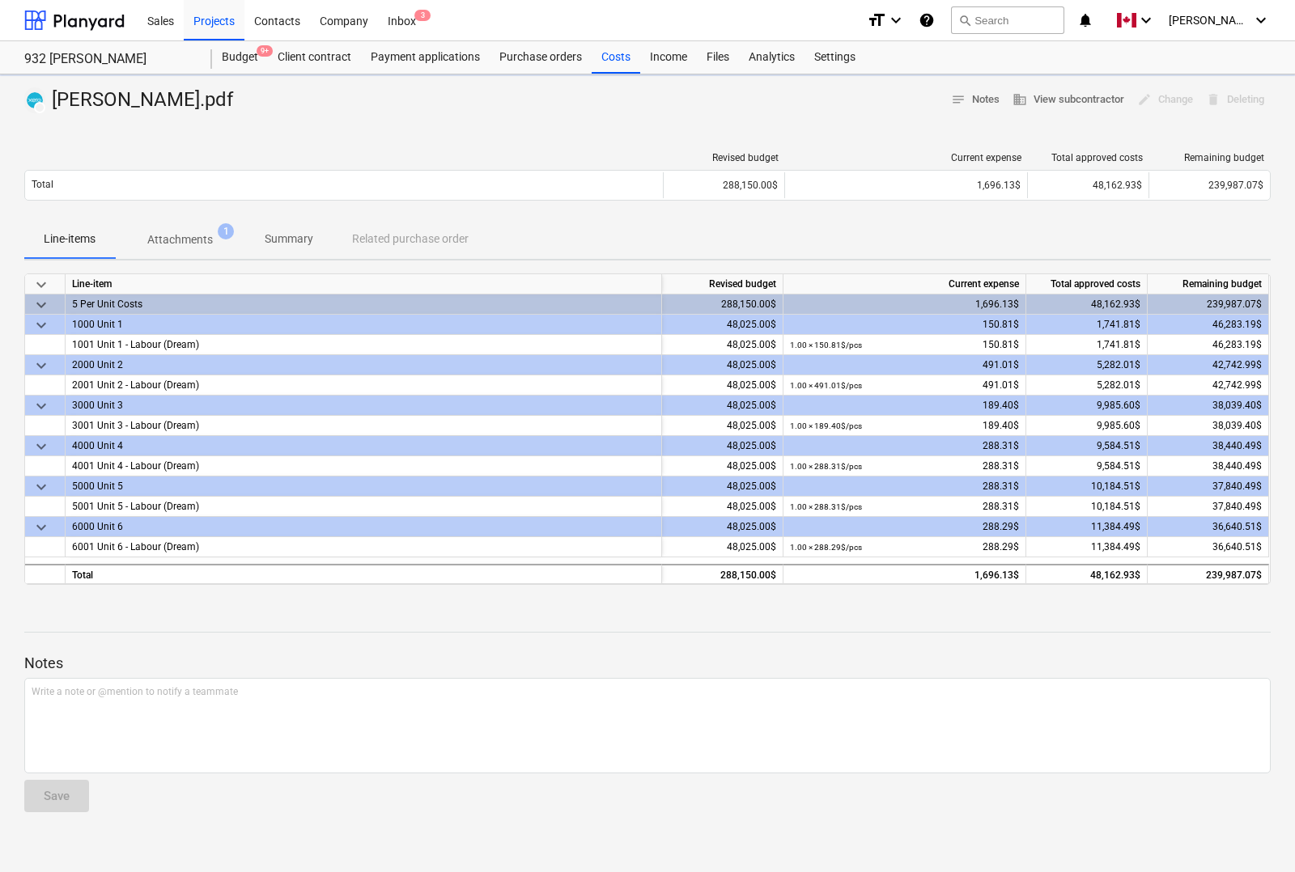
type textarea "x"
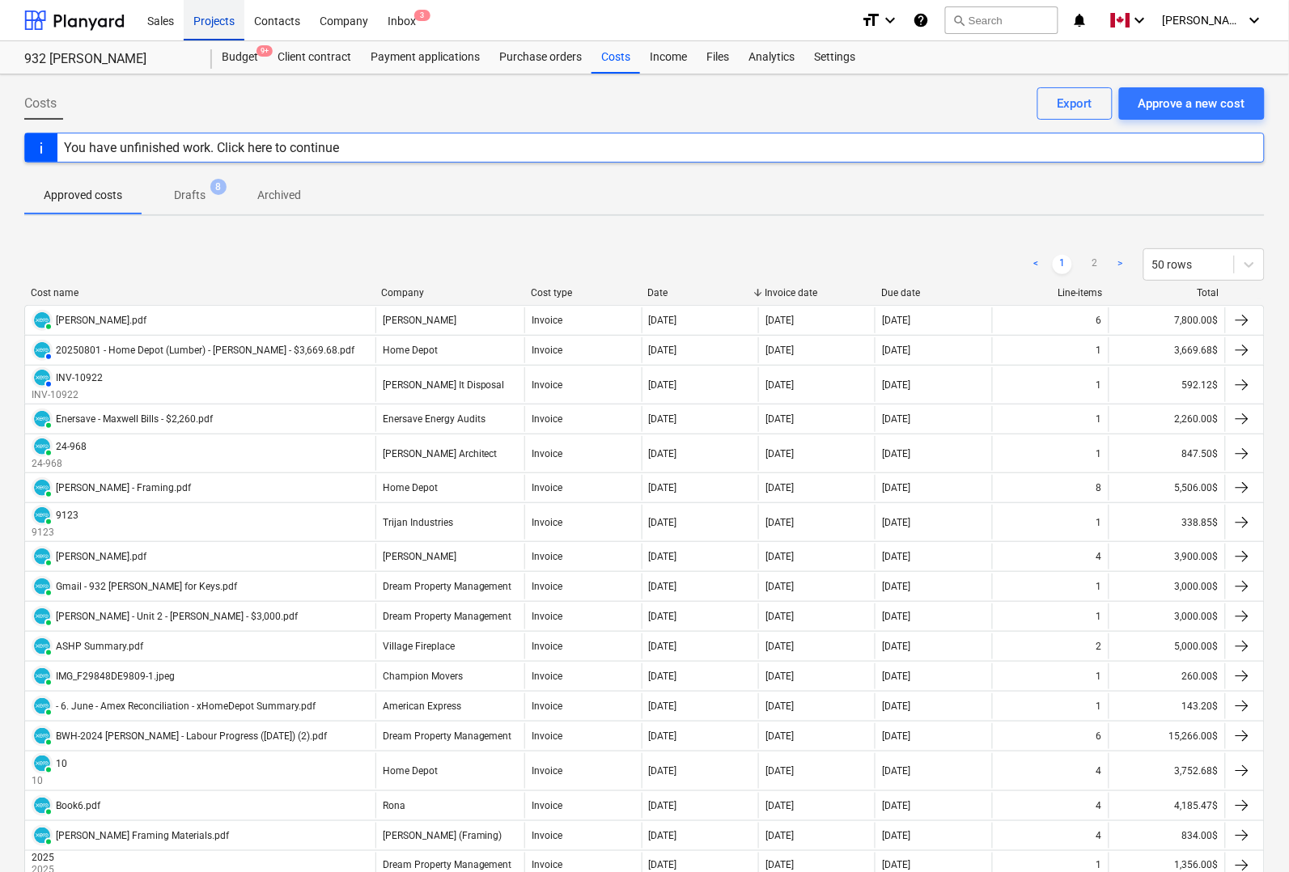
click at [196, 20] on div "Projects" at bounding box center [214, 19] width 61 height 41
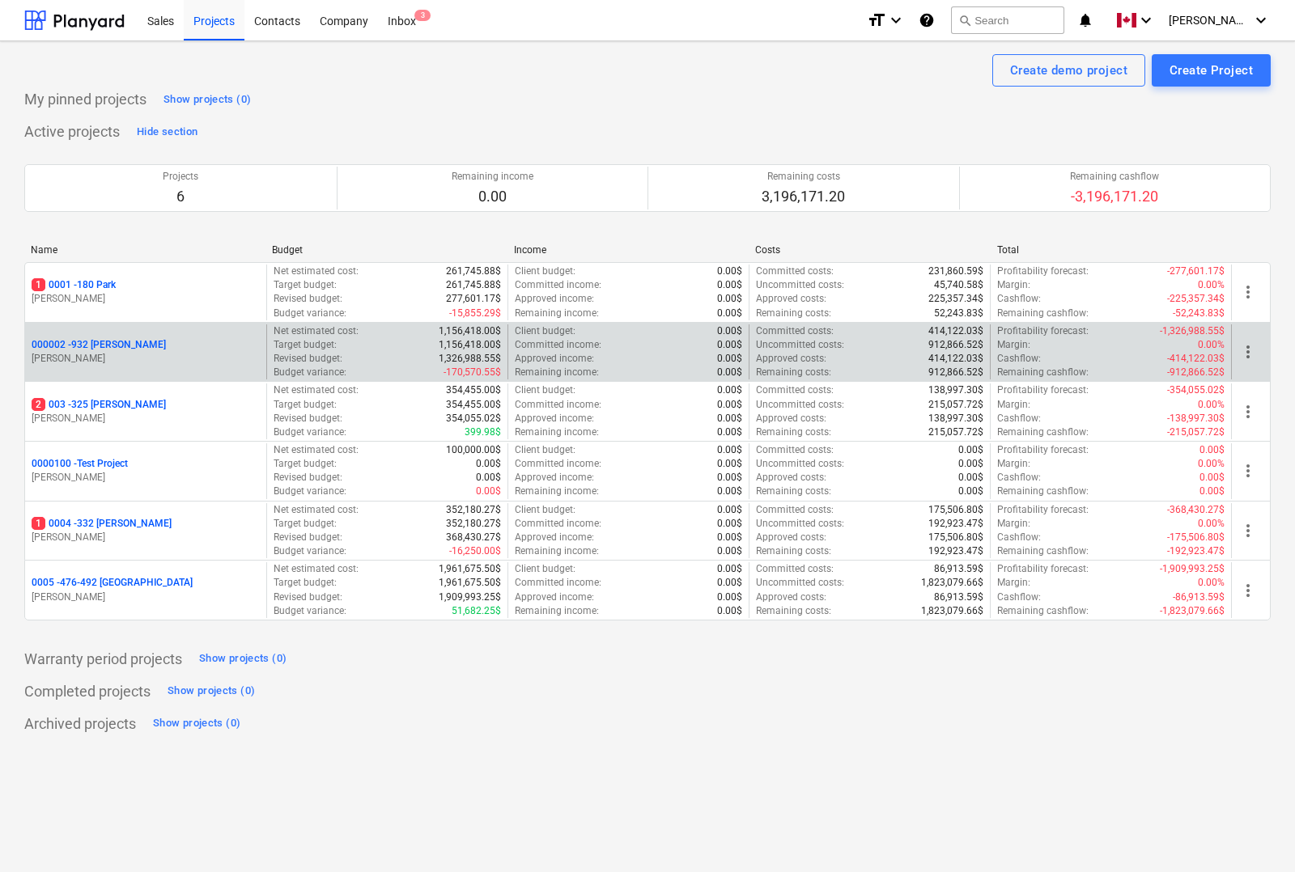
click at [102, 348] on p "000002 - 932 [PERSON_NAME]" at bounding box center [99, 345] width 134 height 14
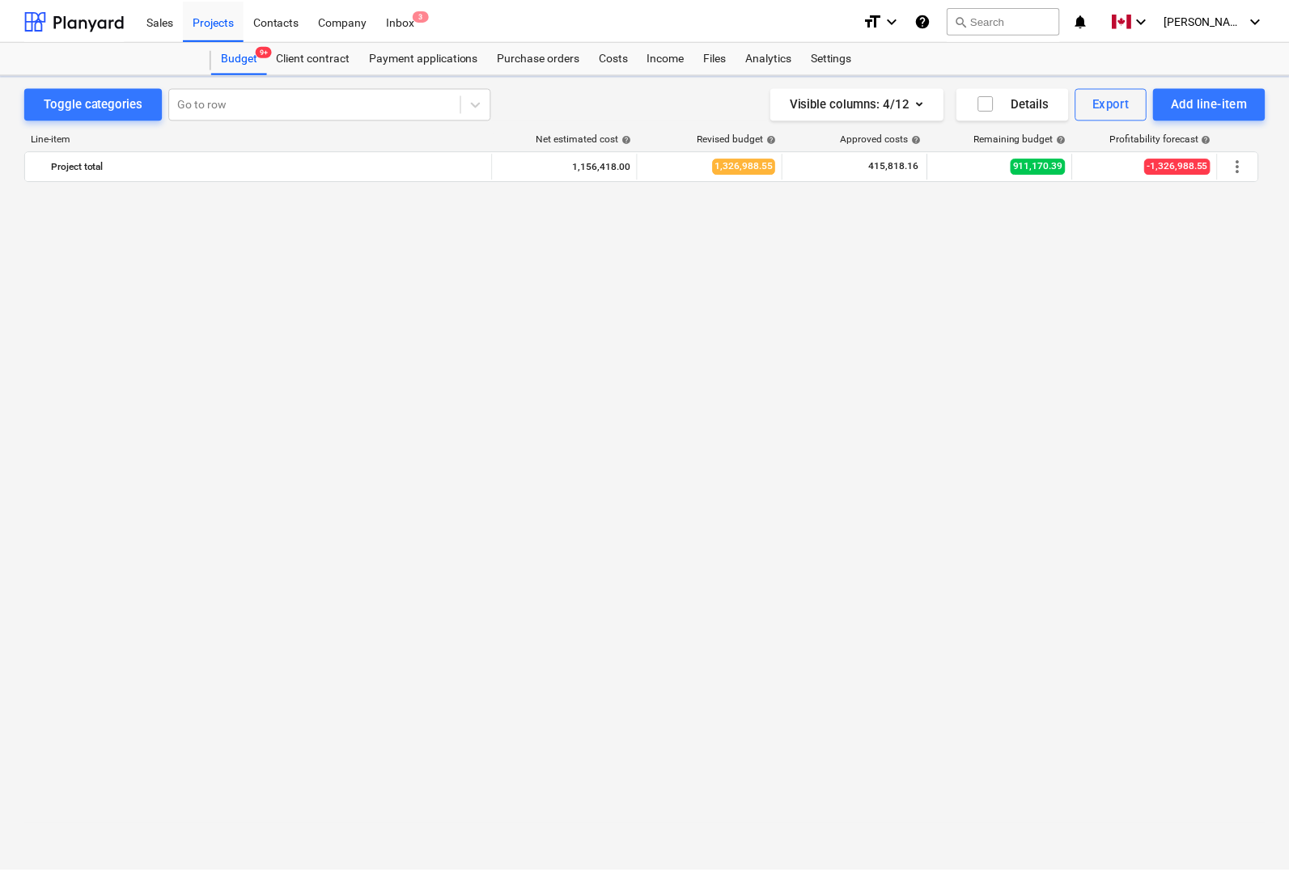
scroll to position [2527, 0]
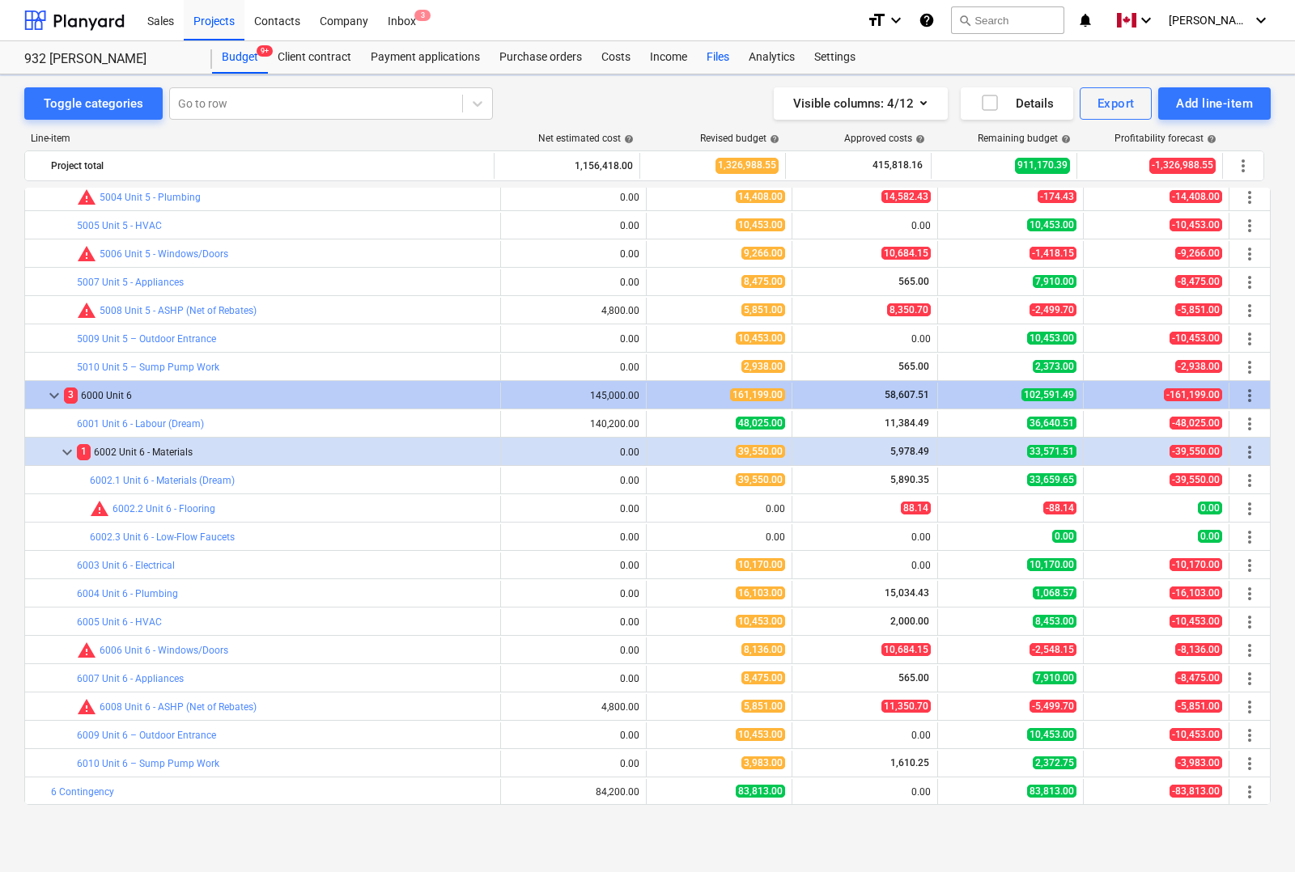
click at [717, 53] on div "Files" at bounding box center [718, 57] width 42 height 32
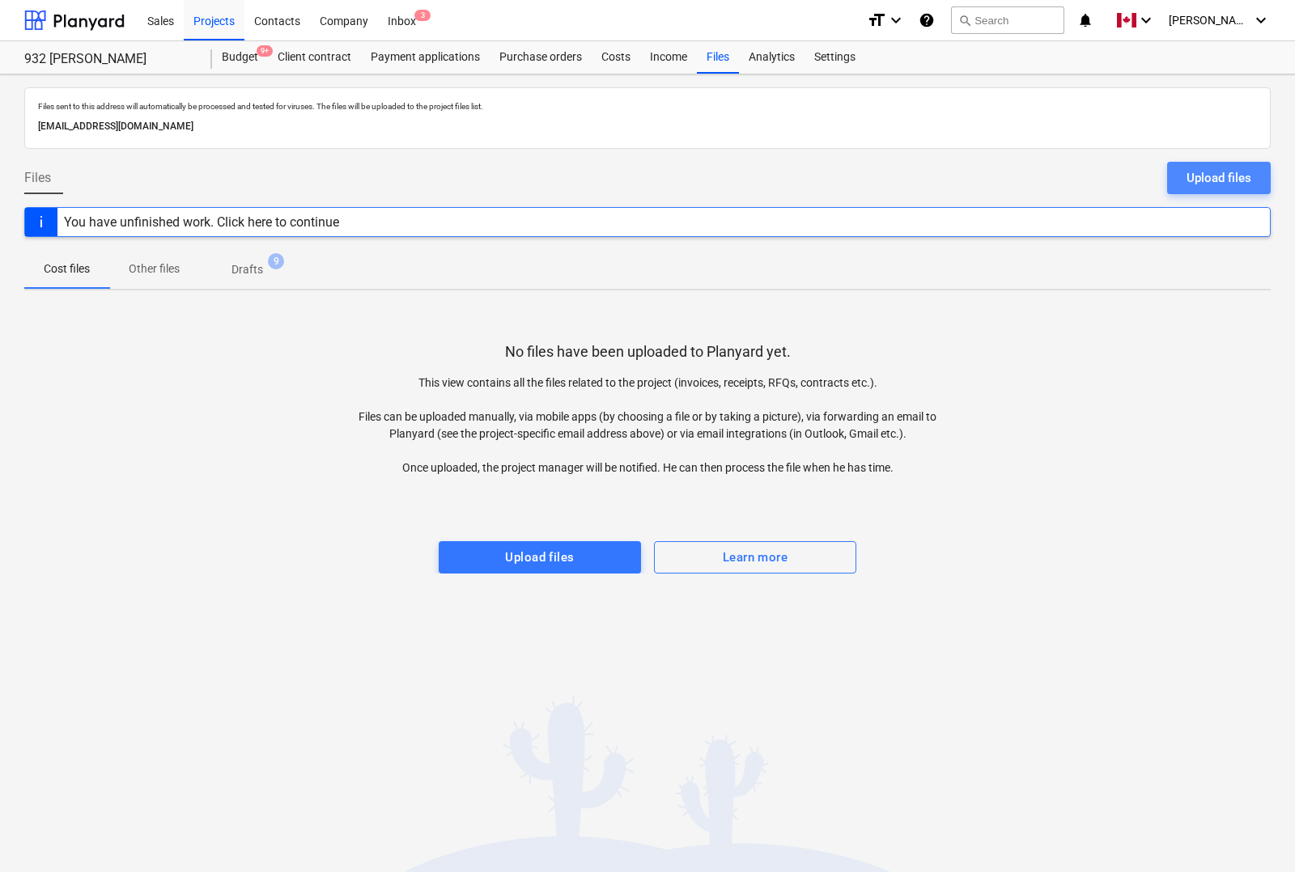
click at [1224, 183] on div "Upload files" at bounding box center [1218, 178] width 65 height 21
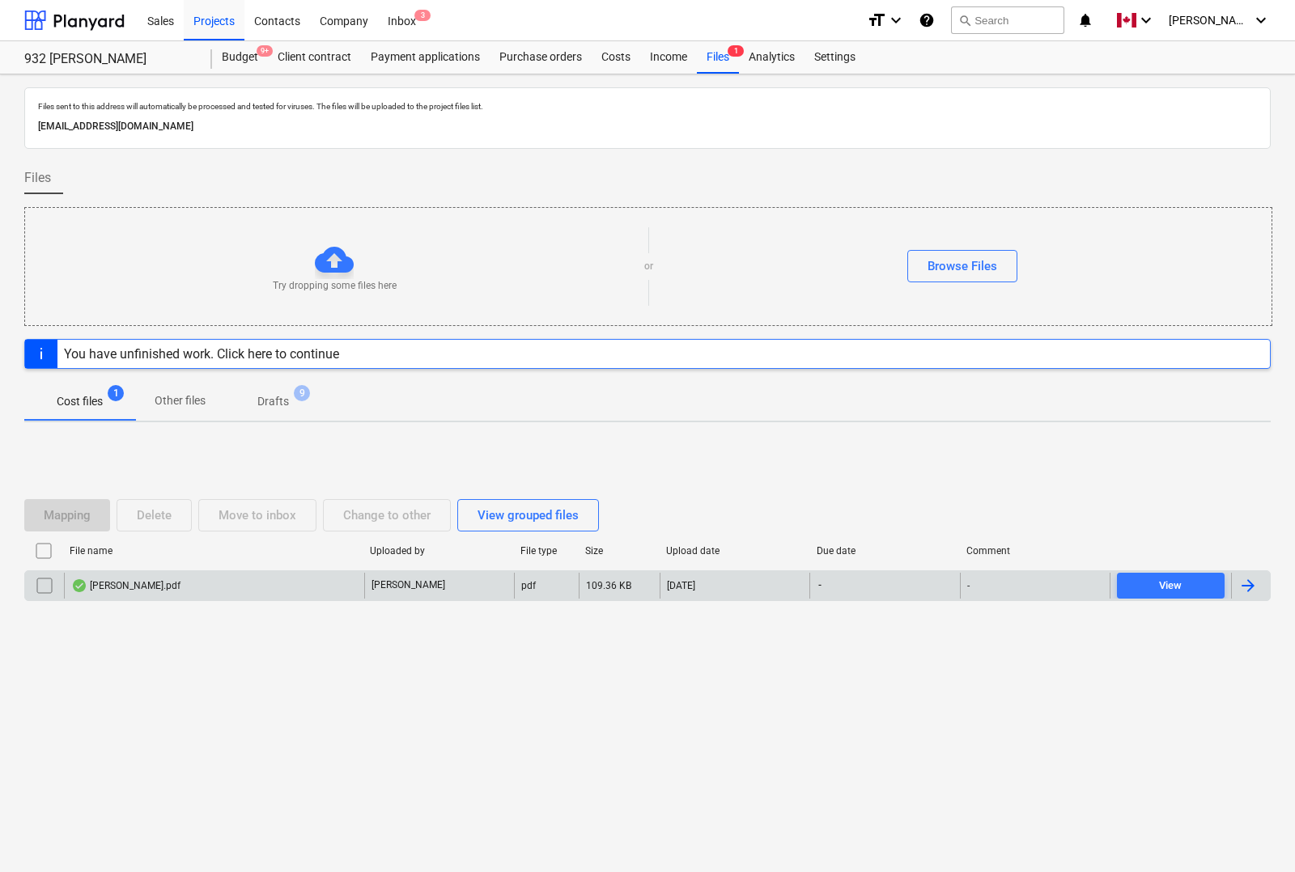
click at [1252, 588] on div at bounding box center [1247, 585] width 19 height 19
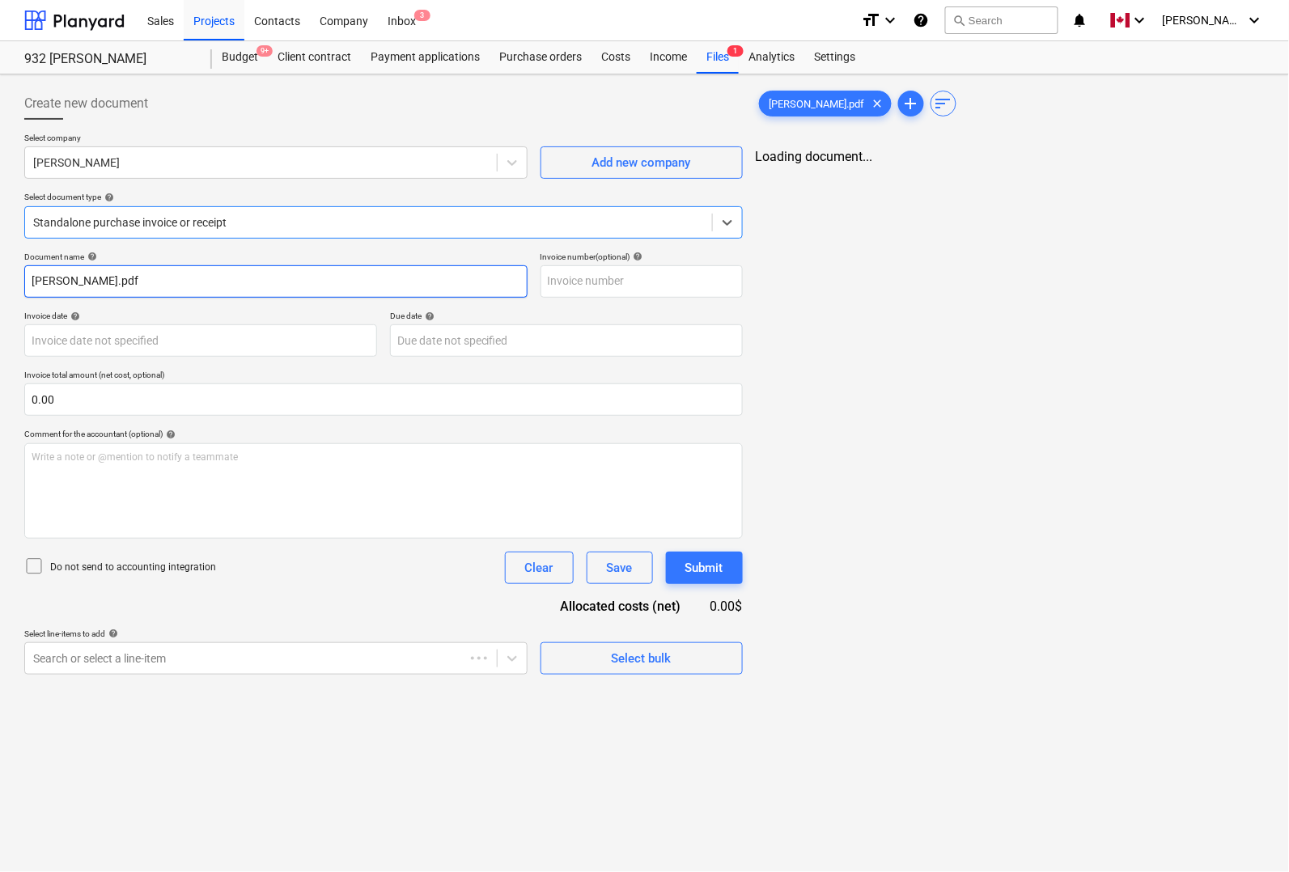
type input "[PERSON_NAME].pdf"
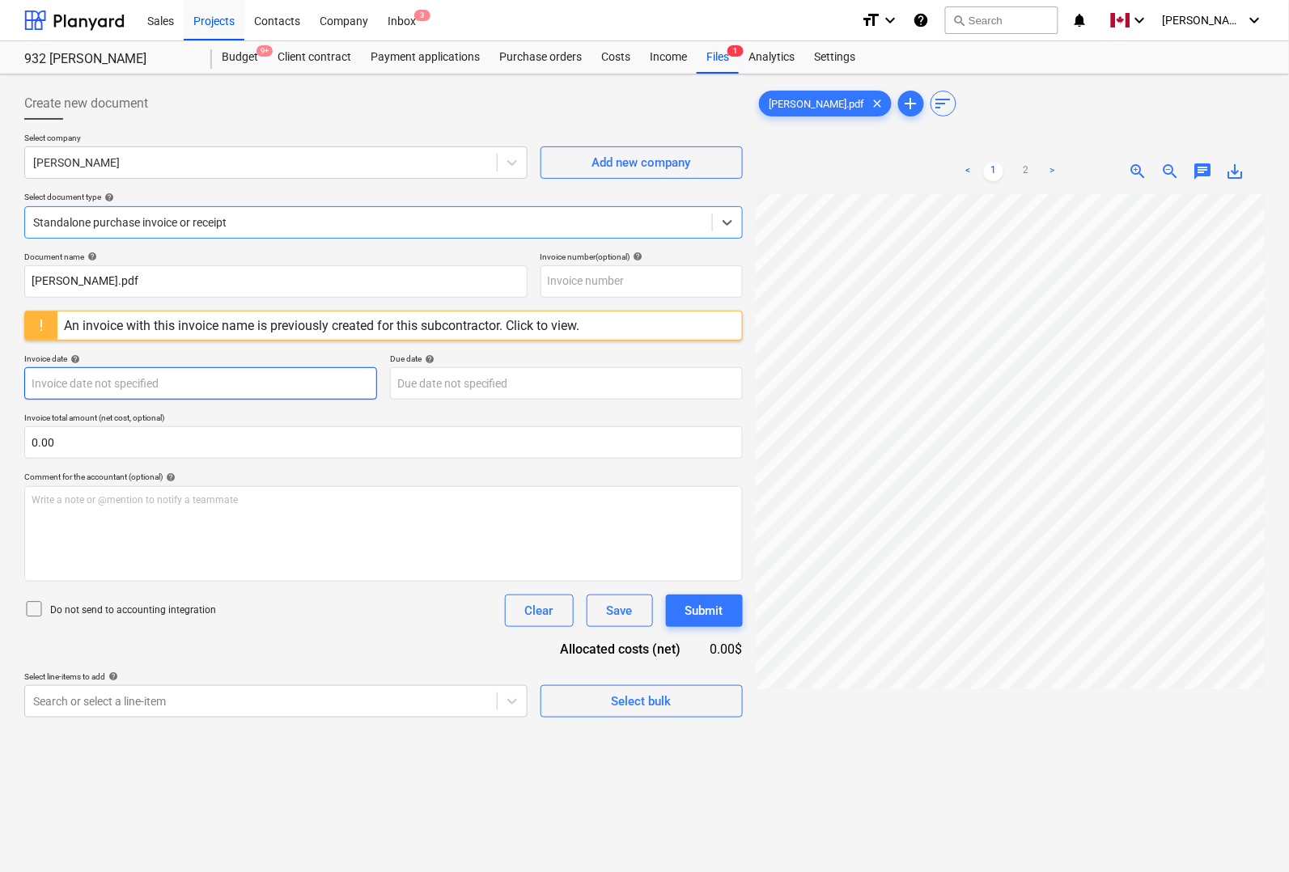
click at [225, 379] on body "Sales Projects Contacts Company Inbox 3 format_size keyboard_arrow_down help se…" at bounding box center [644, 436] width 1289 height 872
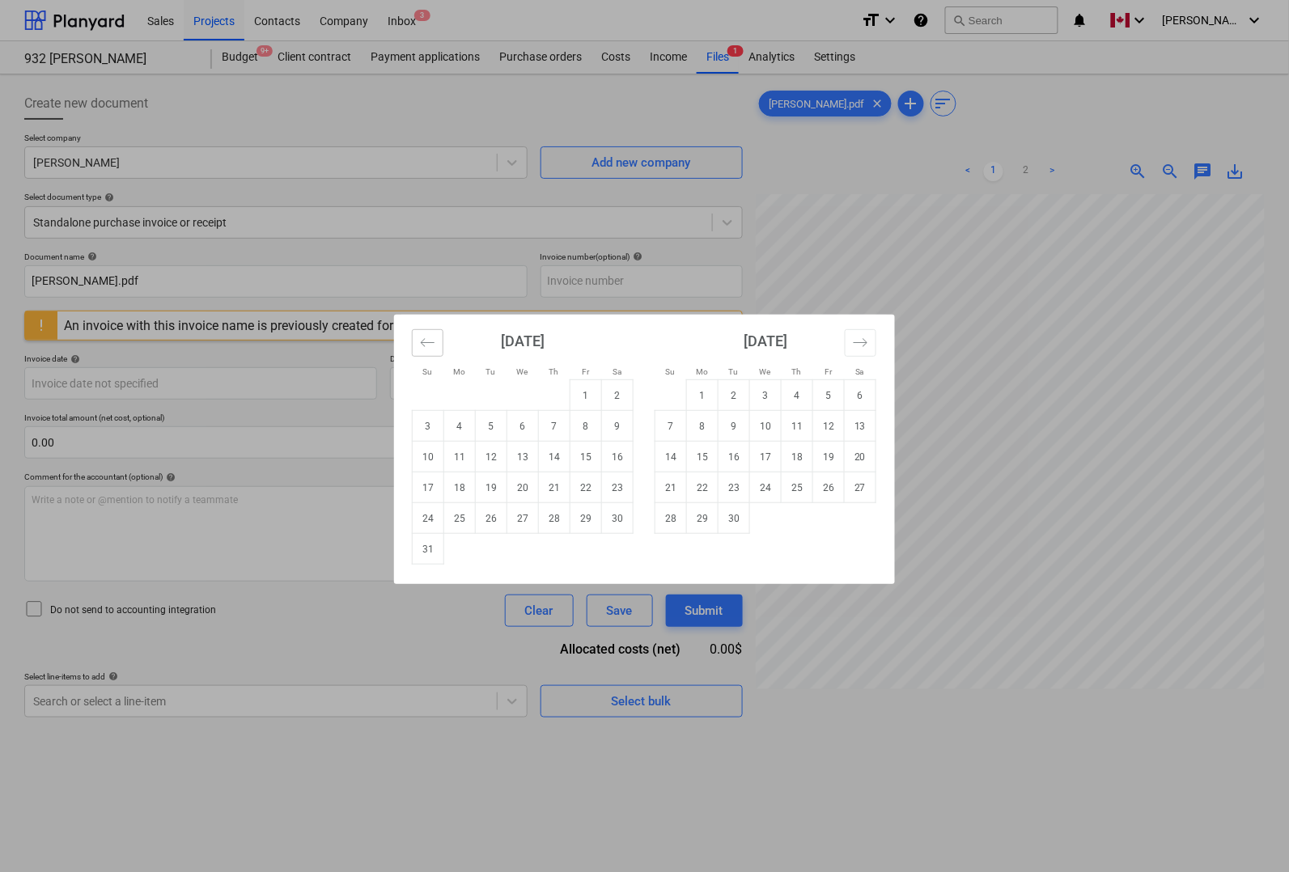
click at [423, 346] on icon "Move backward to switch to the previous month." at bounding box center [428, 342] width 14 height 8
click at [468, 486] on td "21" at bounding box center [460, 488] width 32 height 31
type input "[DATE]"
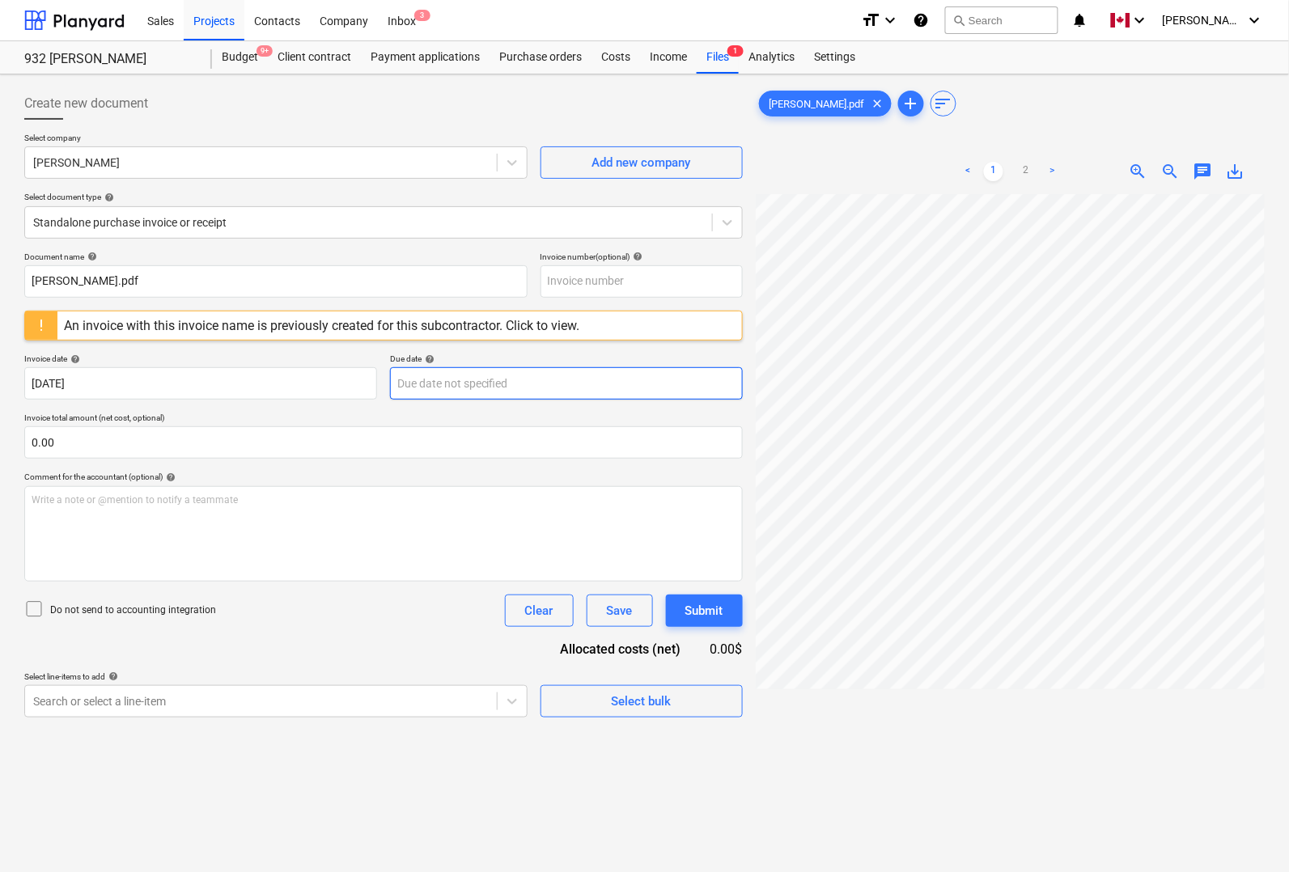
click at [447, 382] on body "Sales Projects Contacts Company Inbox 3 format_size keyboard_arrow_down help se…" at bounding box center [644, 436] width 1289 height 872
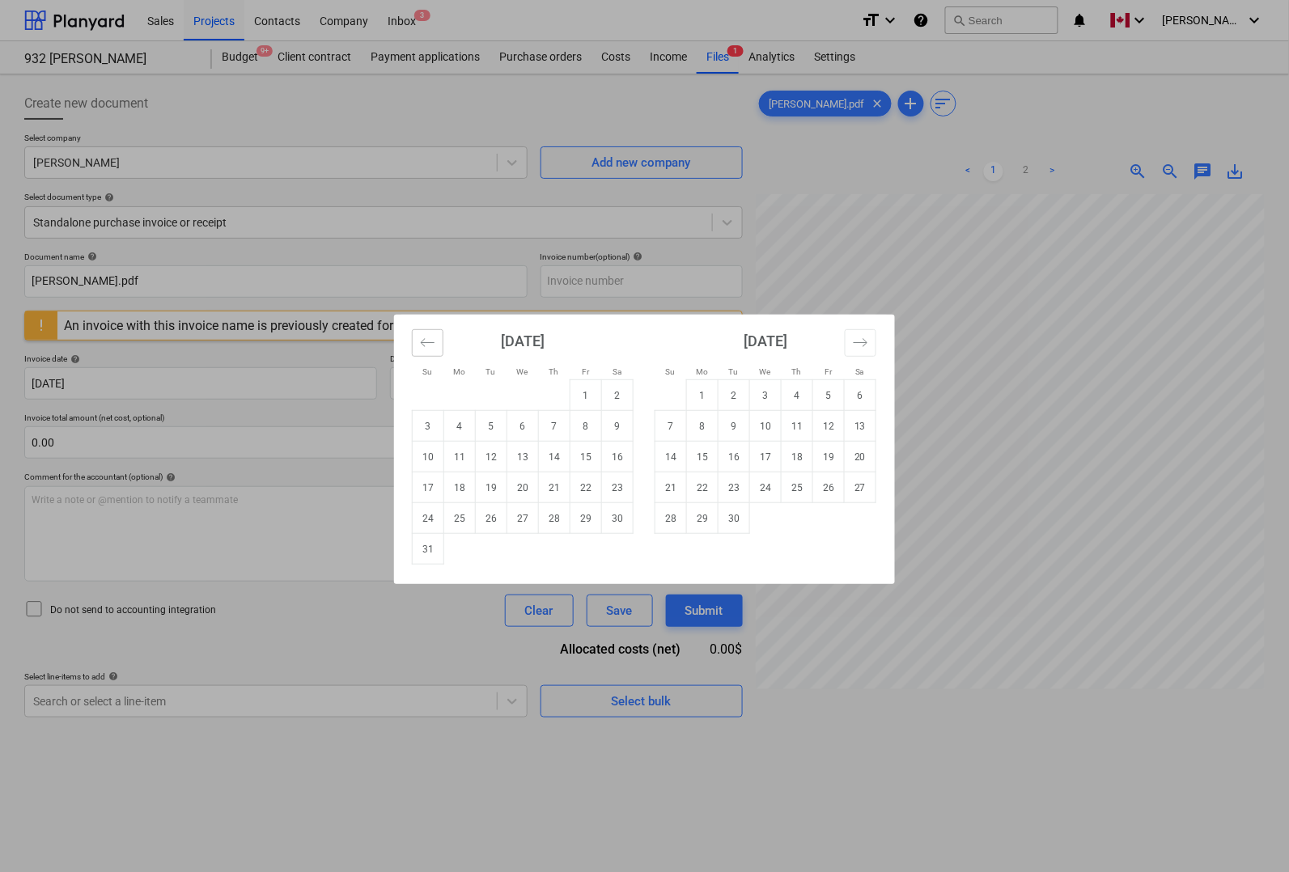
click at [433, 349] on icon "Move backward to switch to the previous month." at bounding box center [427, 342] width 15 height 15
click at [463, 483] on td "21" at bounding box center [460, 488] width 32 height 31
type input "[DATE]"
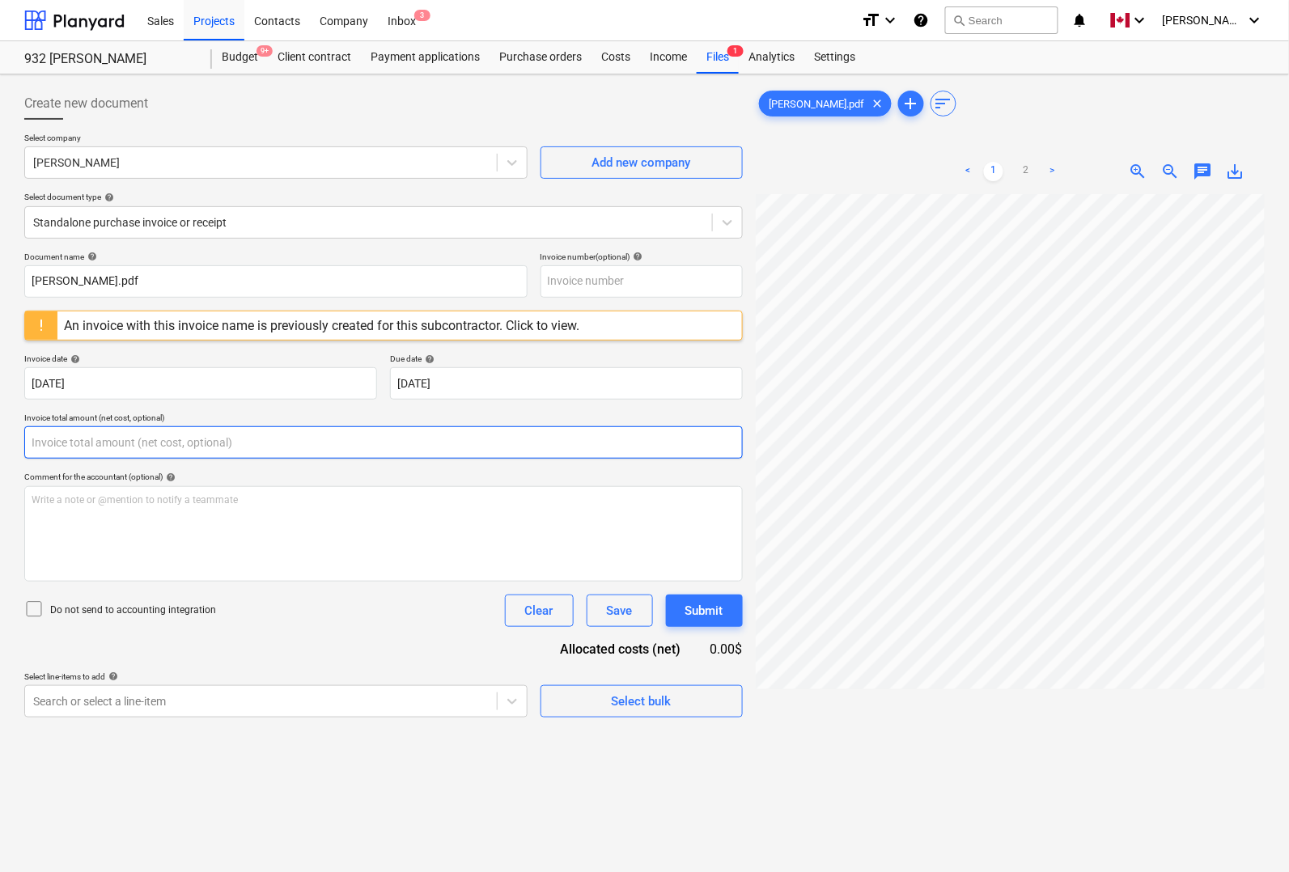
click at [239, 438] on input "text" at bounding box center [383, 442] width 719 height 32
type input "0.00"
click at [320, 448] on input "text" at bounding box center [383, 442] width 719 height 32
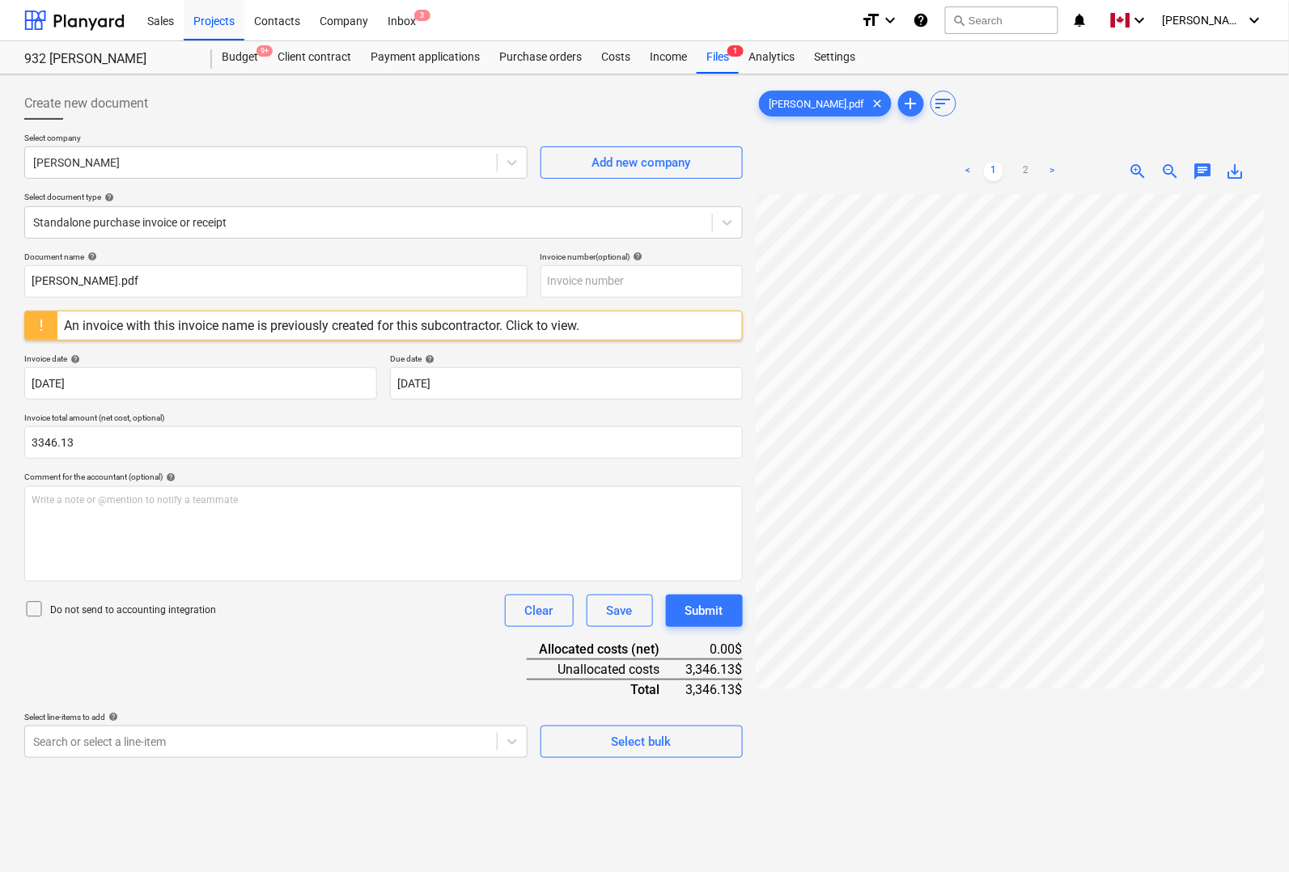
type input "3,346.13"
click at [434, 662] on div "Document name help [PERSON_NAME].pdf Invoice number (optional) help An invoice …" at bounding box center [383, 505] width 719 height 507
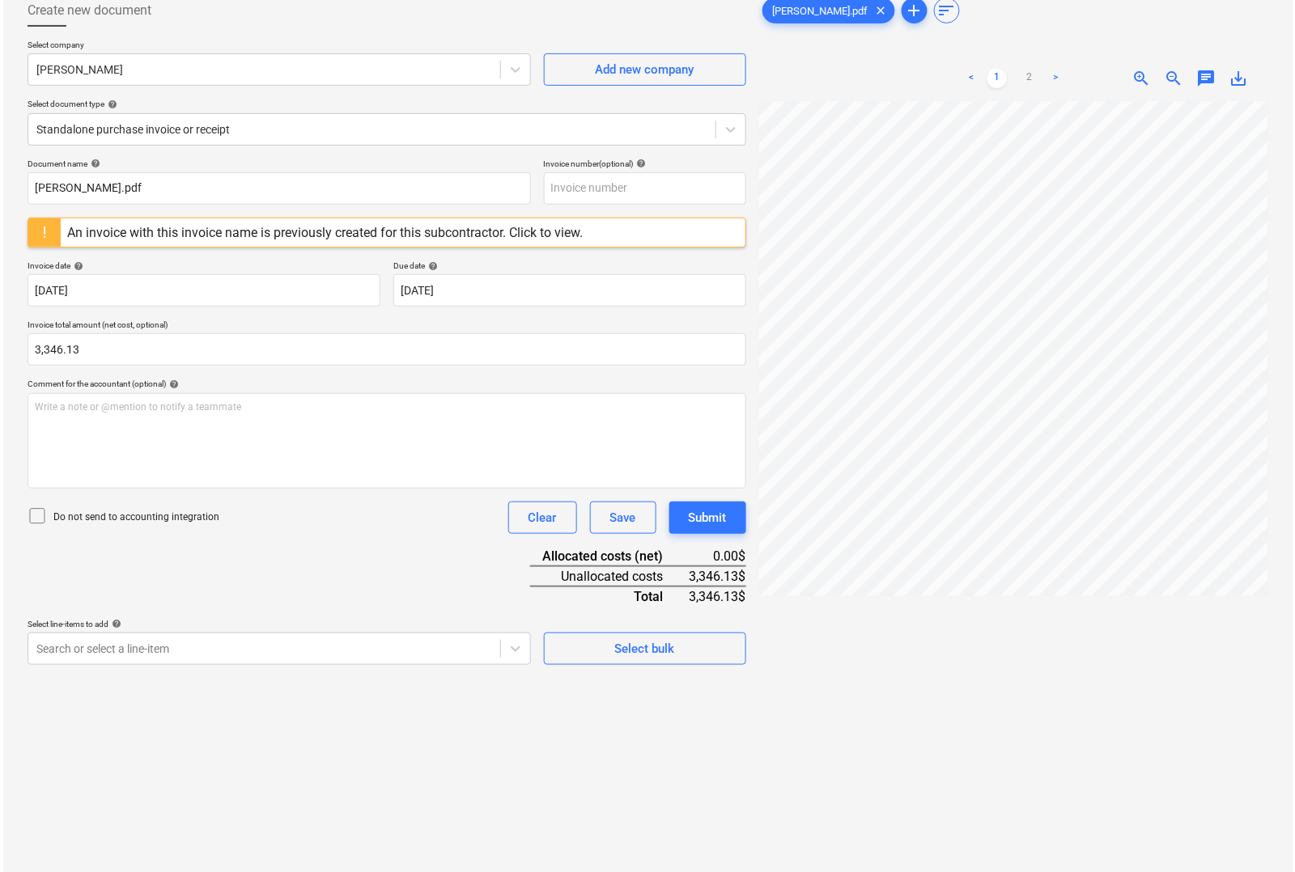
scroll to position [162, 0]
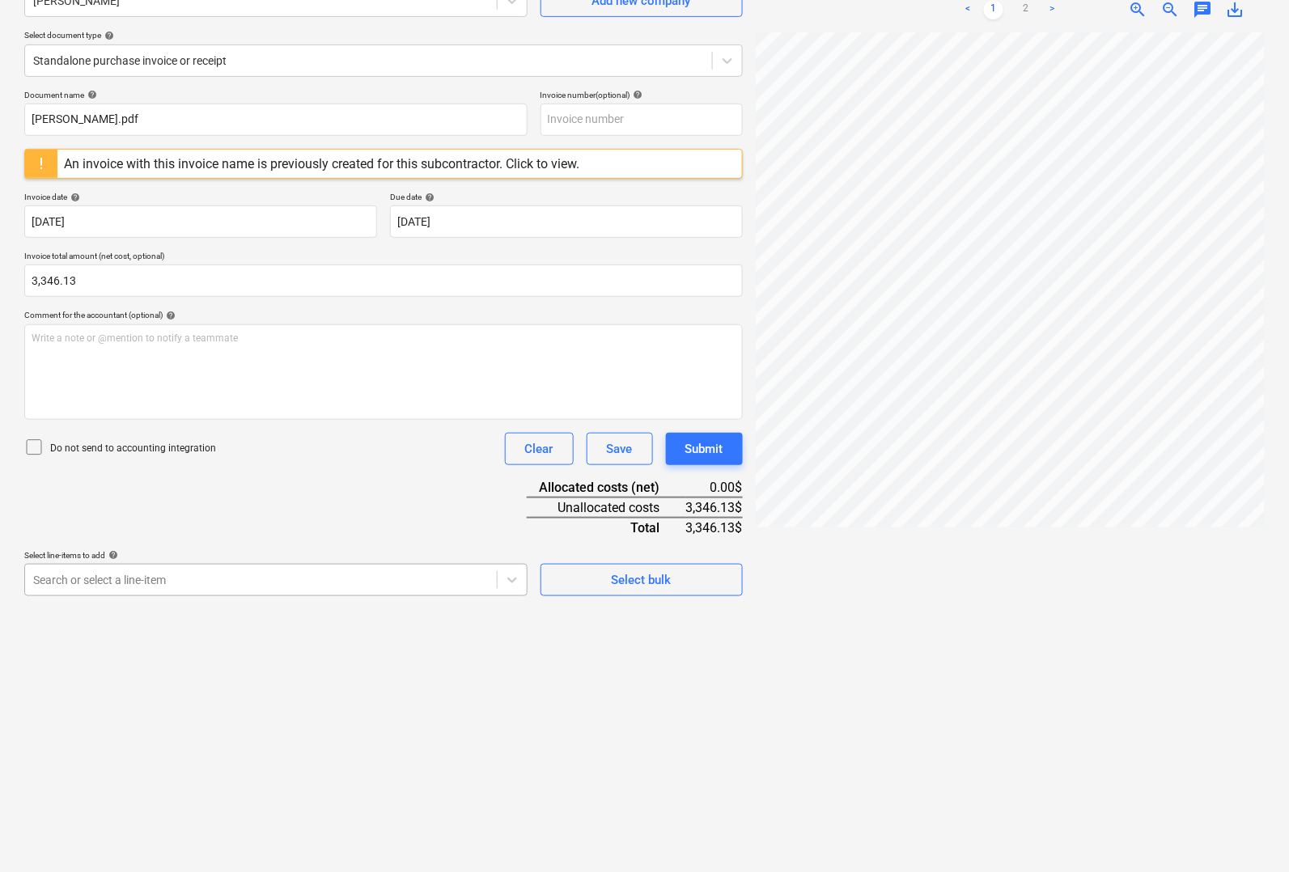
click at [223, 583] on div at bounding box center [261, 580] width 456 height 16
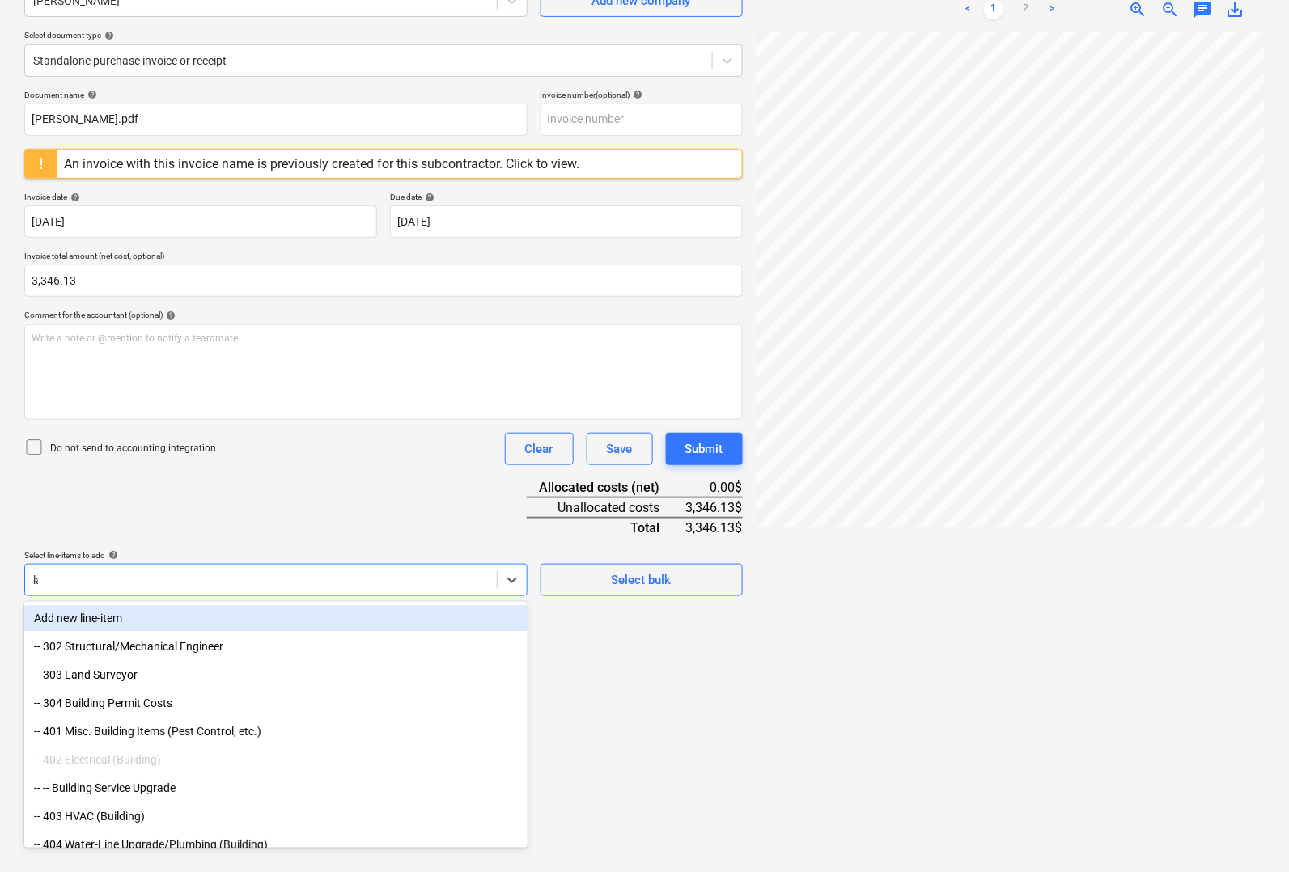
type input "lab"
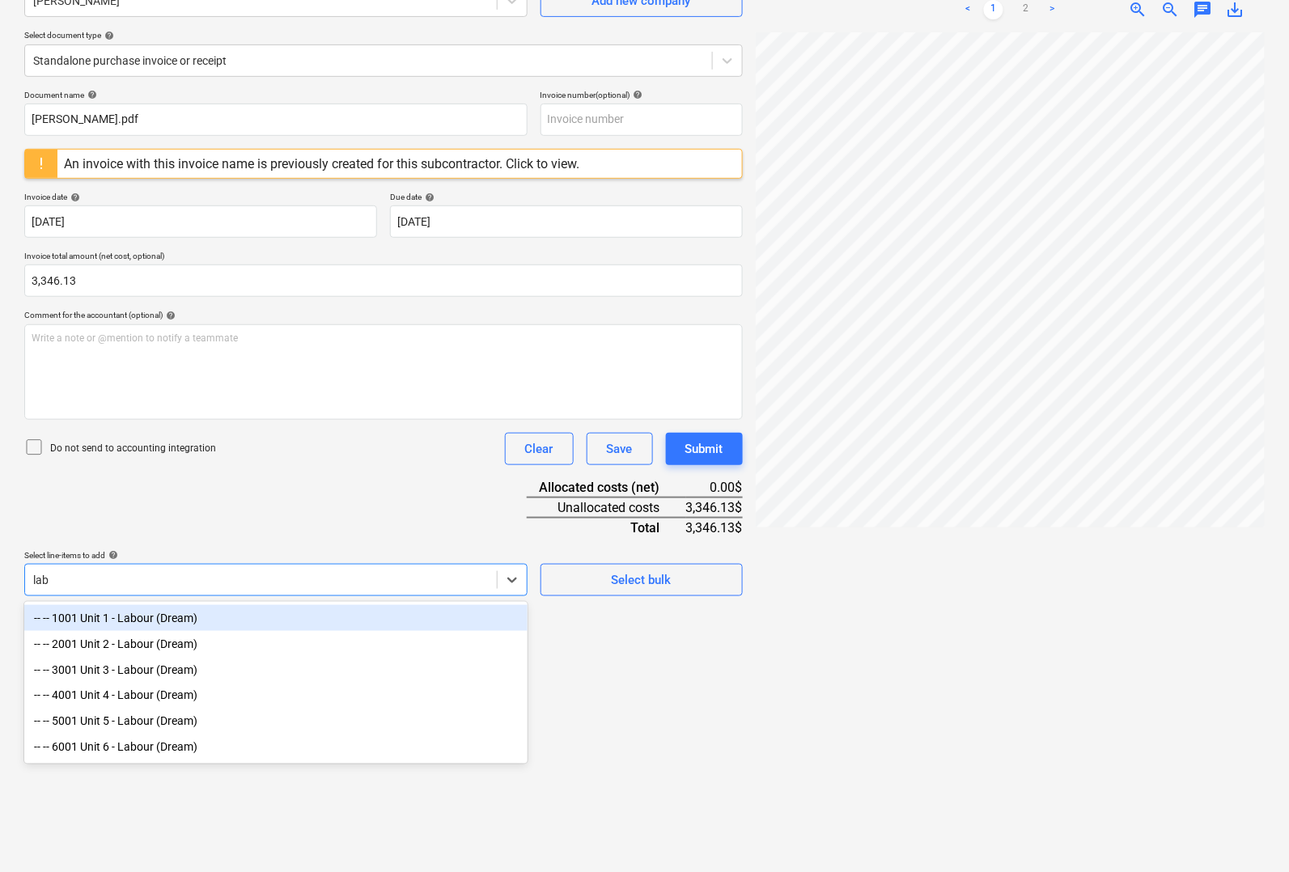
click at [209, 615] on div "-- -- 1001 Unit 1 - Labour (Dream)" at bounding box center [275, 618] width 503 height 26
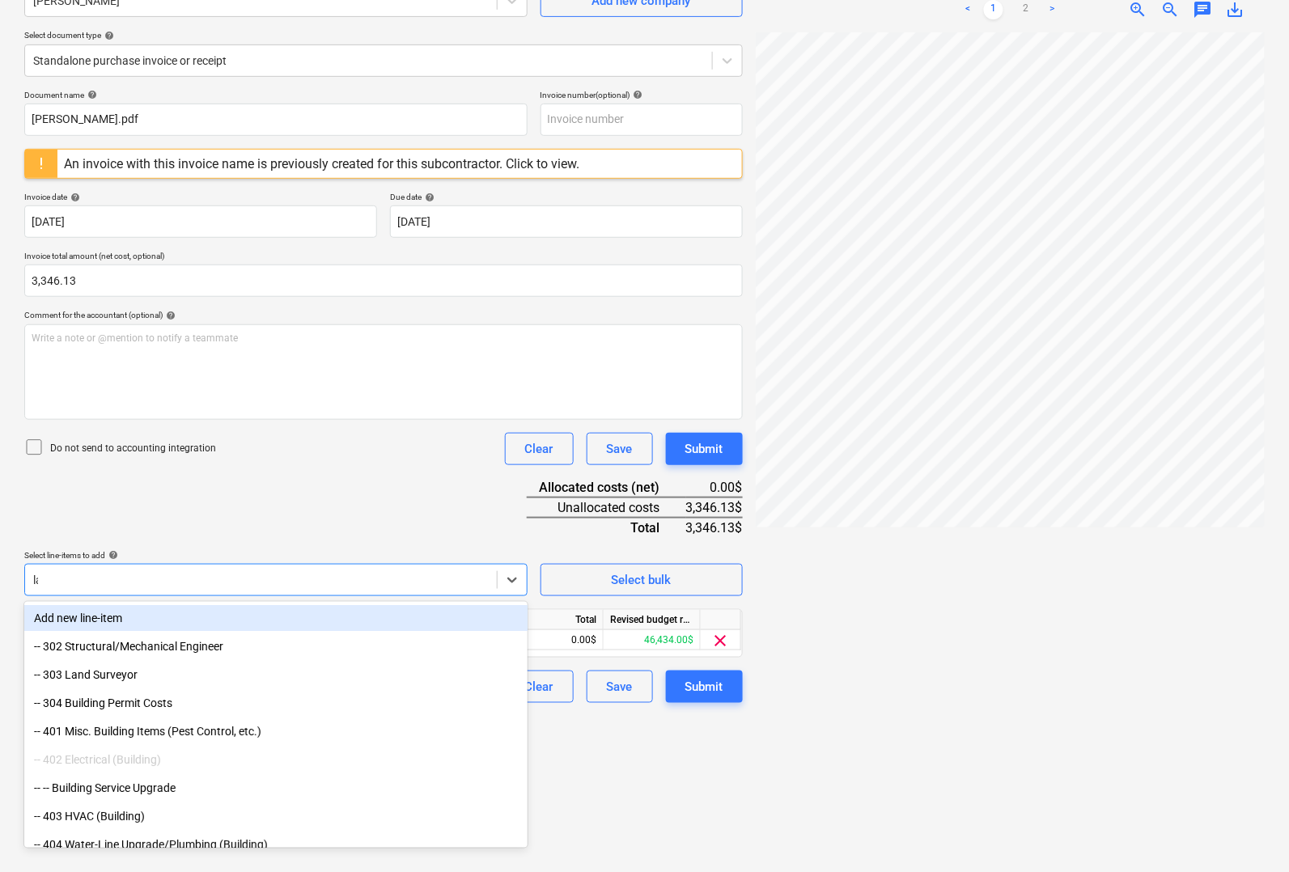
type input "lab"
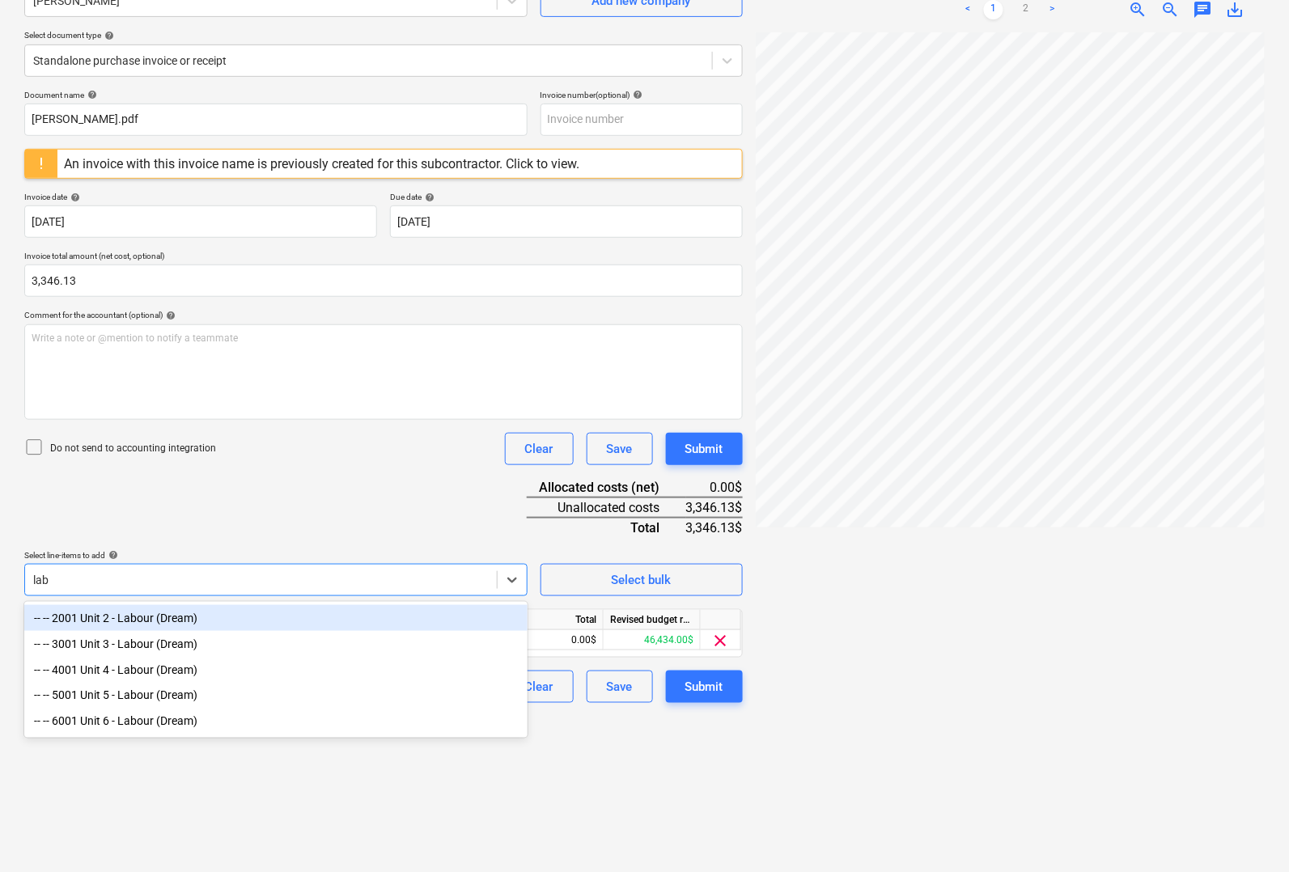
click at [196, 620] on div "-- -- 2001 Unit 2 - Labour (Dream)" at bounding box center [275, 618] width 503 height 26
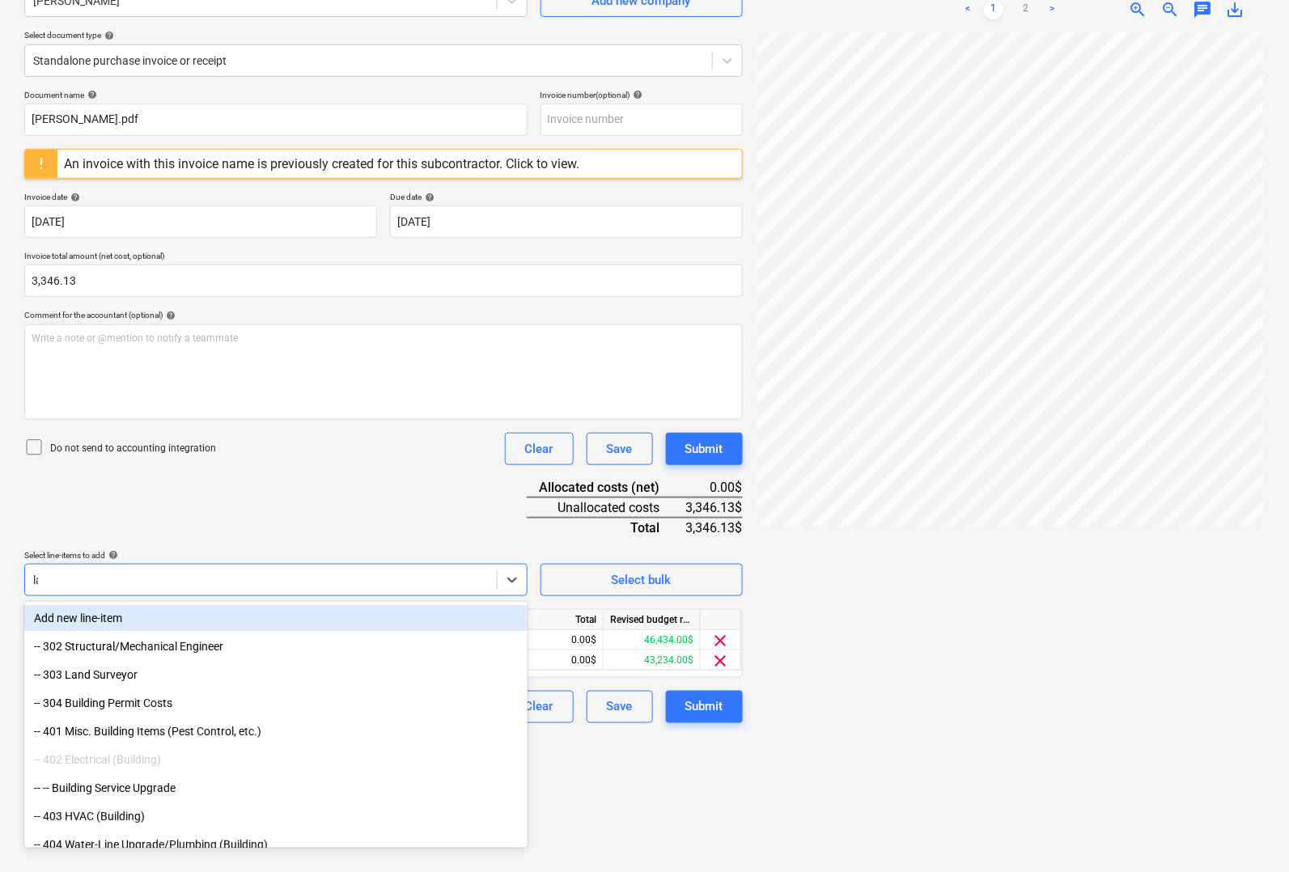
type input "lab"
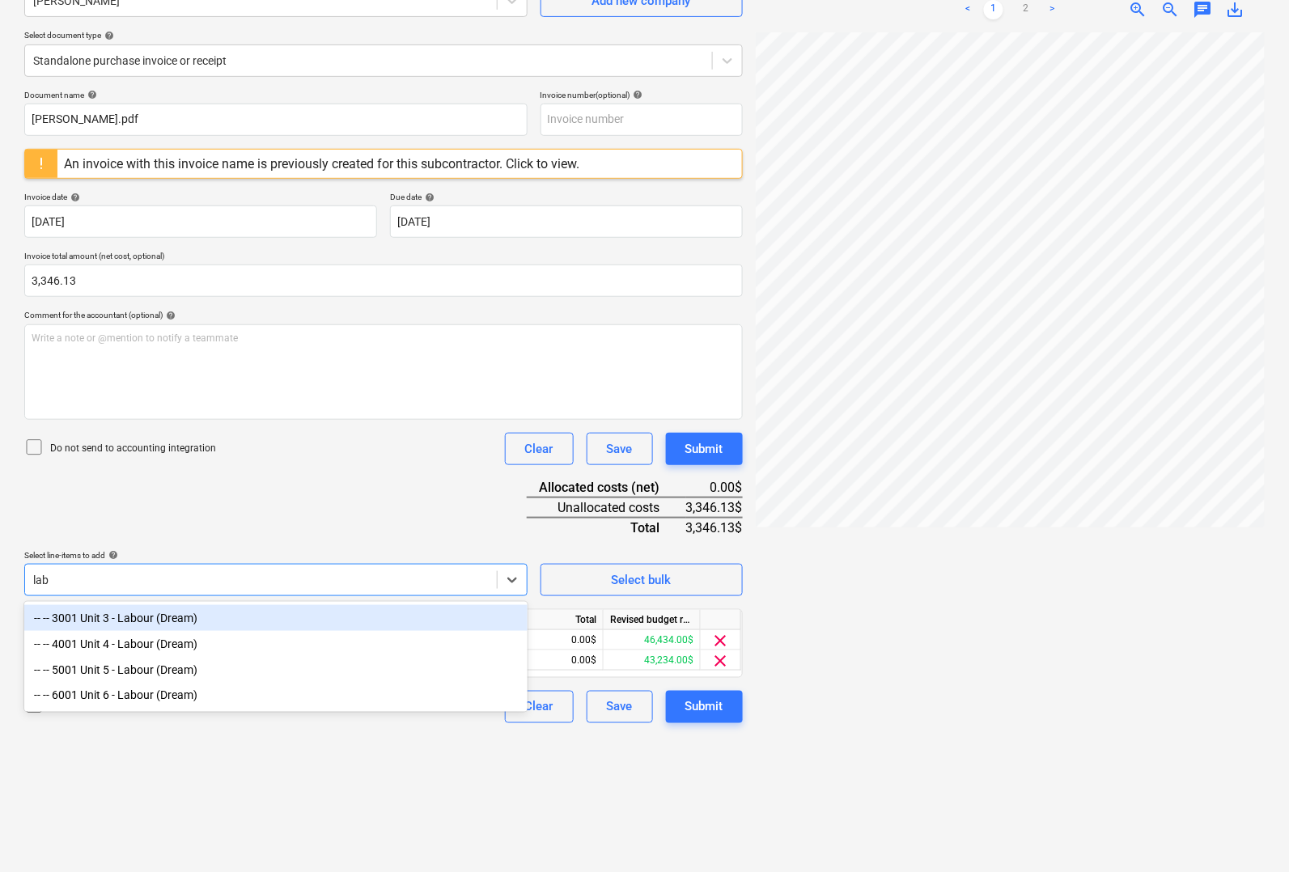
click at [194, 624] on div "-- -- 3001 Unit 3 - Labour (Dream)" at bounding box center [275, 618] width 503 height 26
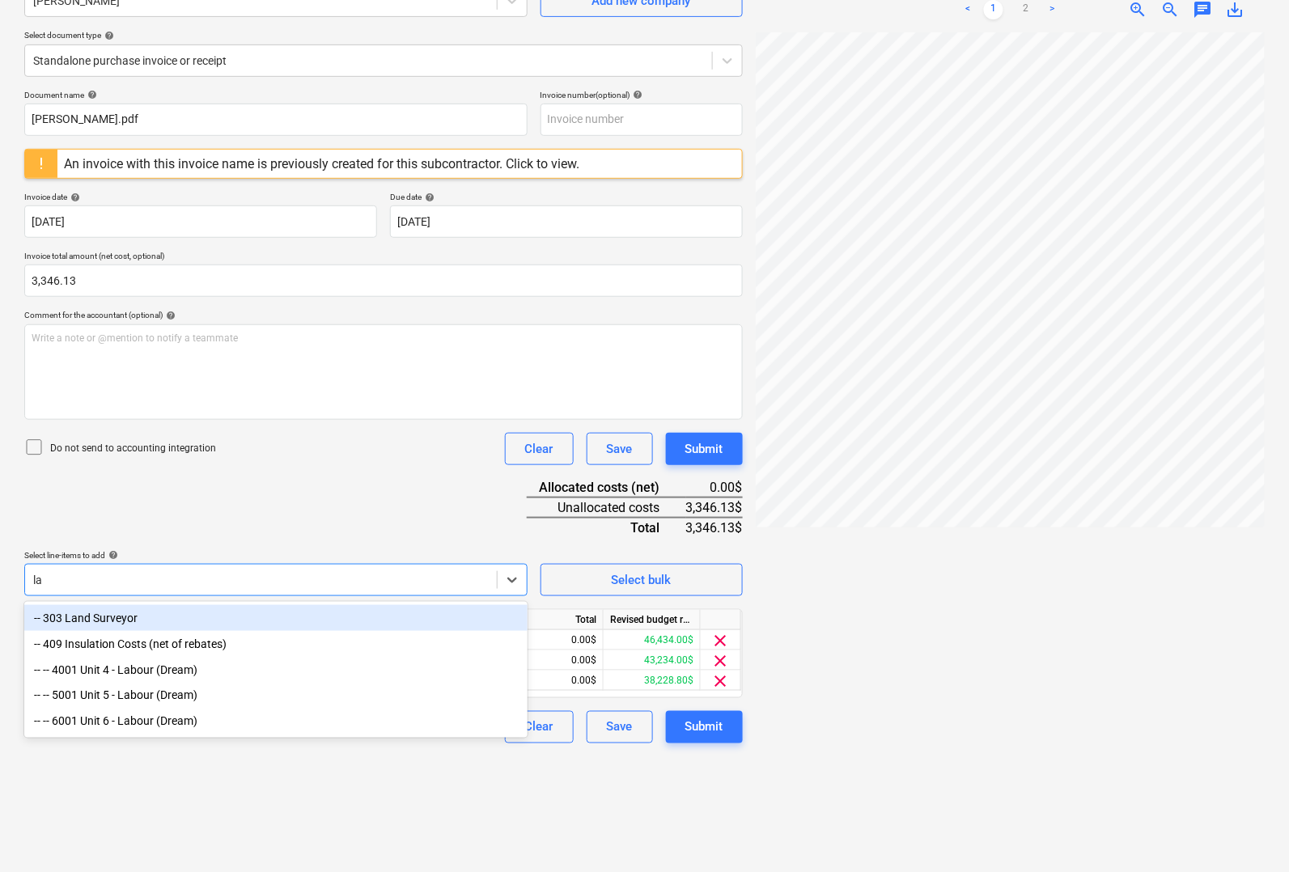
type input "lab"
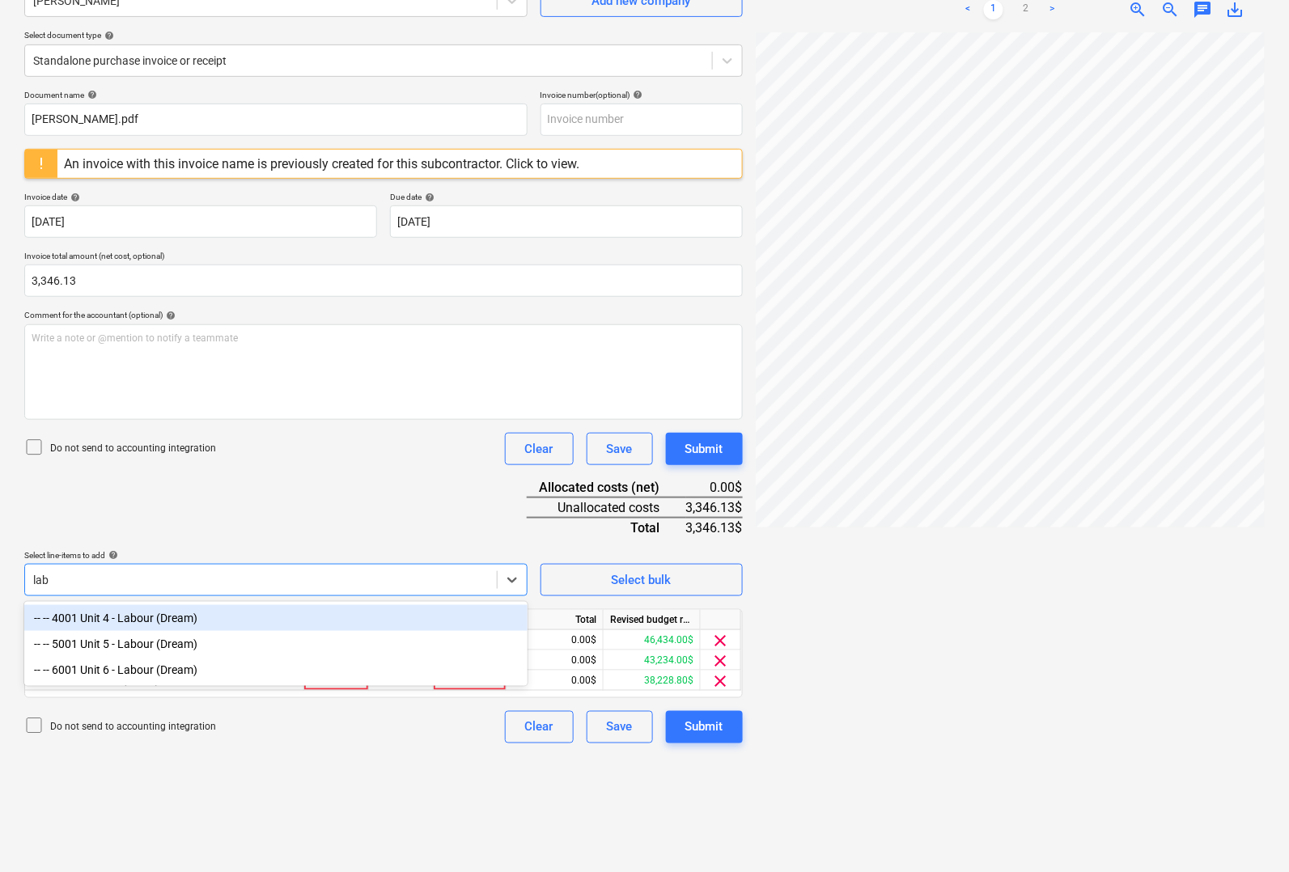
click at [194, 624] on div "-- -- 4001 Unit 4 - Labour (Dream)" at bounding box center [275, 618] width 503 height 26
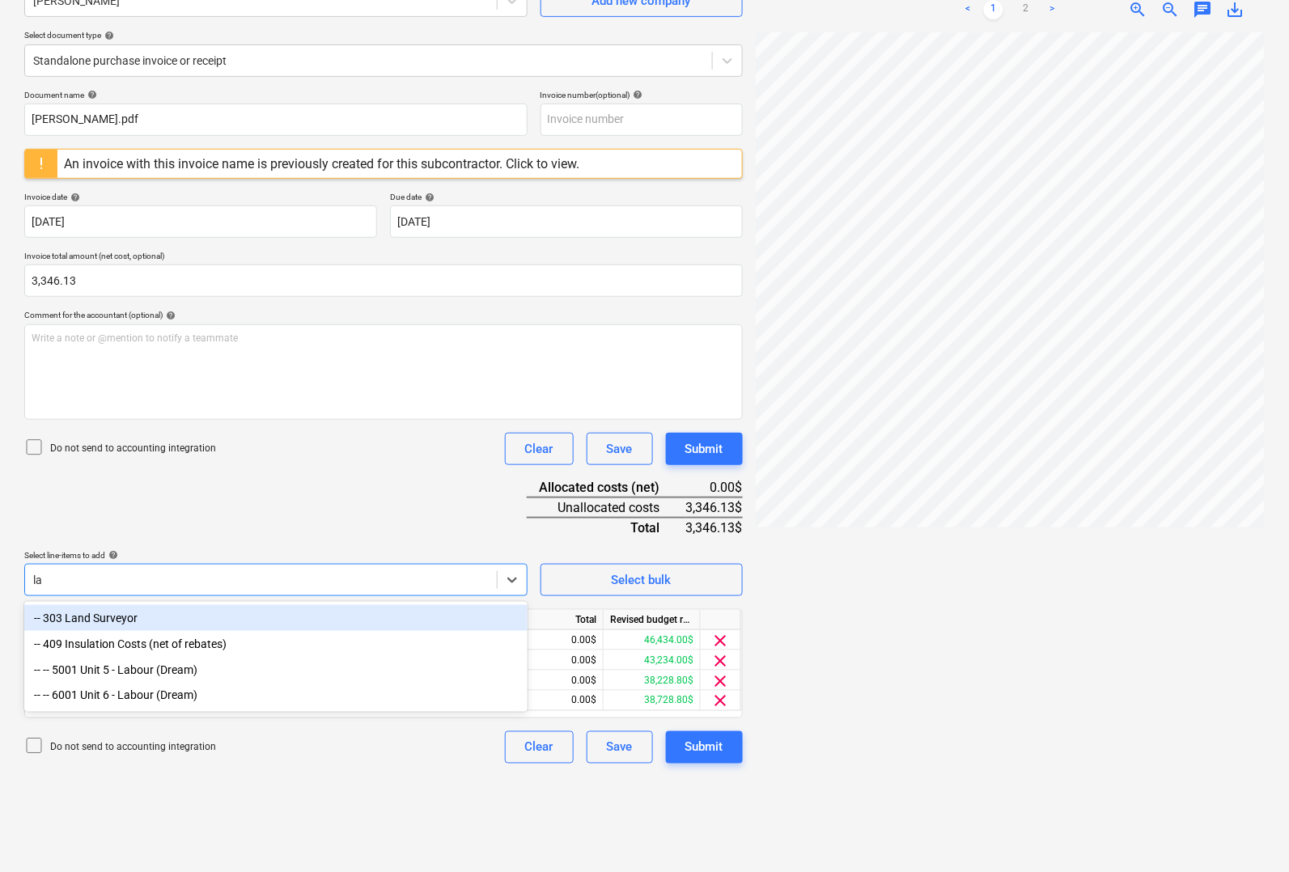
type input "lab"
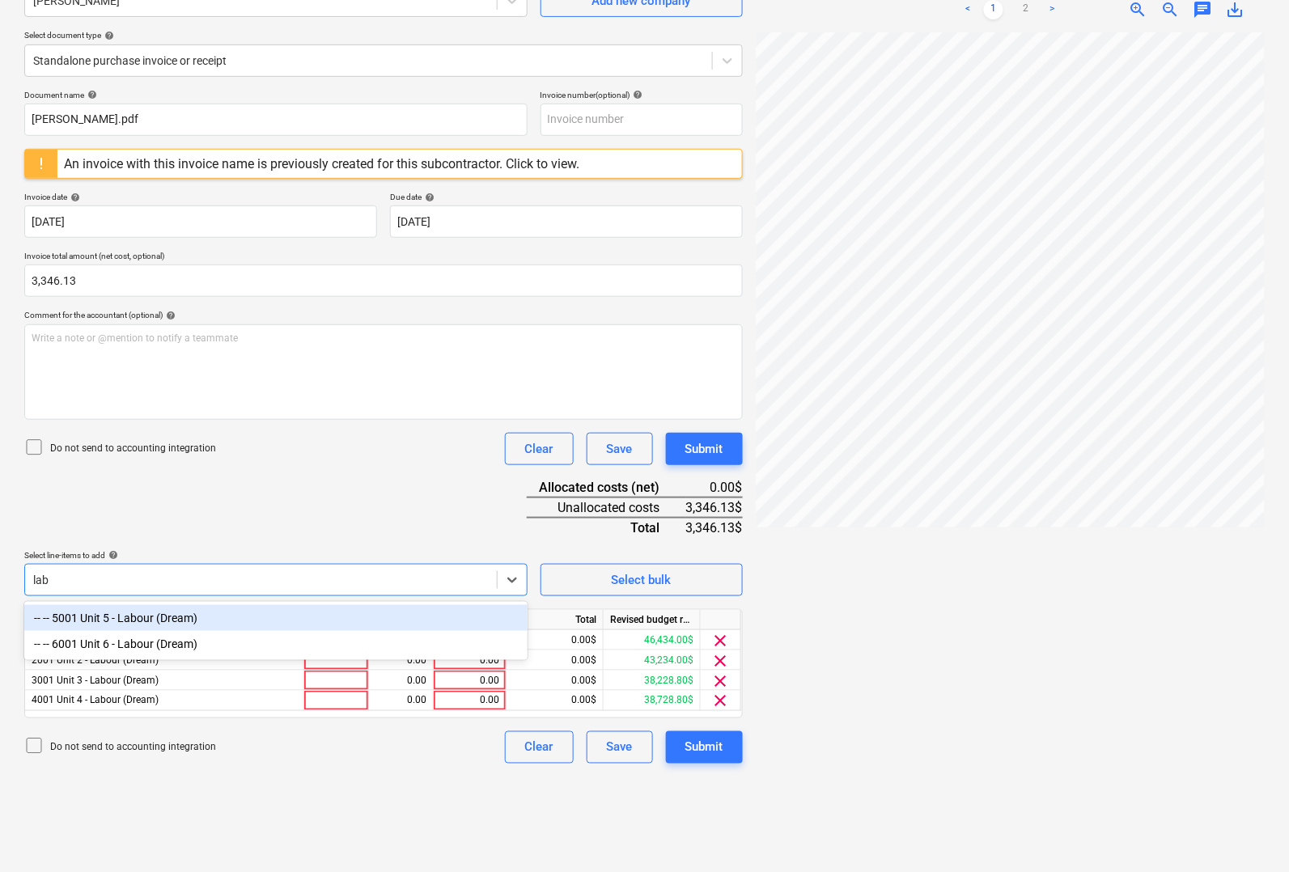
click at [194, 624] on div "-- -- 5001 Unit 5 - Labour (Dream)" at bounding box center [275, 618] width 503 height 26
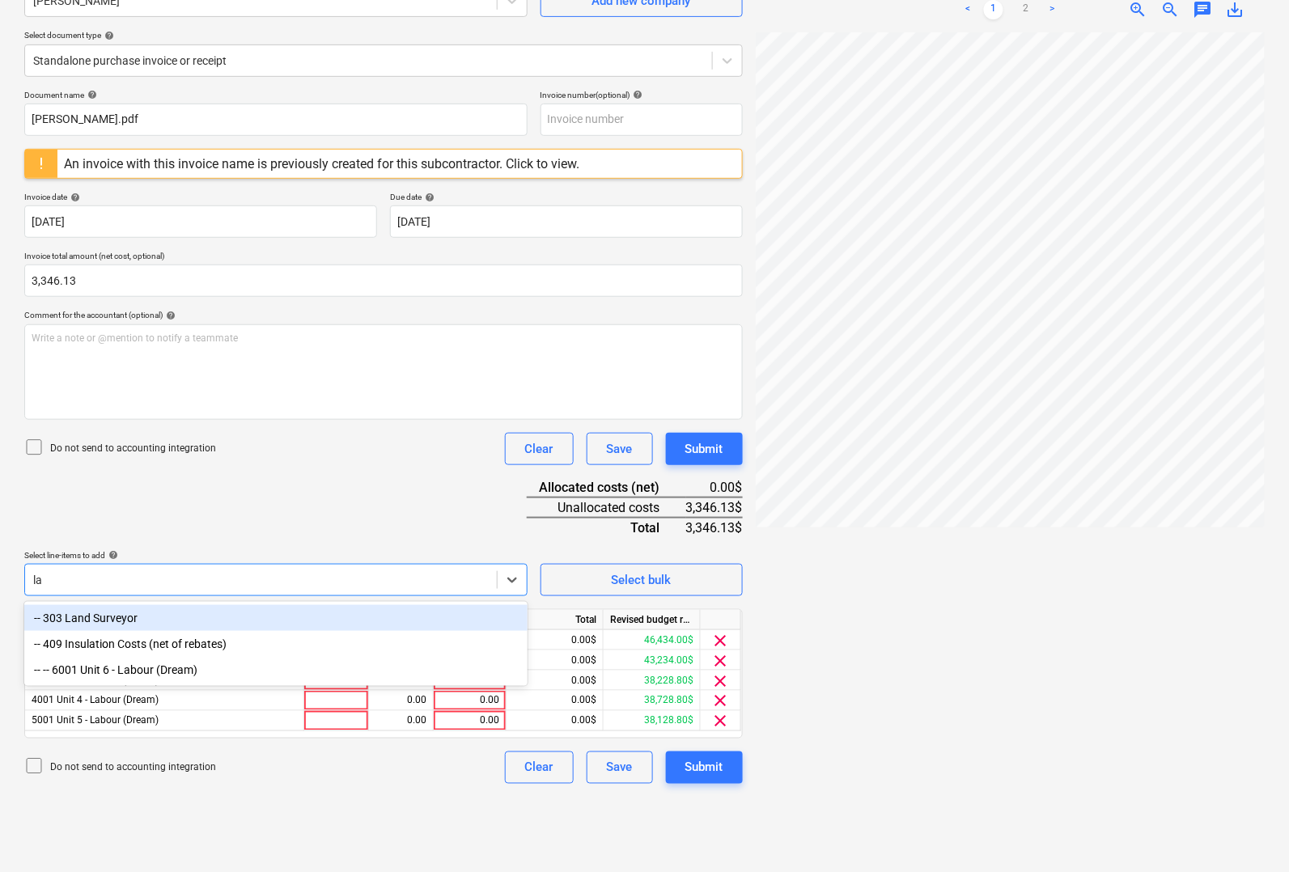
type input "lab"
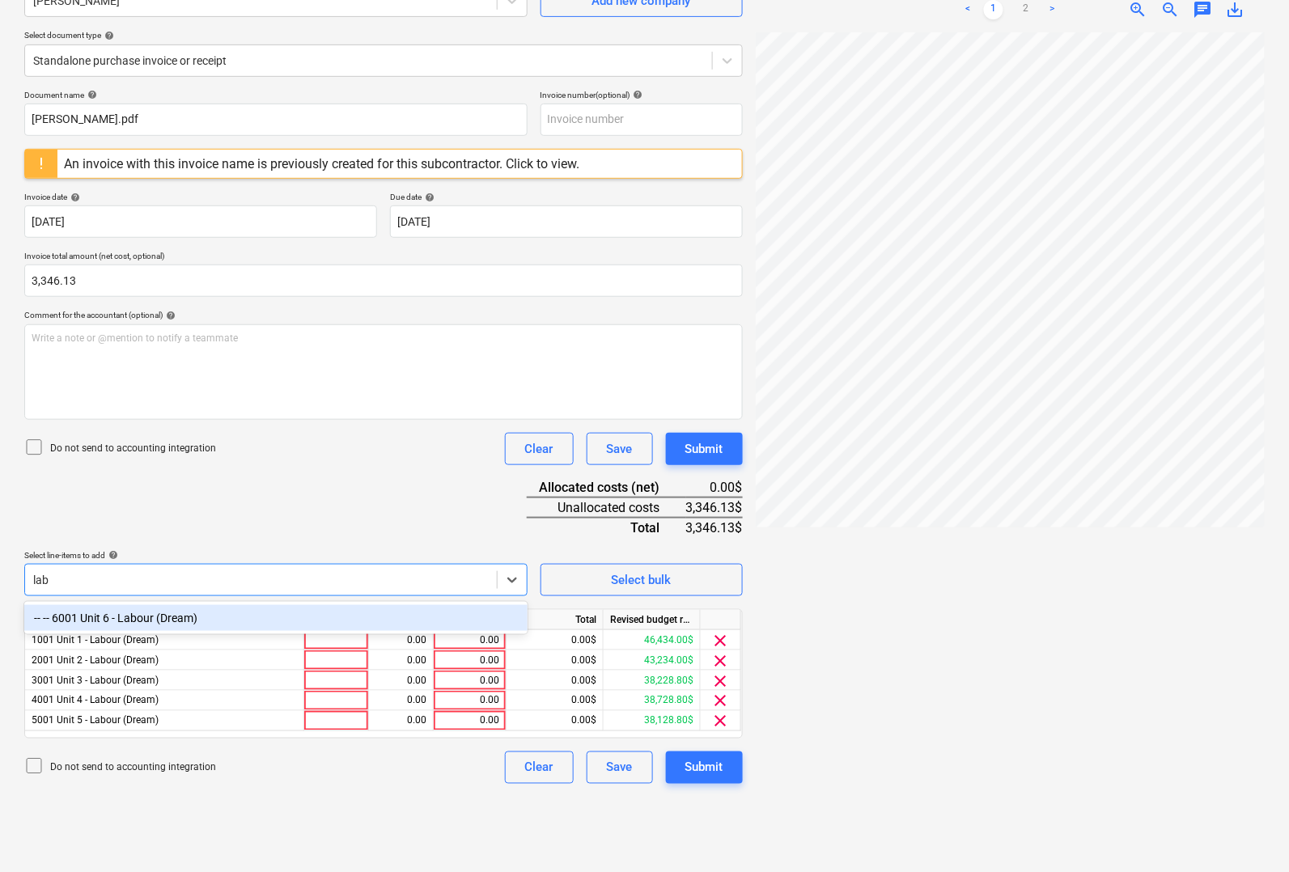
click at [195, 624] on div "-- -- 6001 Unit 6 - Labour (Dream)" at bounding box center [275, 618] width 503 height 26
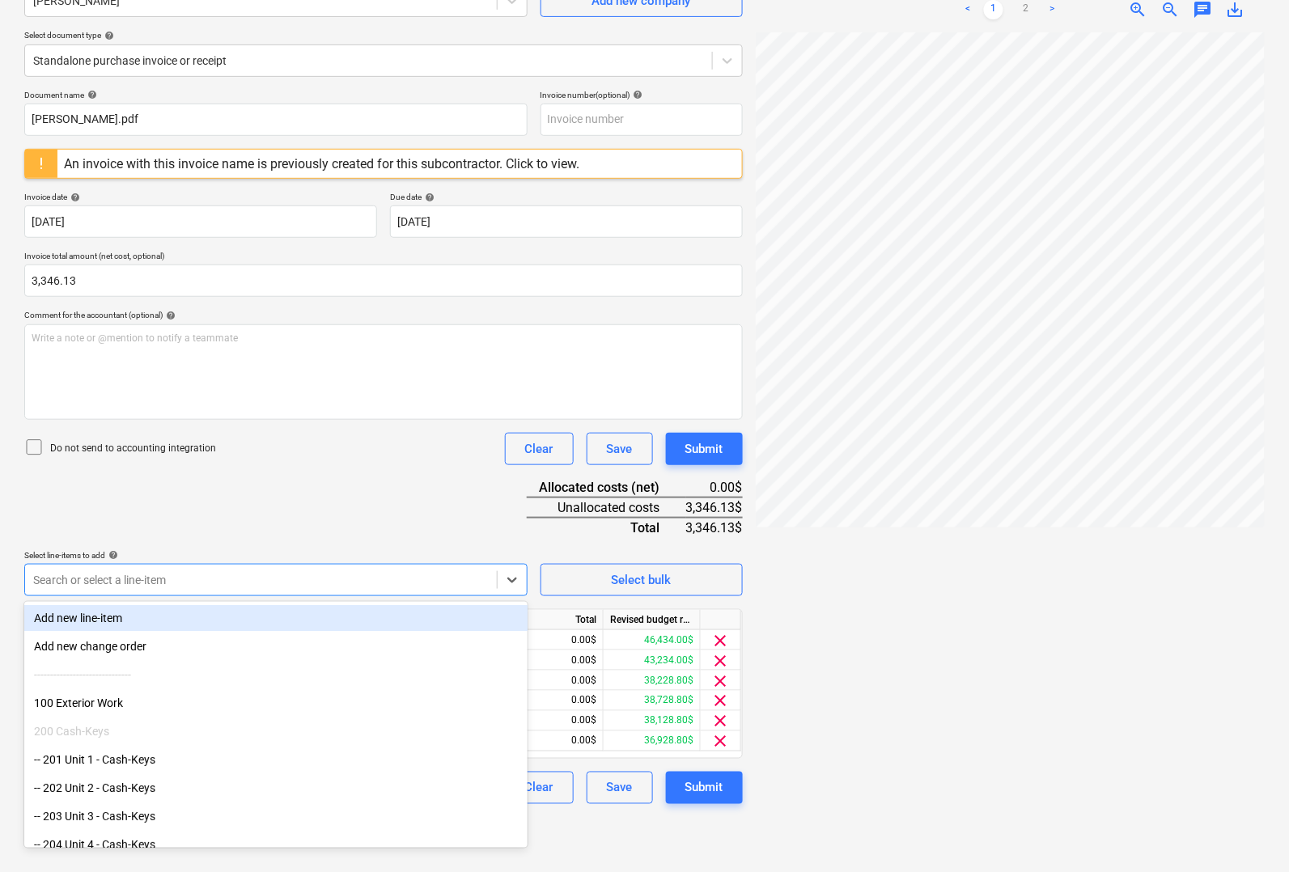
click at [326, 511] on div "Document name help [PERSON_NAME].pdf Invoice number (optional) help An invoice …" at bounding box center [383, 447] width 719 height 715
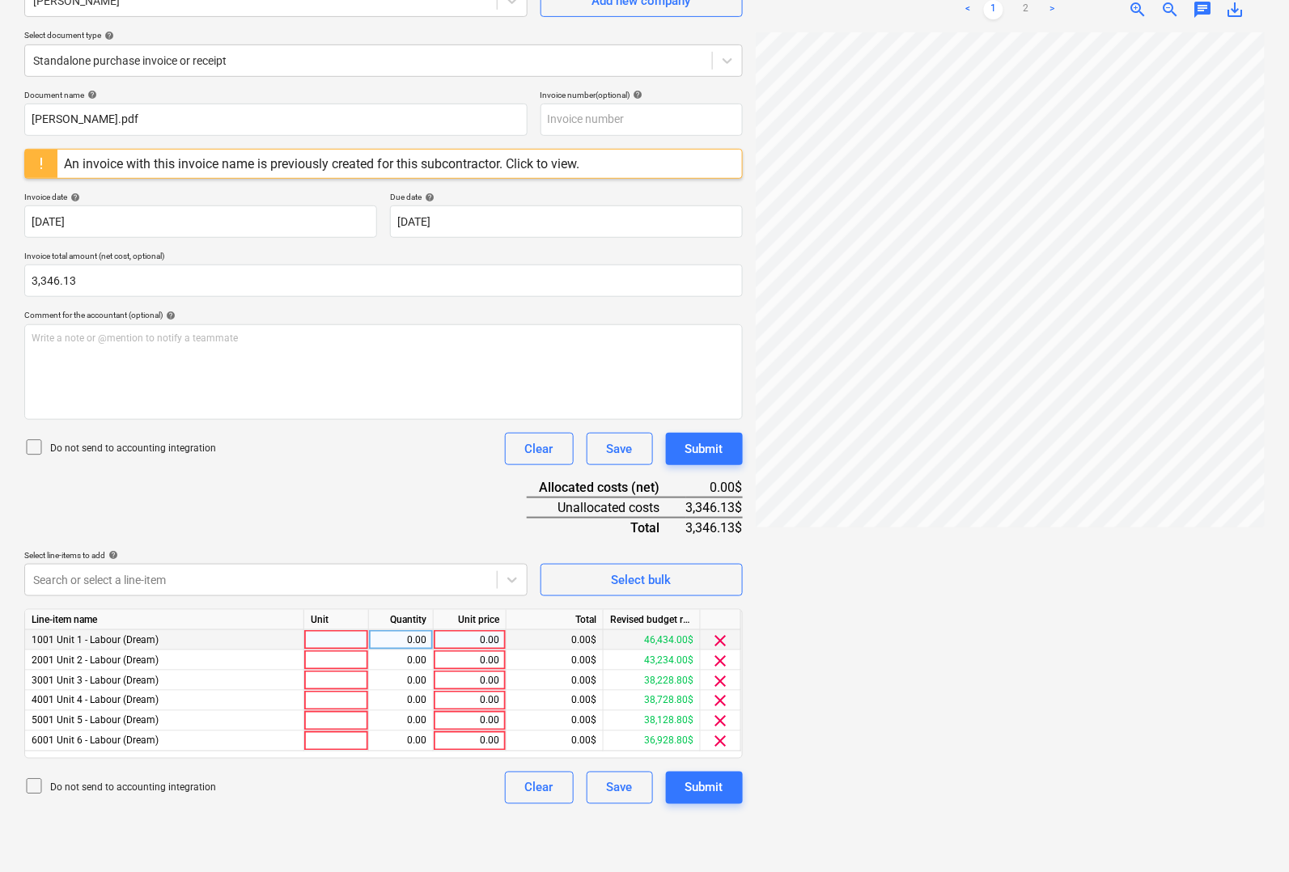
click at [345, 644] on div at bounding box center [336, 640] width 65 height 20
type input "pcs"
click at [346, 652] on div at bounding box center [336, 661] width 65 height 20
type input "pcs"
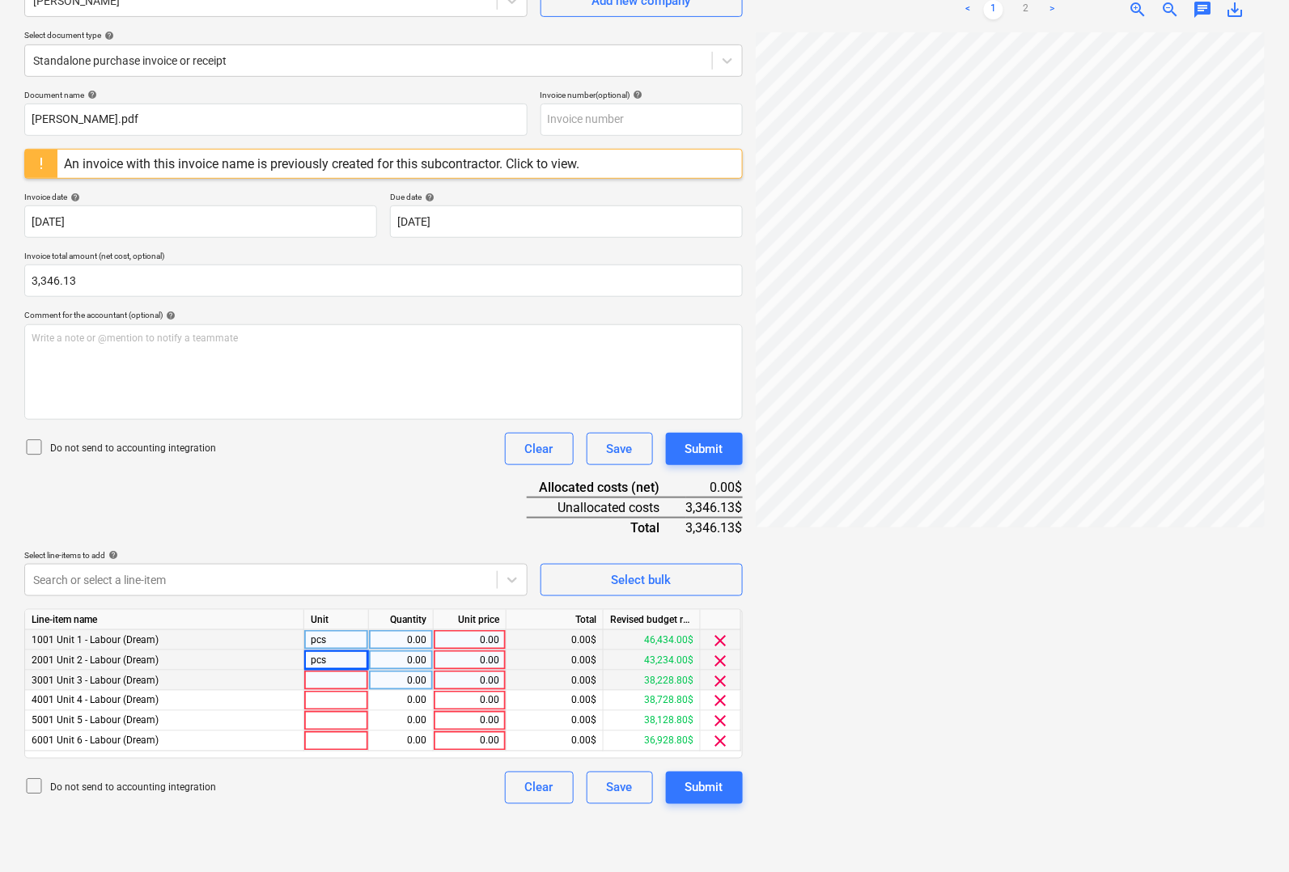
click at [318, 685] on div at bounding box center [336, 681] width 65 height 20
type input "pcs"
click at [322, 694] on div at bounding box center [336, 701] width 65 height 20
type input "pcs"
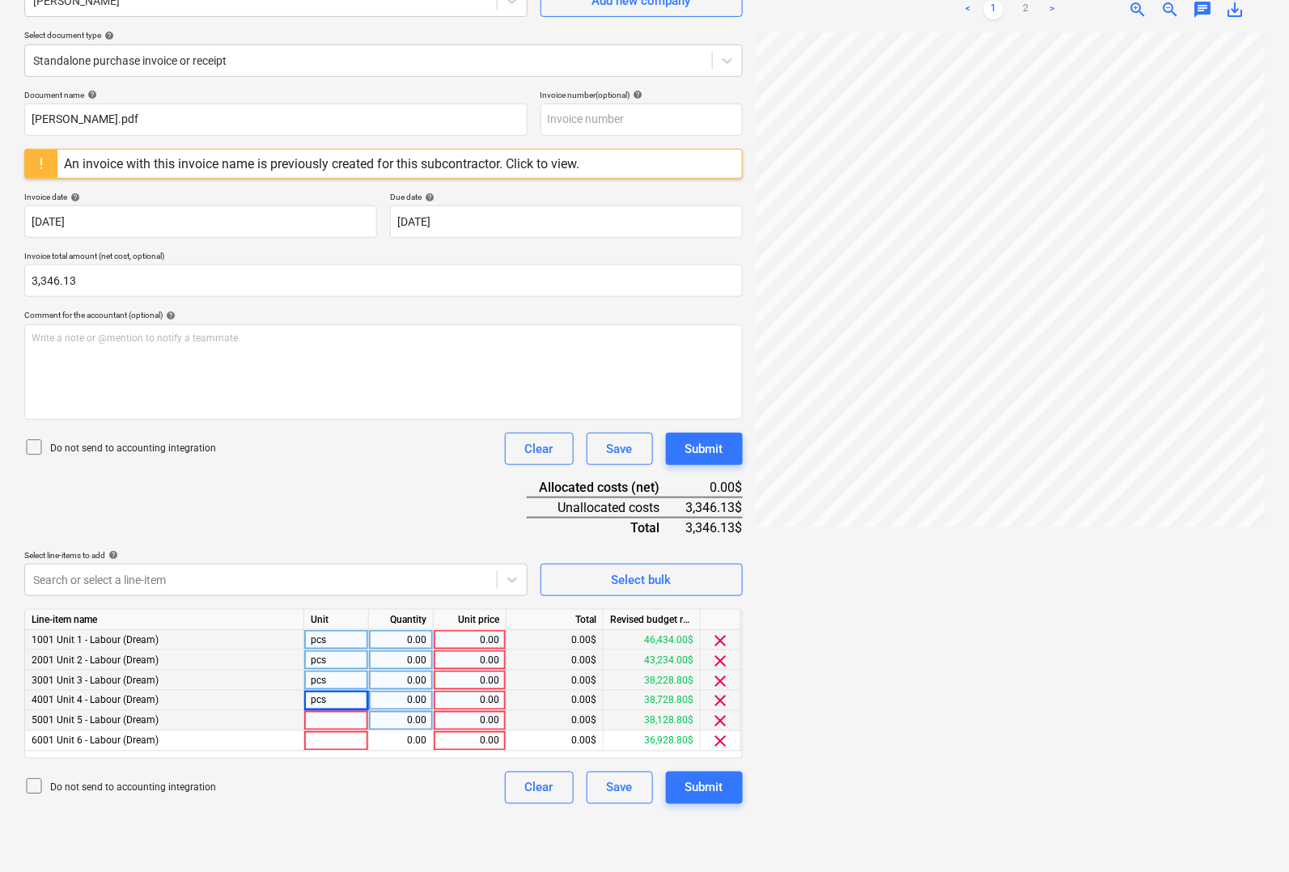
click at [313, 723] on div at bounding box center [336, 721] width 65 height 20
type input "pcs"
click at [314, 745] on div at bounding box center [336, 742] width 65 height 20
type input "pcs"
click at [418, 630] on div "0.00" at bounding box center [401, 640] width 51 height 20
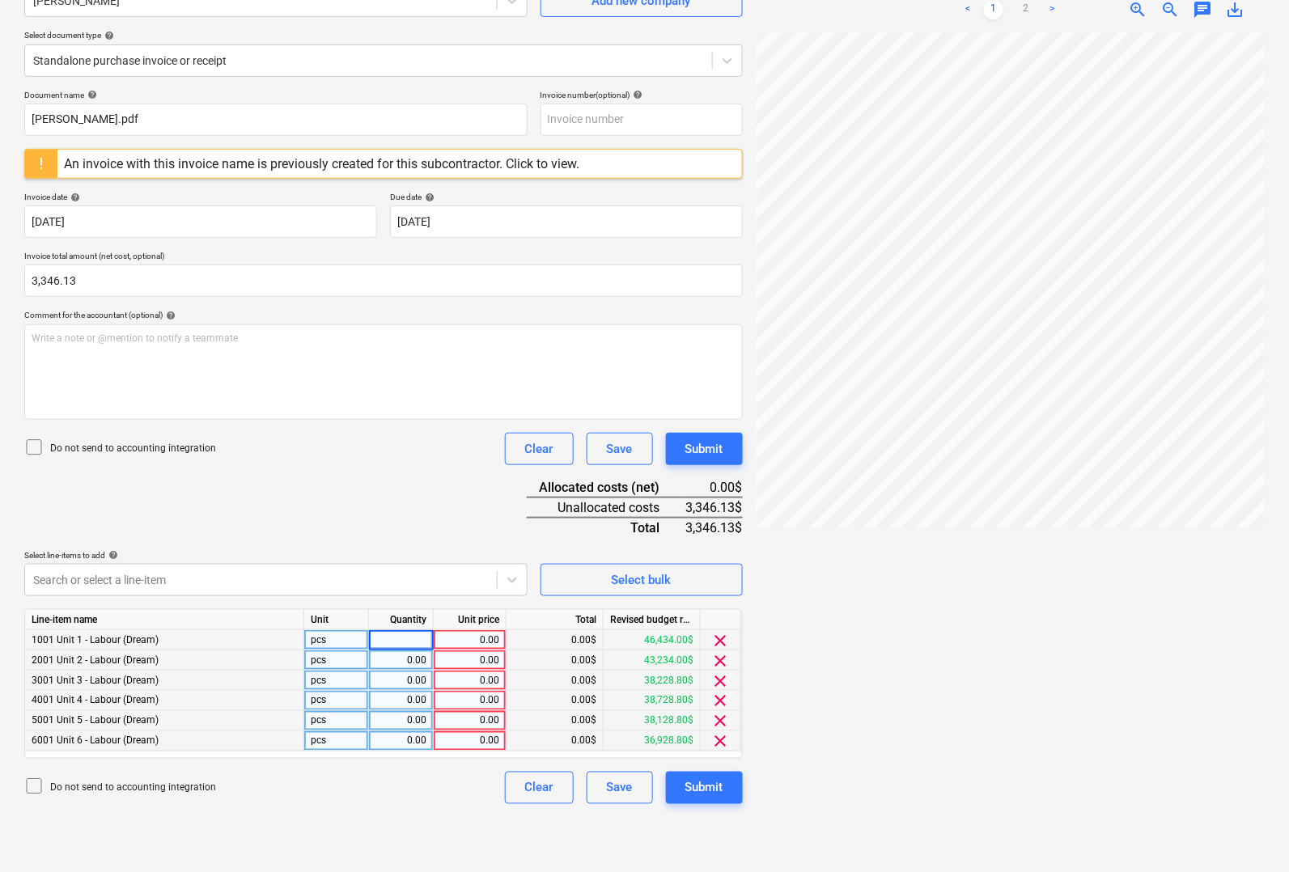
type input "1"
click at [411, 656] on div "0.00" at bounding box center [401, 661] width 51 height 20
click at [410, 680] on div "0.00" at bounding box center [401, 681] width 51 height 20
type input "1"
click at [407, 694] on div "0.00" at bounding box center [401, 701] width 51 height 20
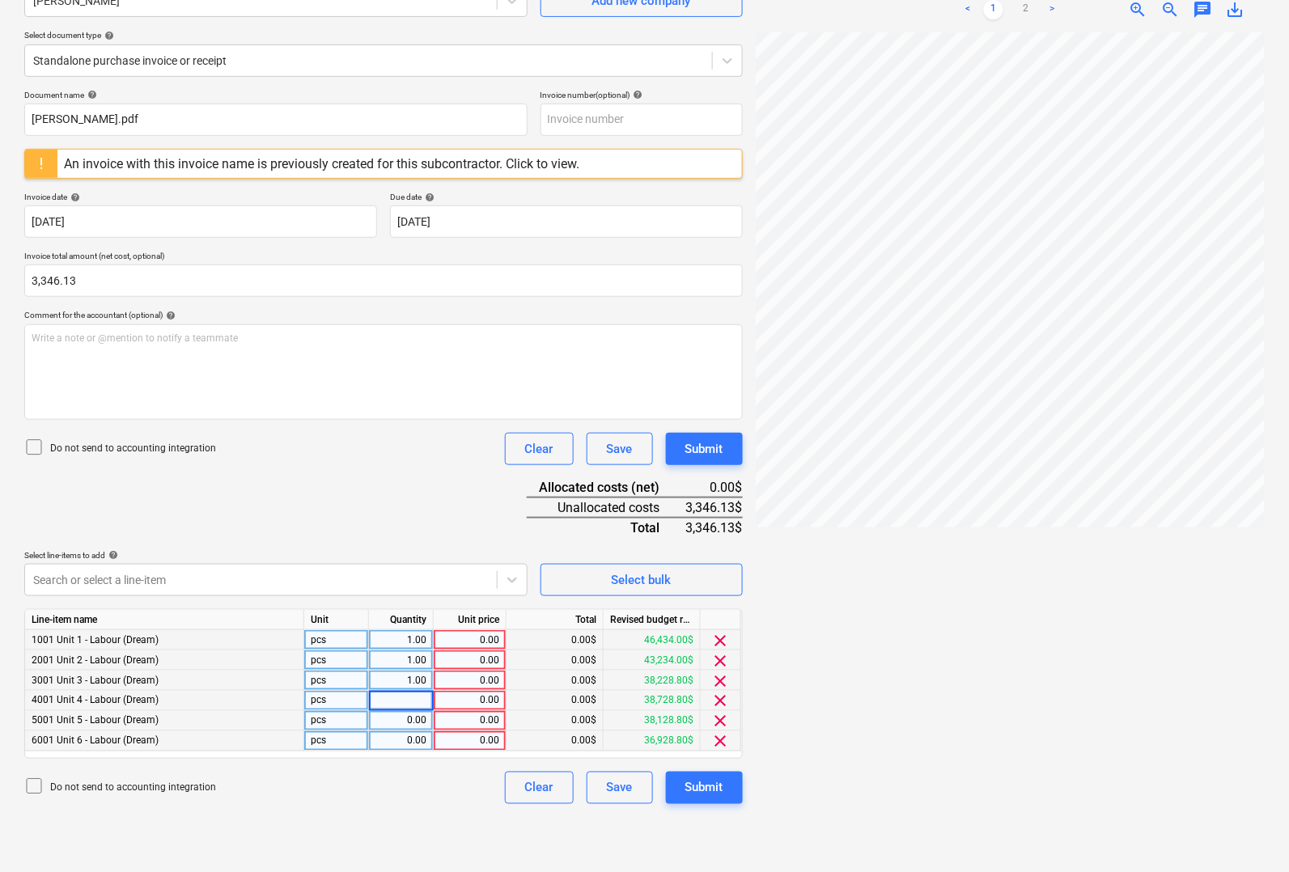
type input "1"
click at [409, 720] on div "0.00" at bounding box center [401, 721] width 51 height 20
click at [410, 737] on div "0.00" at bounding box center [401, 742] width 51 height 20
type input "1"
click at [468, 633] on div "0.00" at bounding box center [469, 640] width 59 height 20
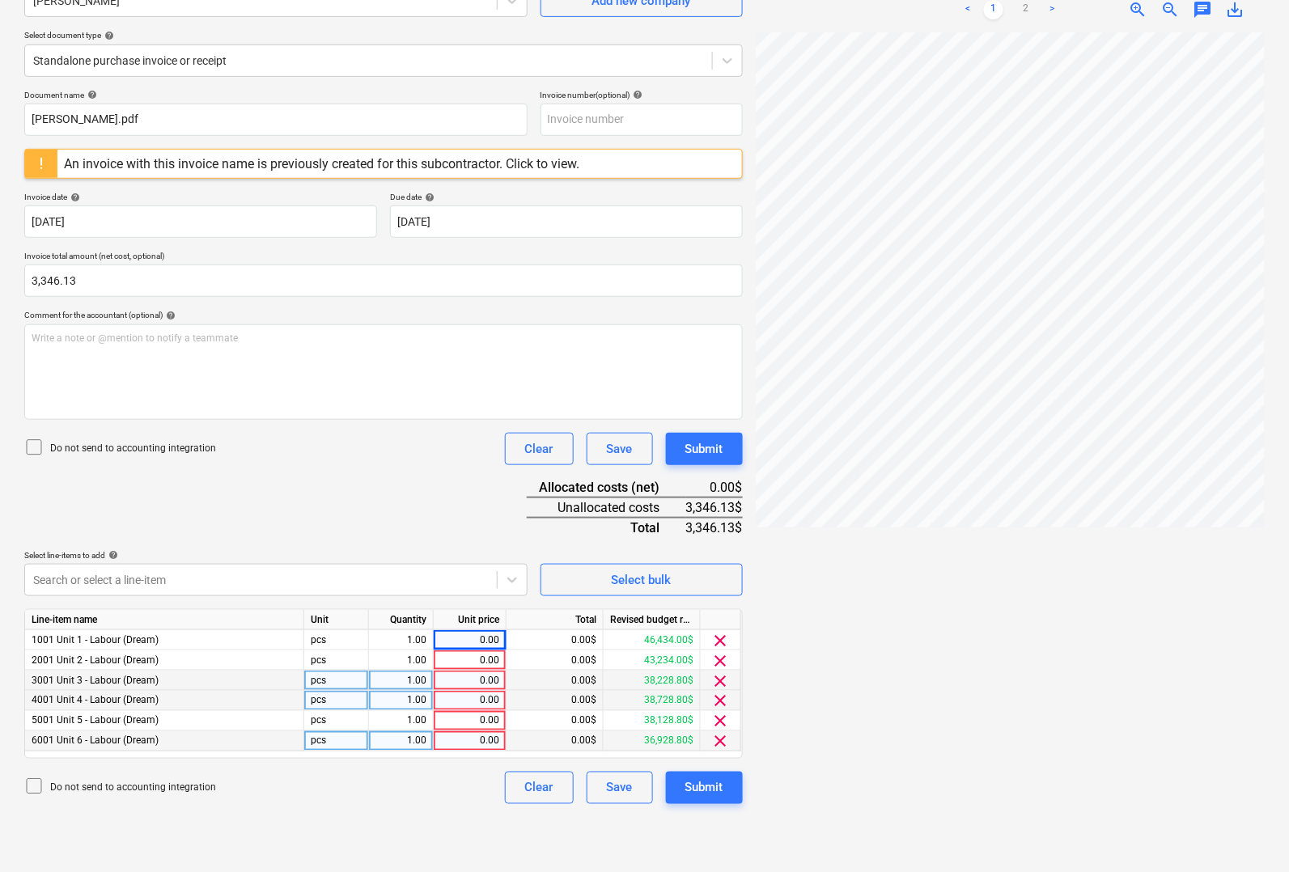
click at [579, 635] on div "0.00$" at bounding box center [555, 640] width 97 height 20
click at [554, 657] on div "0.00$" at bounding box center [555, 661] width 97 height 20
click at [558, 643] on div "0.00$" at bounding box center [555, 640] width 97 height 20
click at [486, 639] on div "0.00" at bounding box center [469, 640] width 59 height 20
type input "150.81"
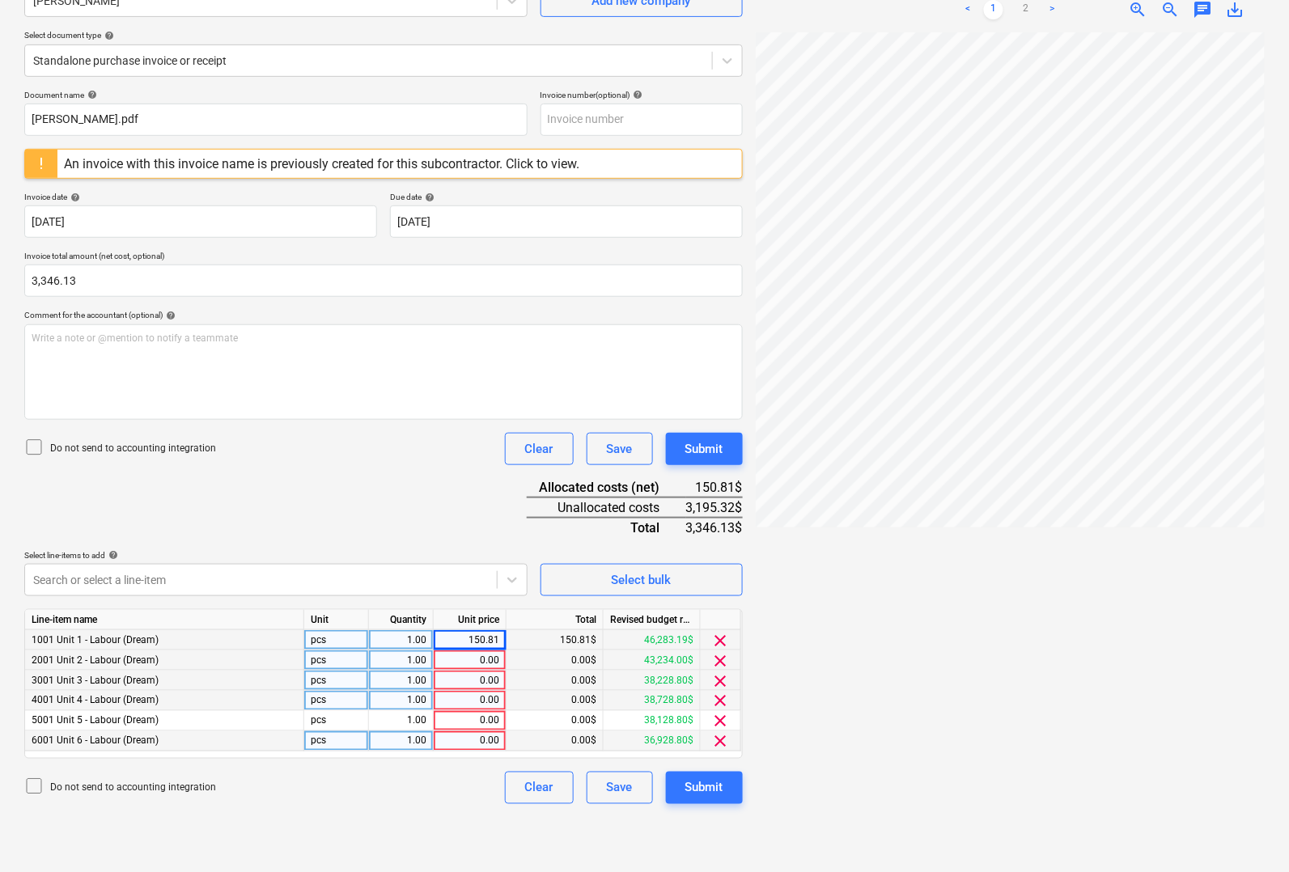
click at [477, 656] on div "0.00" at bounding box center [469, 661] width 59 height 20
type input "697.26"
click at [454, 680] on div "0.00" at bounding box center [469, 681] width 59 height 20
type input "395.65"
click at [470, 693] on div "0.00" at bounding box center [469, 701] width 59 height 20
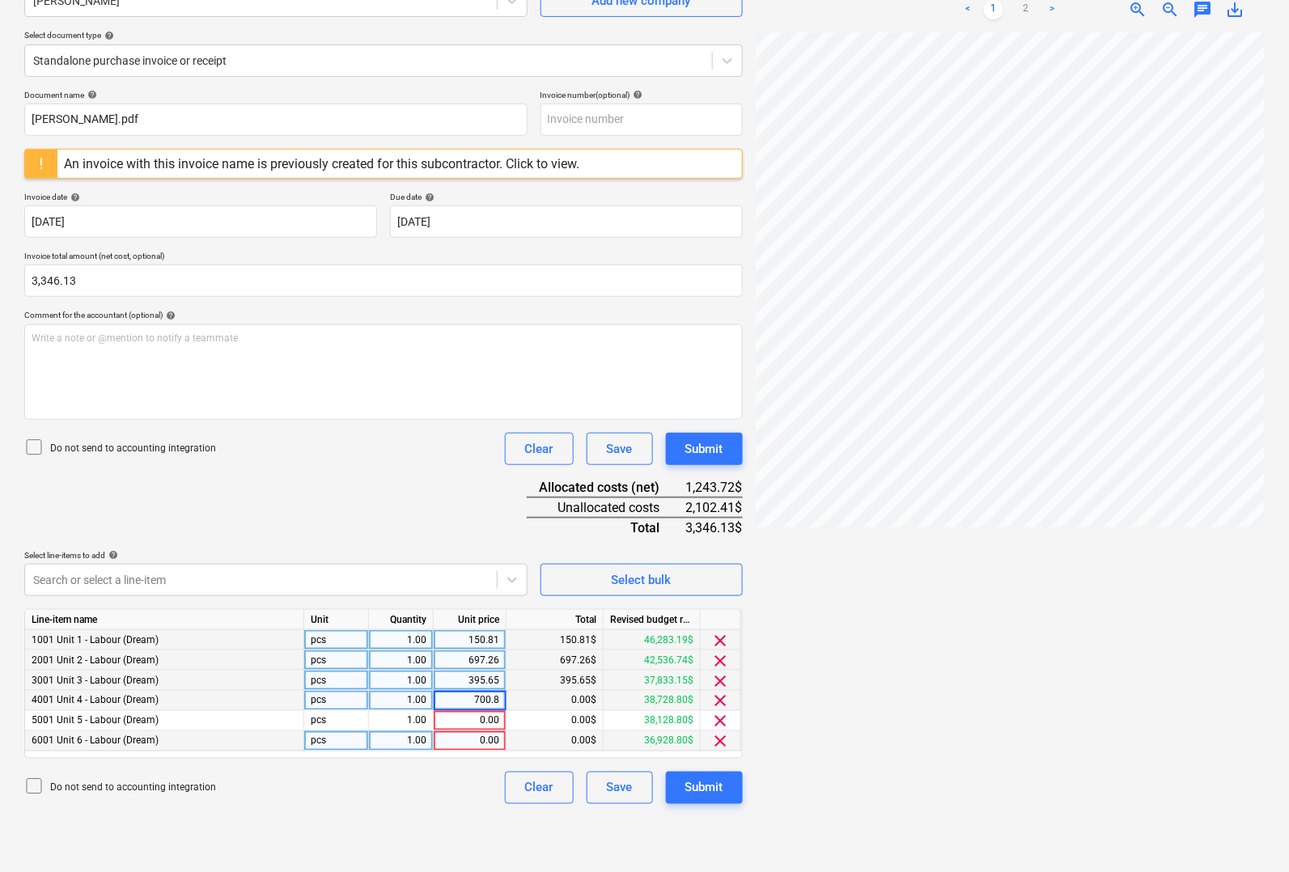
type input "700.81"
click at [477, 713] on div "0.00" at bounding box center [469, 721] width 59 height 20
type input "700.81"
click at [480, 738] on div "0.00" at bounding box center [469, 742] width 59 height 20
type input "700.79"
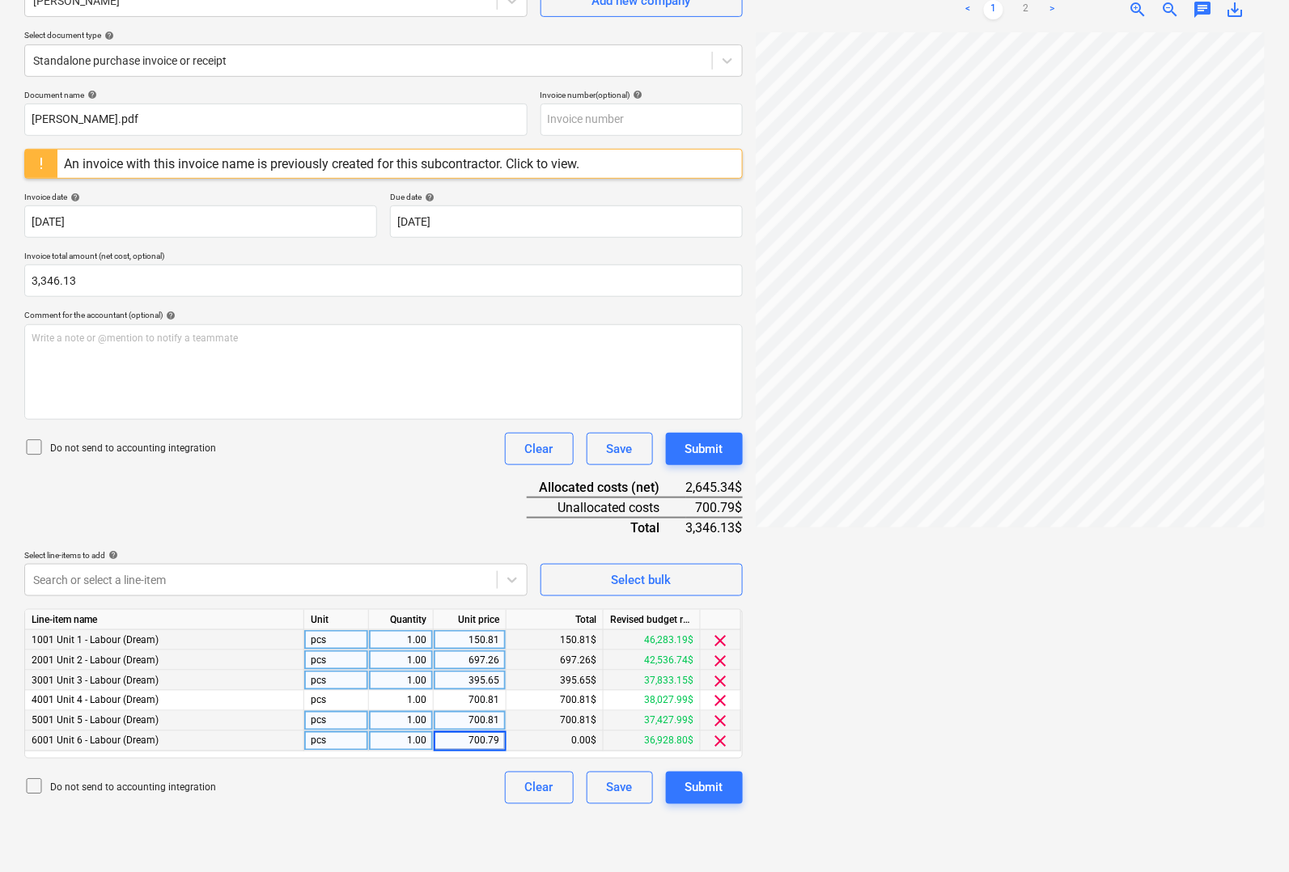
click at [842, 632] on div at bounding box center [1010, 445] width 509 height 827
click at [705, 774] on button "Submit" at bounding box center [704, 788] width 77 height 32
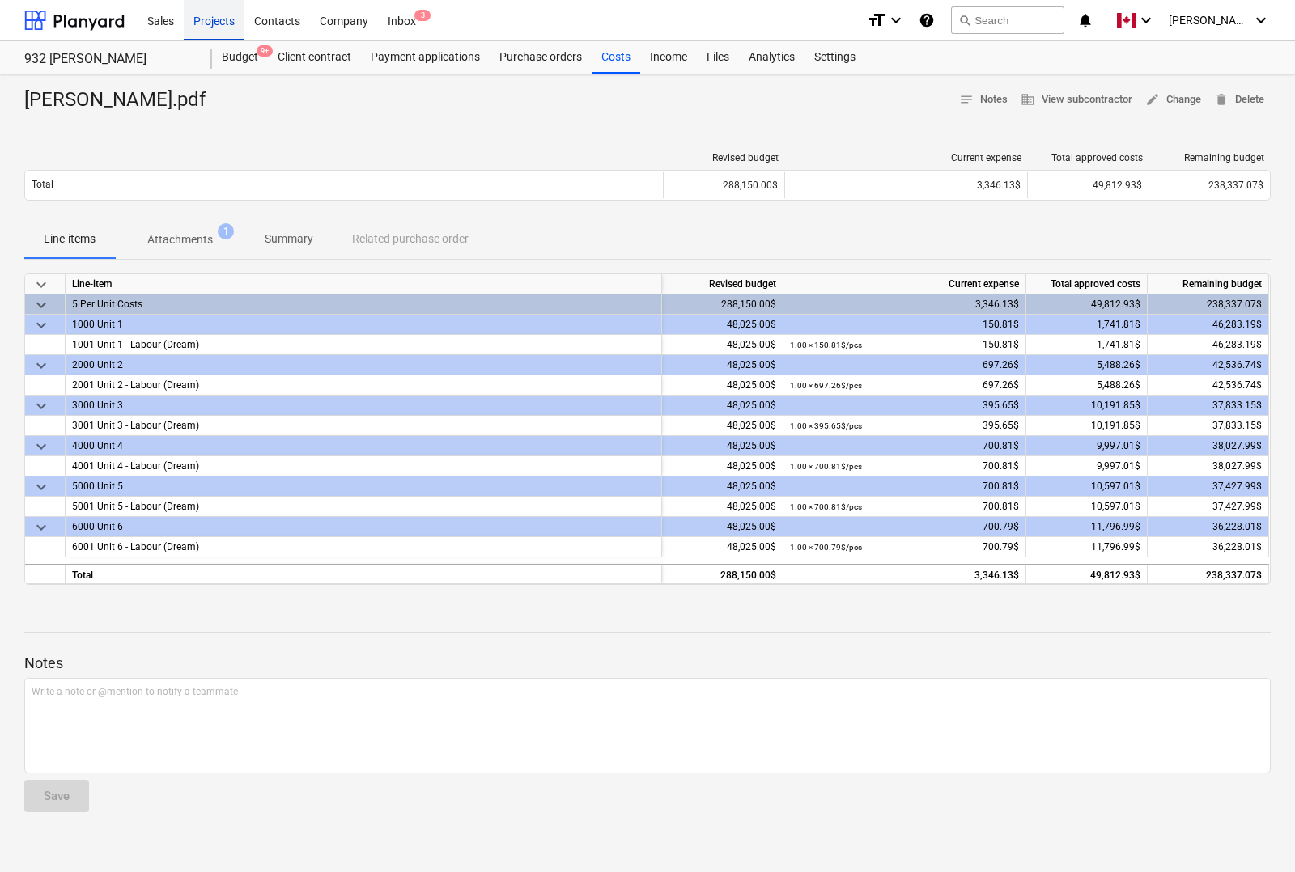
click at [200, 16] on div "Projects" at bounding box center [214, 19] width 61 height 41
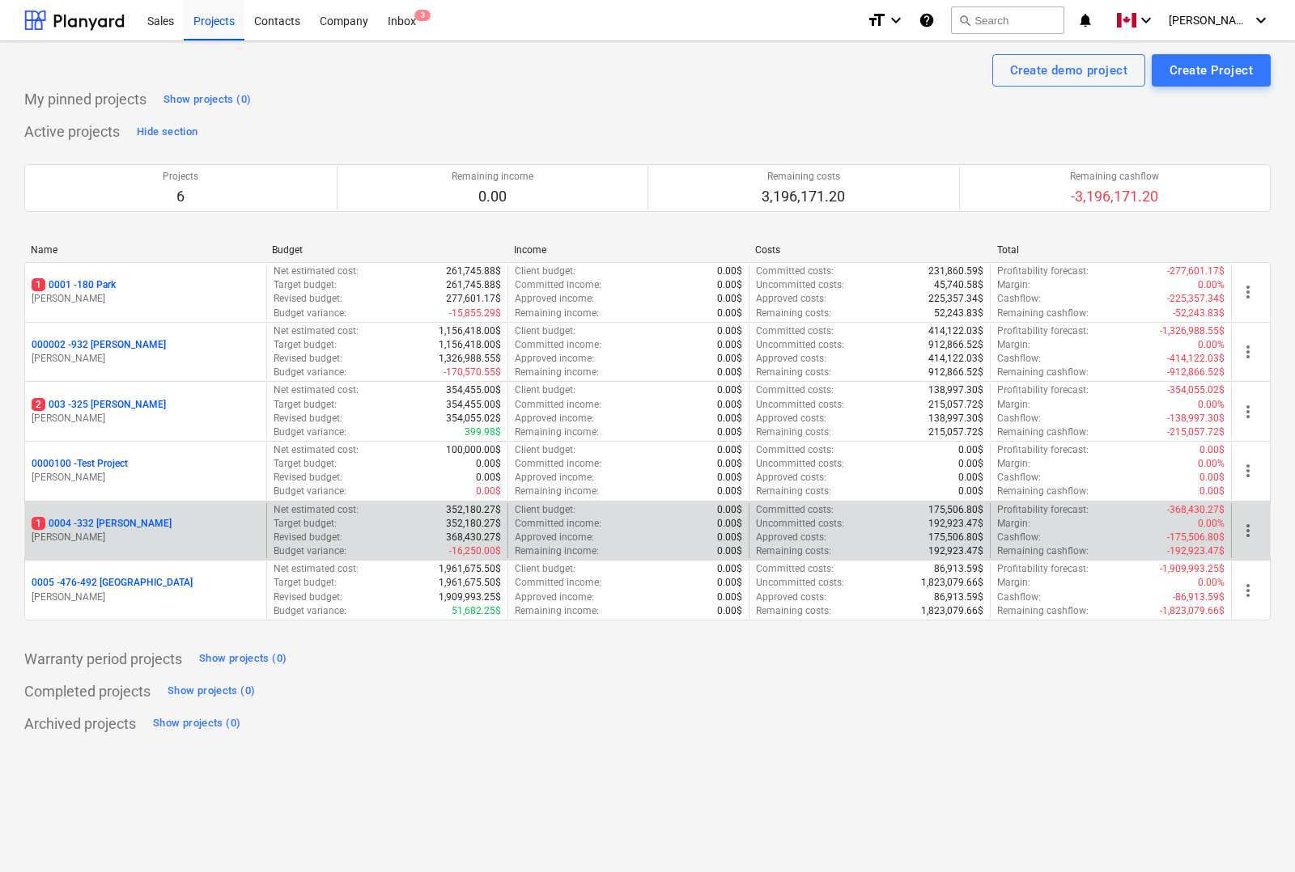
click at [98, 524] on p "1 0004 - 332 [PERSON_NAME]" at bounding box center [102, 524] width 140 height 14
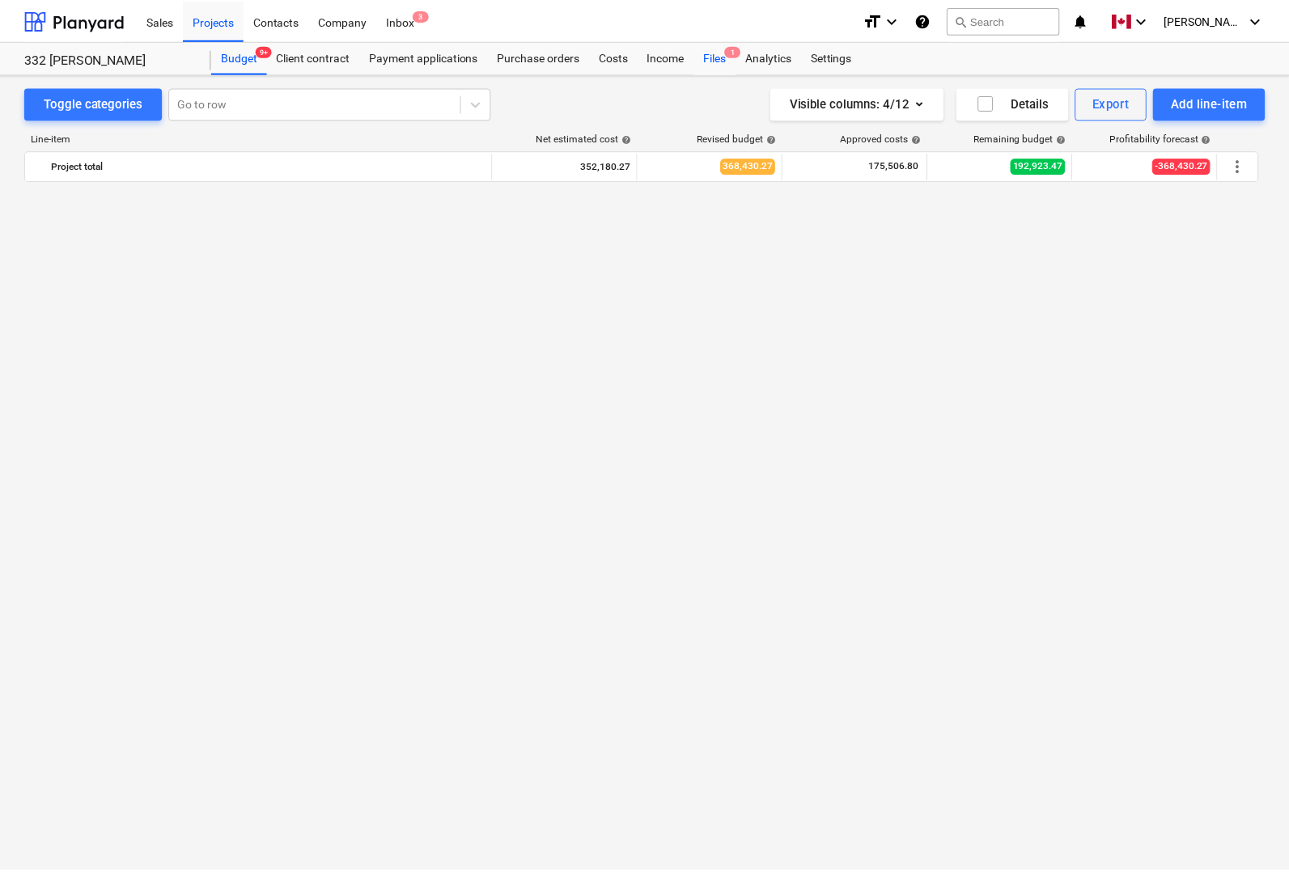
scroll to position [1960, 0]
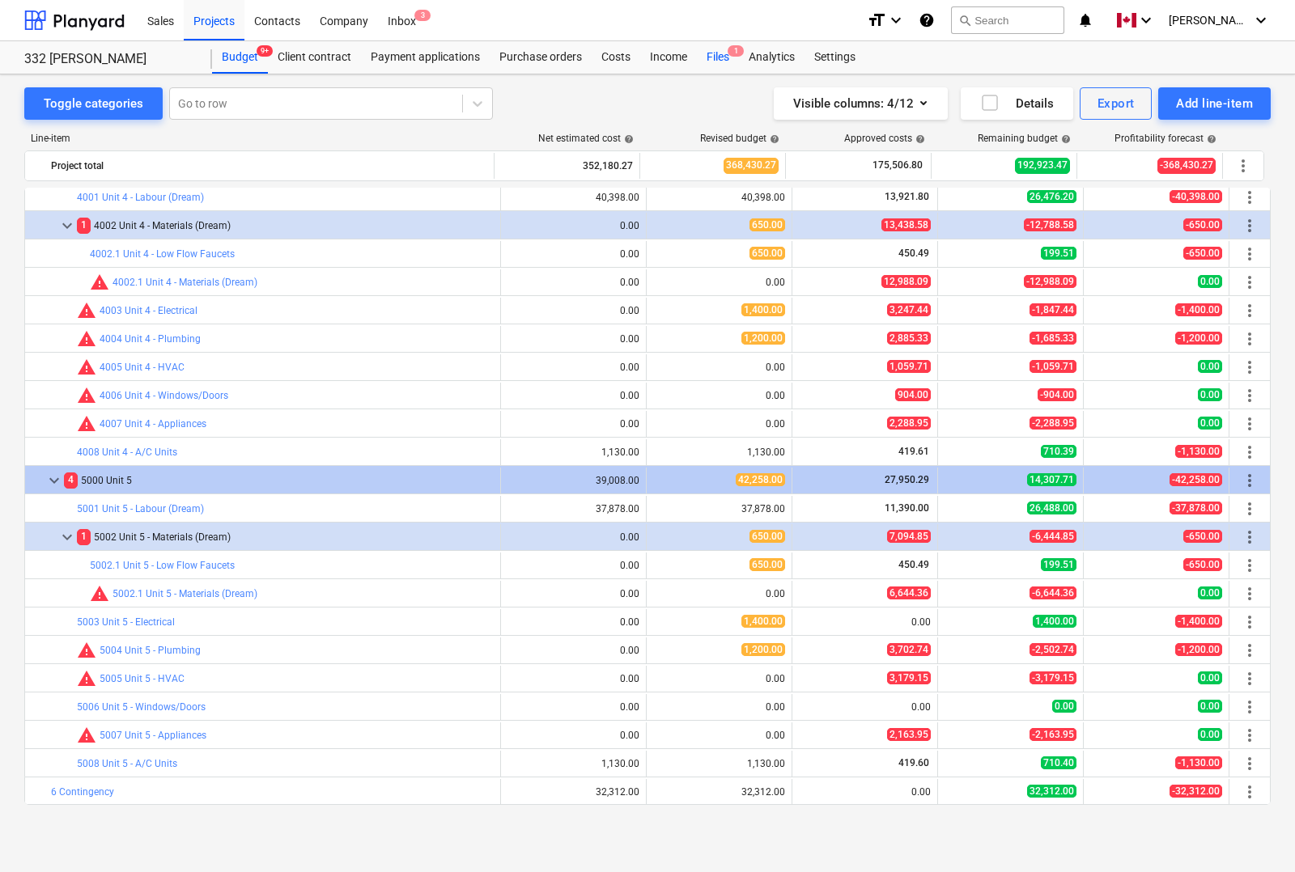
click at [714, 51] on div "Files 1" at bounding box center [718, 57] width 42 height 32
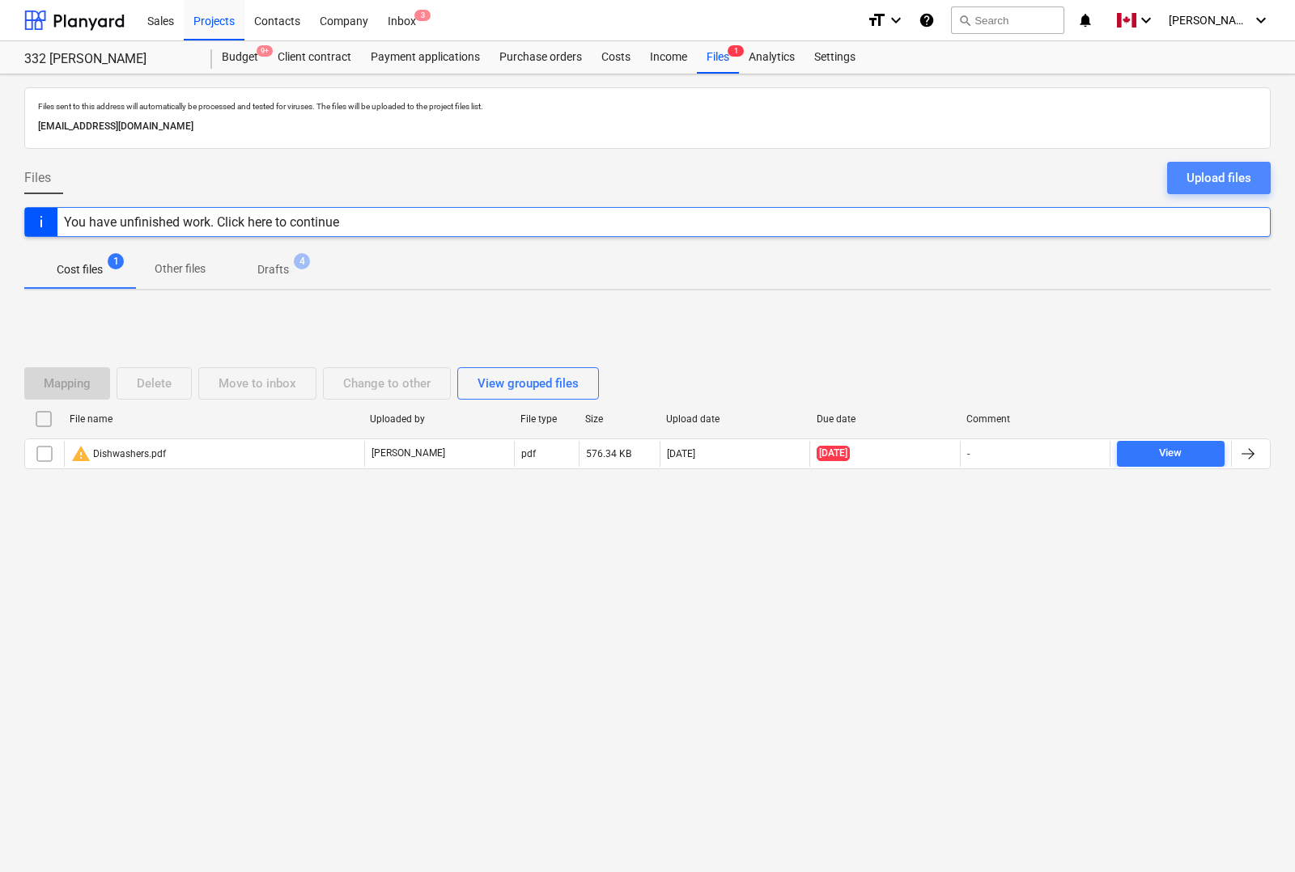
click at [1207, 179] on div "Upload files" at bounding box center [1218, 178] width 65 height 21
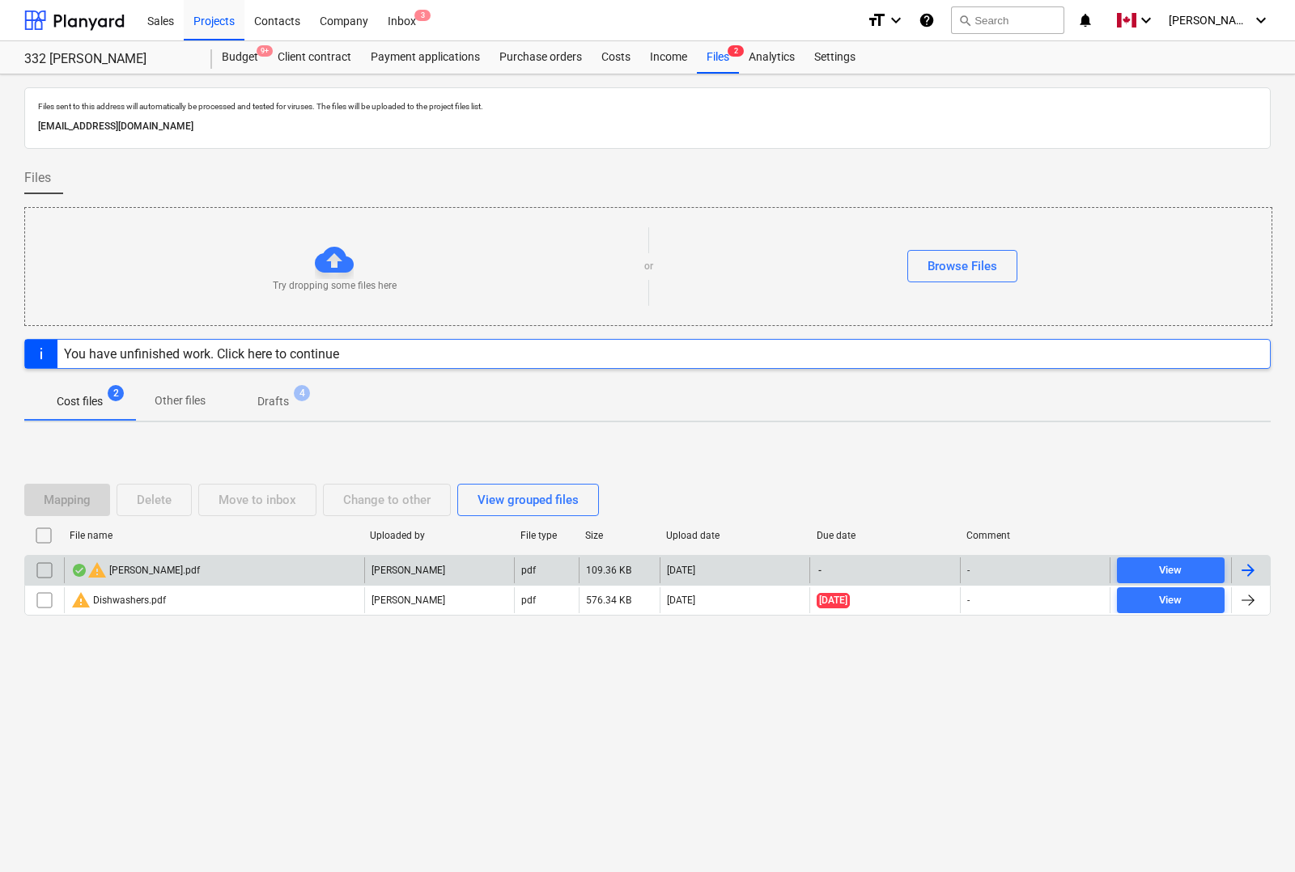
click at [1245, 566] on div at bounding box center [1247, 570] width 19 height 19
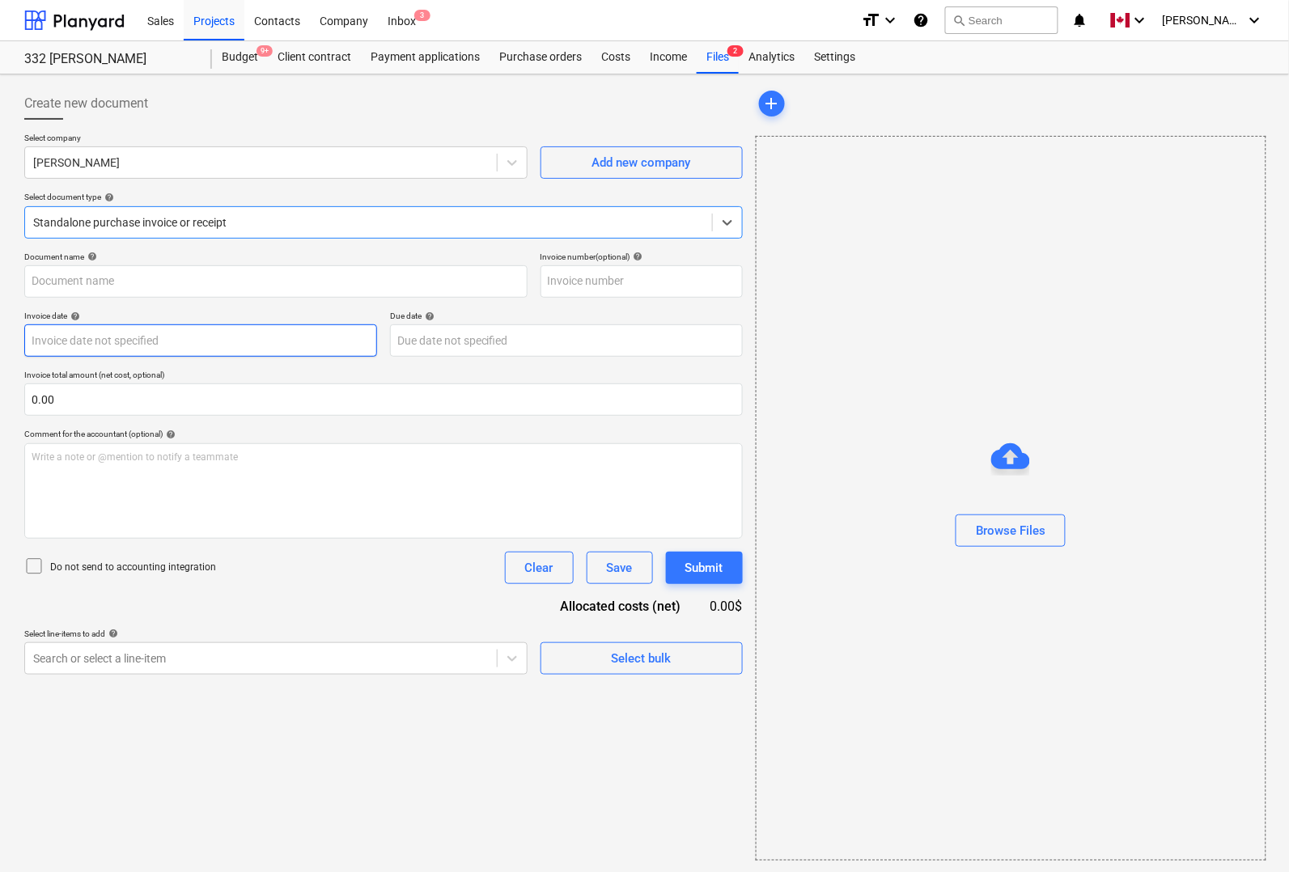
type input "[PERSON_NAME].pdf"
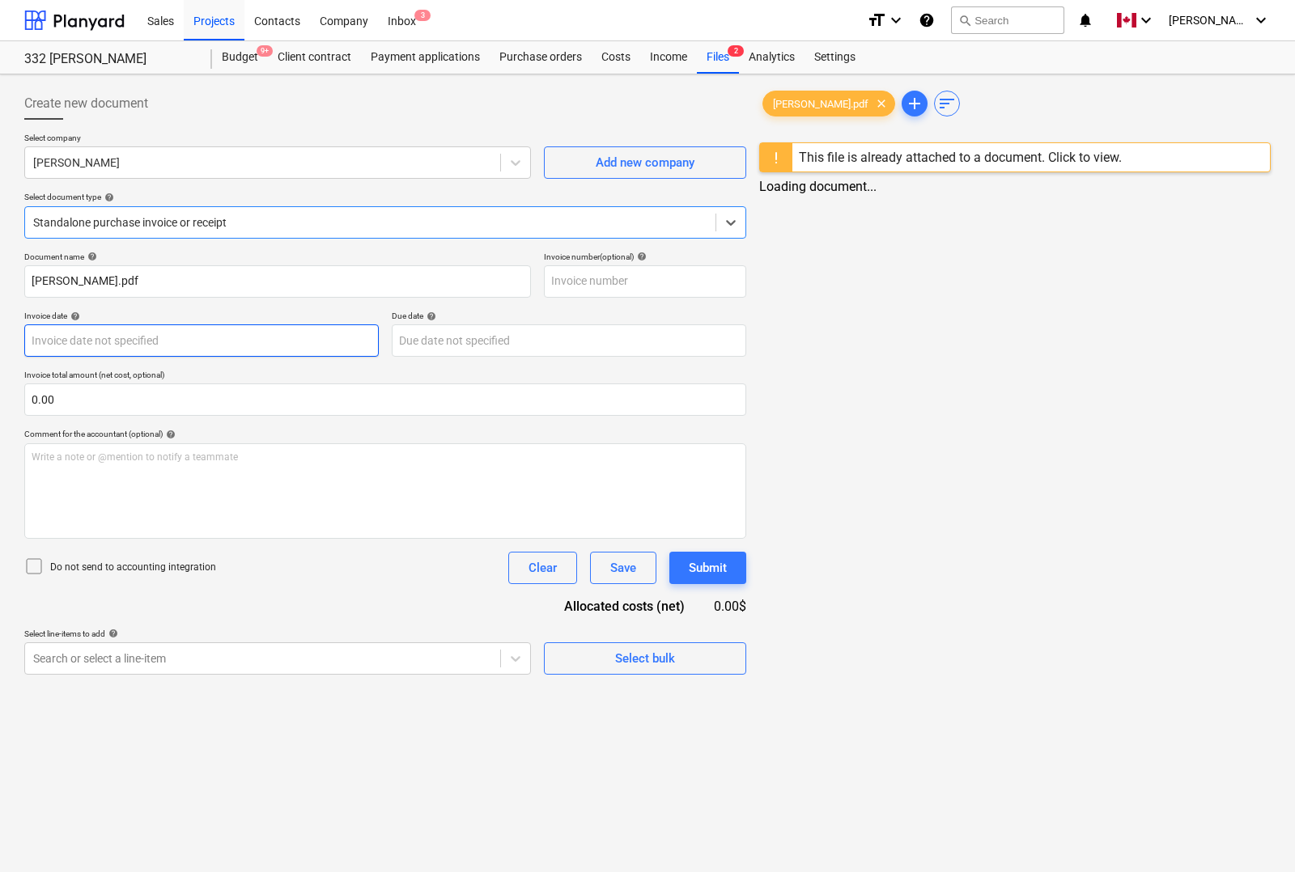
click at [101, 337] on body "Sales Projects Contacts Company Inbox 3 format_size keyboard_arrow_down help se…" at bounding box center [647, 436] width 1295 height 872
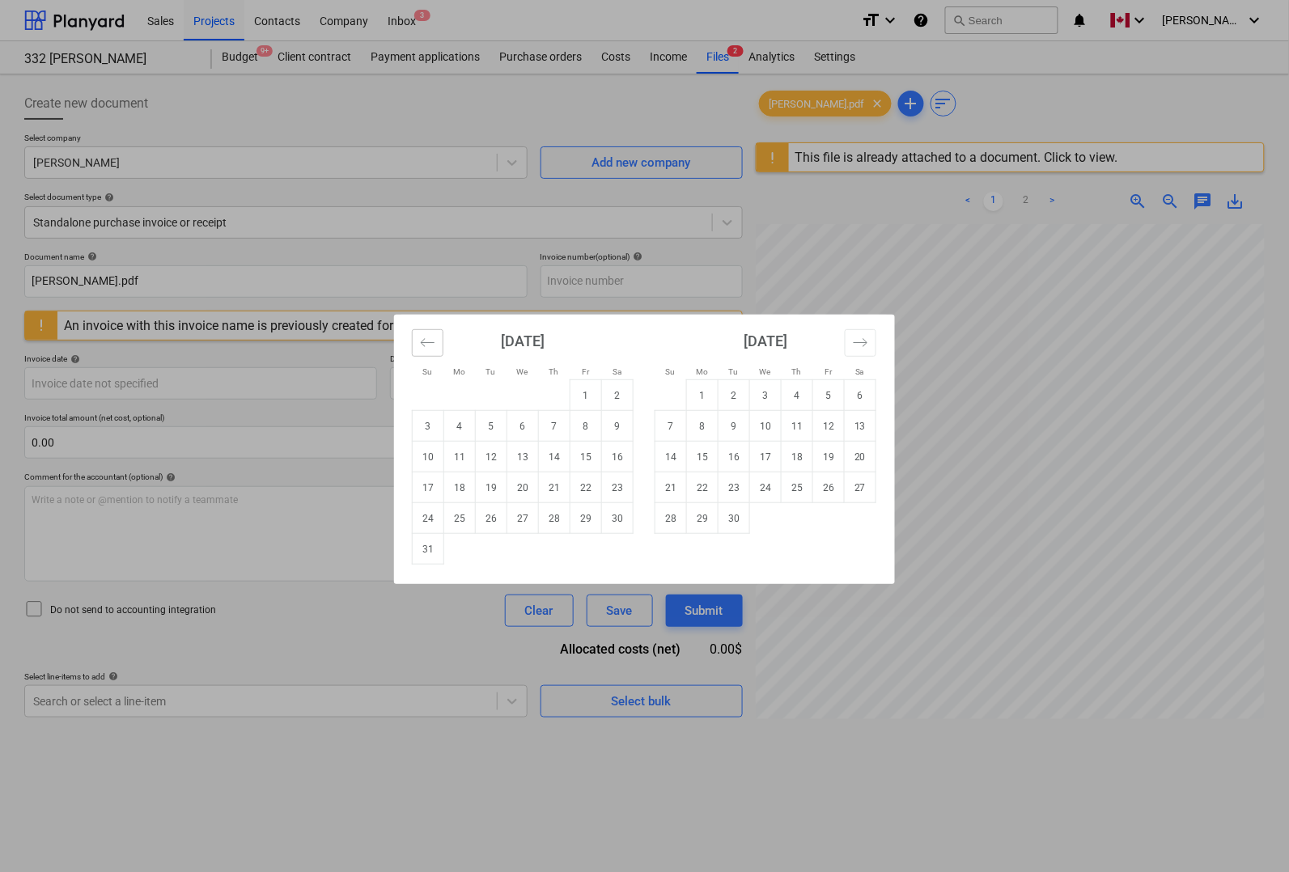
click at [425, 336] on icon "Move backward to switch to the previous month." at bounding box center [427, 342] width 15 height 15
click at [464, 487] on td "21" at bounding box center [460, 488] width 32 height 31
type input "[DATE]"
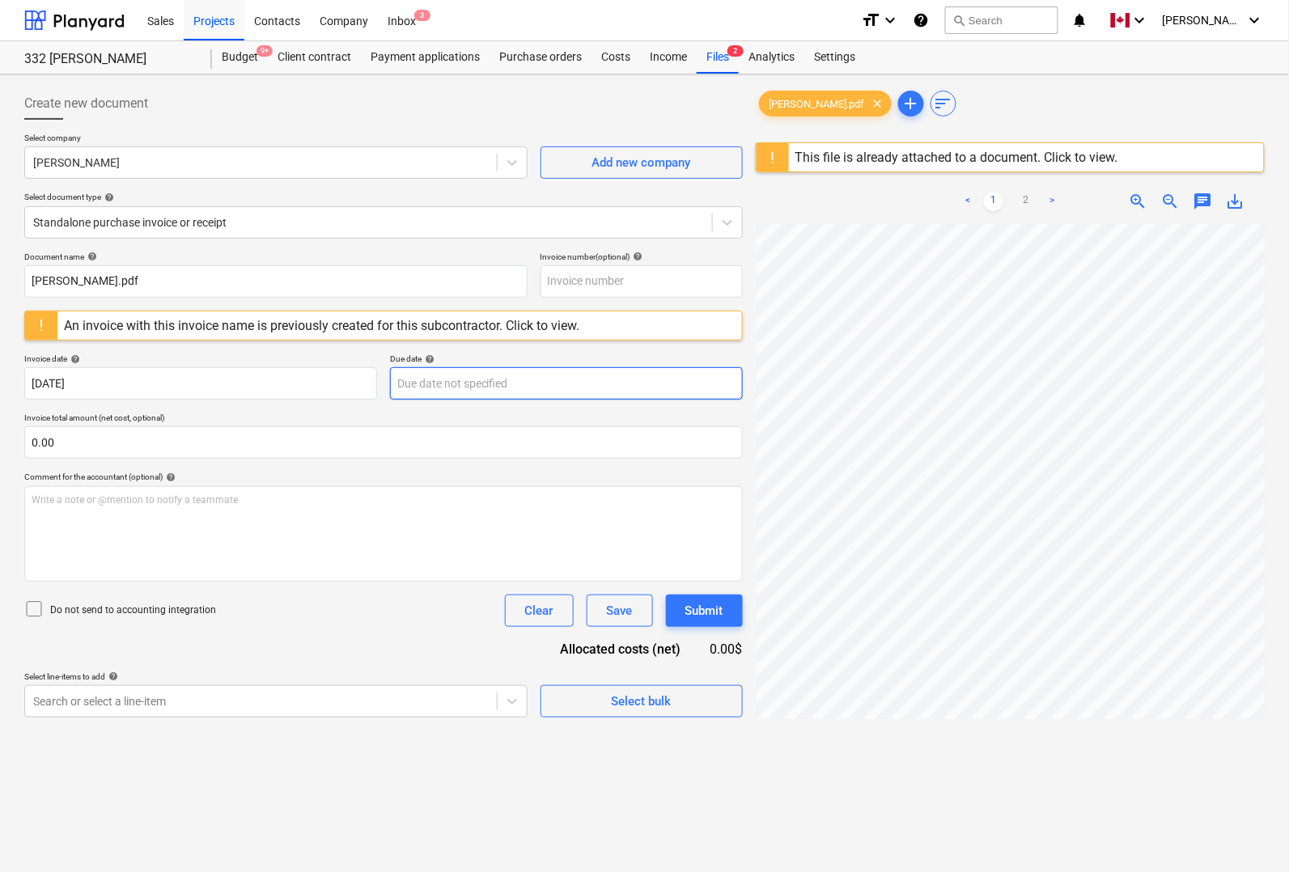
click at [527, 387] on body "Sales Projects Contacts Company Inbox 3 format_size keyboard_arrow_down help se…" at bounding box center [644, 436] width 1289 height 872
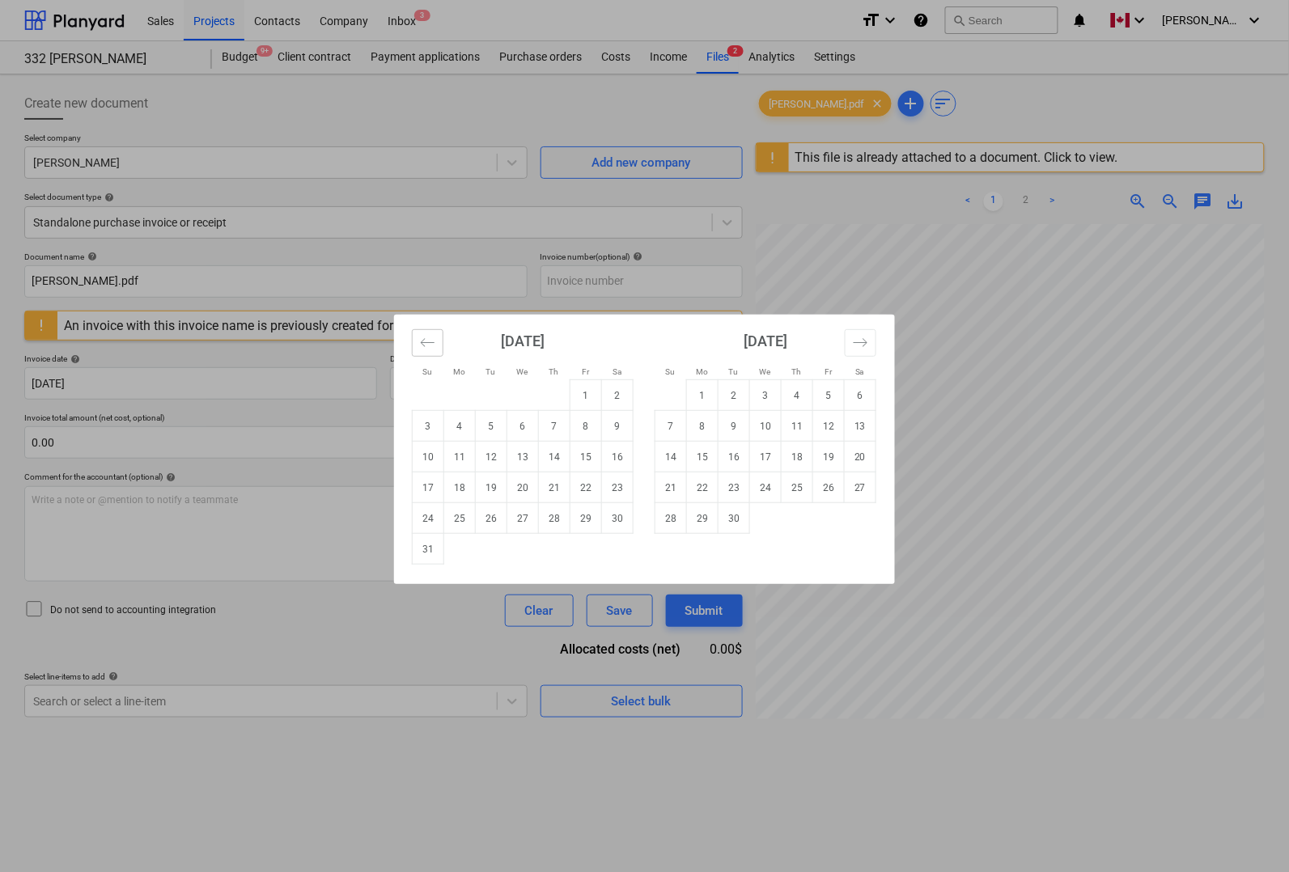
click at [431, 348] on icon "Move backward to switch to the previous month." at bounding box center [427, 342] width 15 height 15
click at [468, 482] on td "21" at bounding box center [460, 488] width 32 height 31
type input "[DATE]"
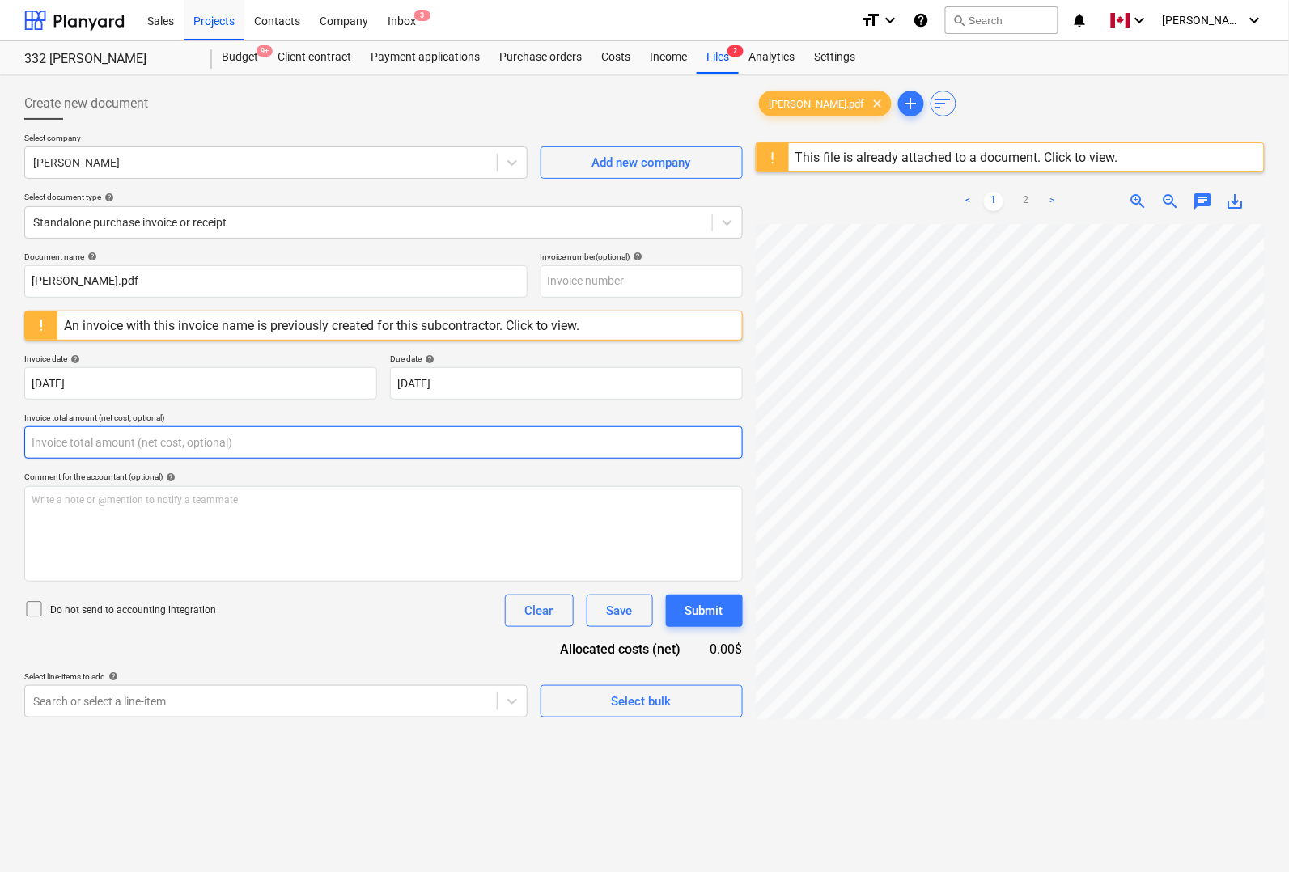
click at [217, 446] on input "text" at bounding box center [383, 442] width 719 height 32
type input "0.00"
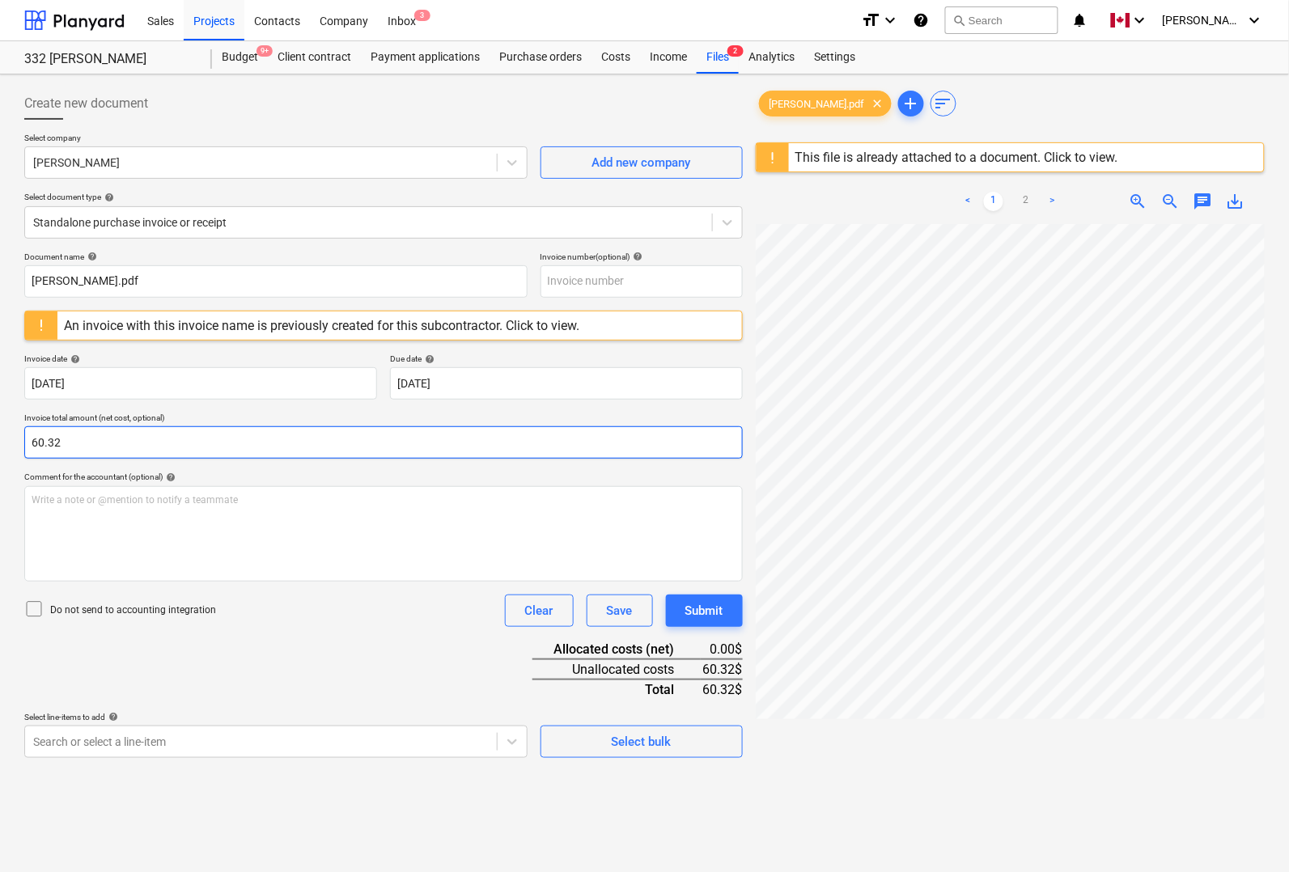
type input "60.32"
click at [391, 630] on div "Document name help [PERSON_NAME].pdf Invoice number (optional) help An invoice …" at bounding box center [383, 505] width 719 height 507
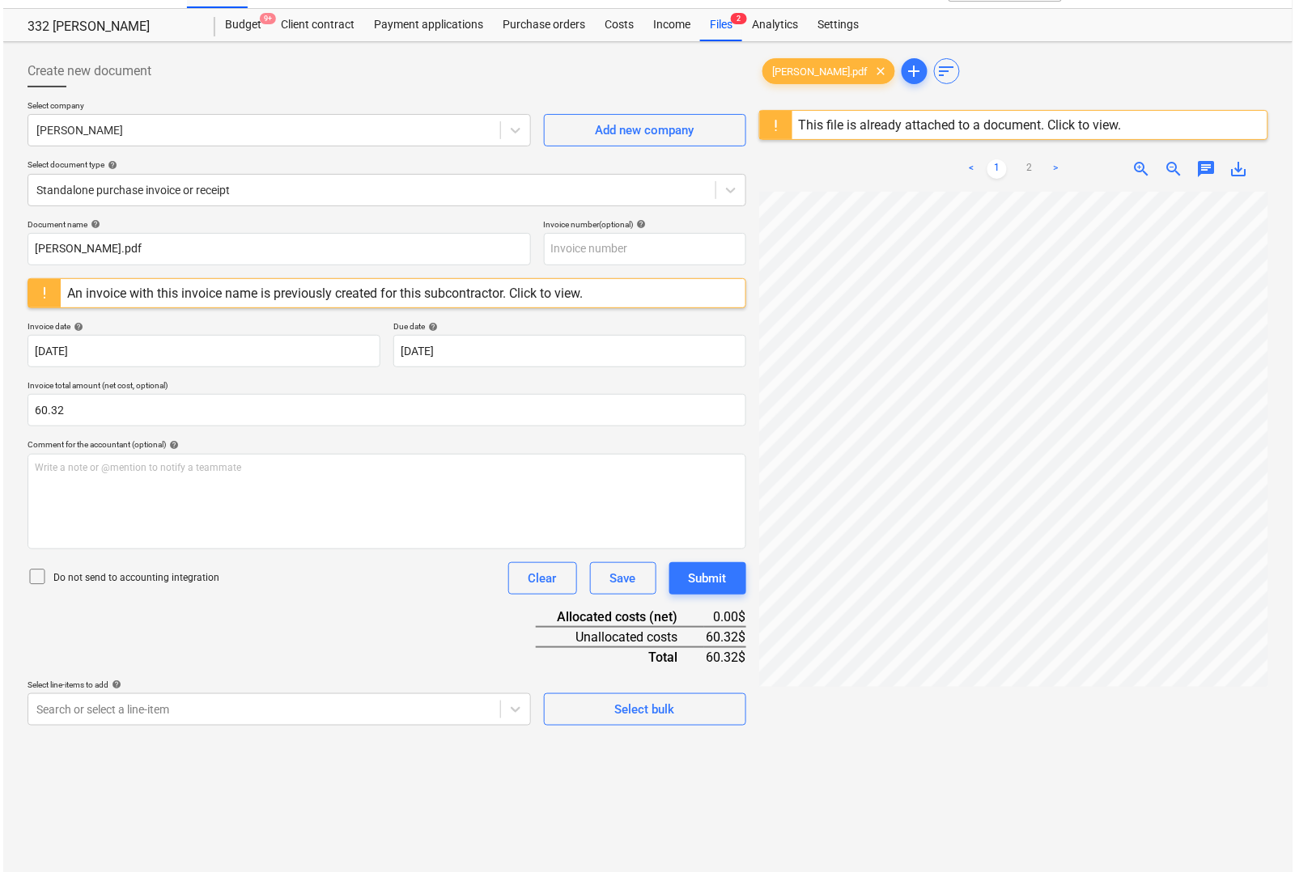
scroll to position [192, 0]
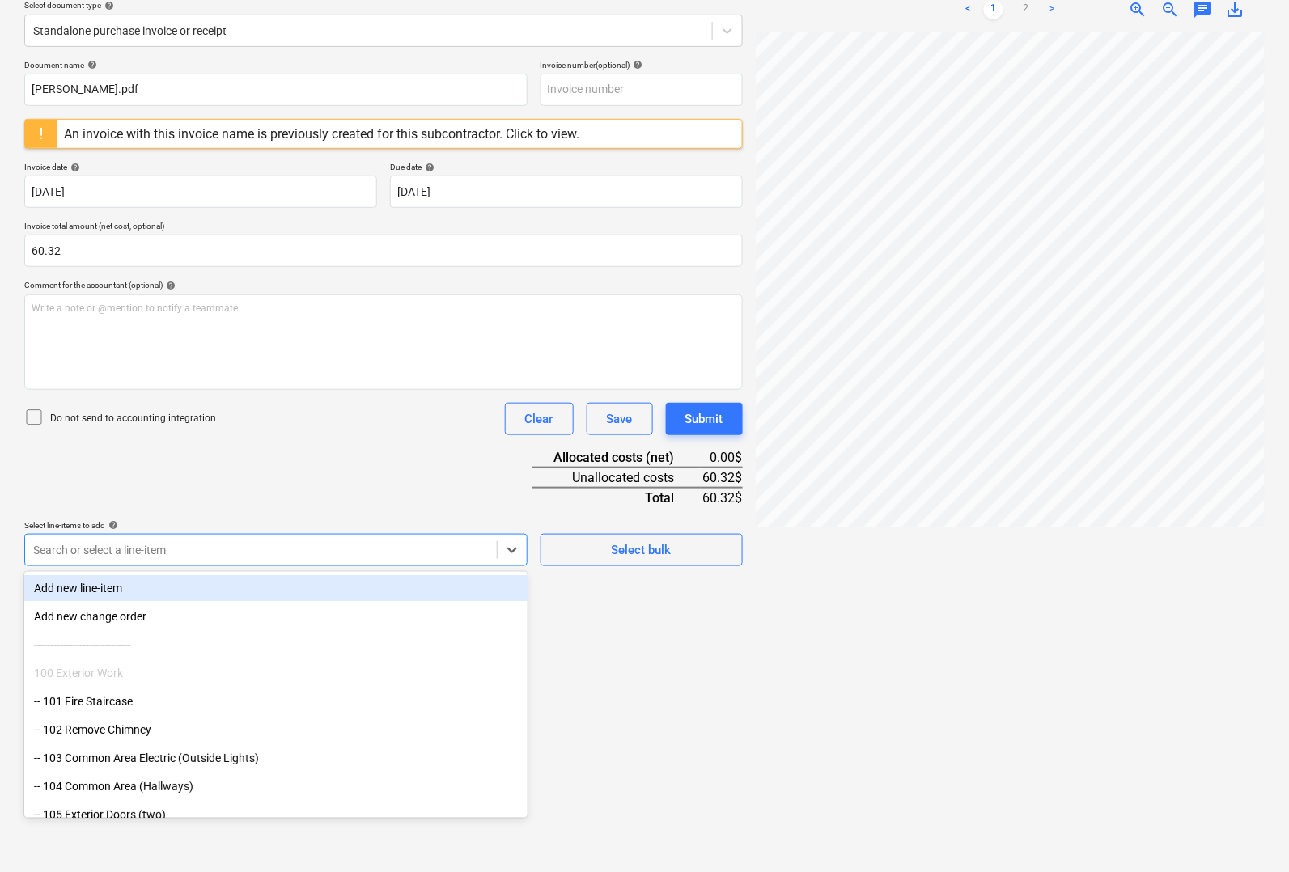
click at [229, 553] on div at bounding box center [261, 550] width 456 height 16
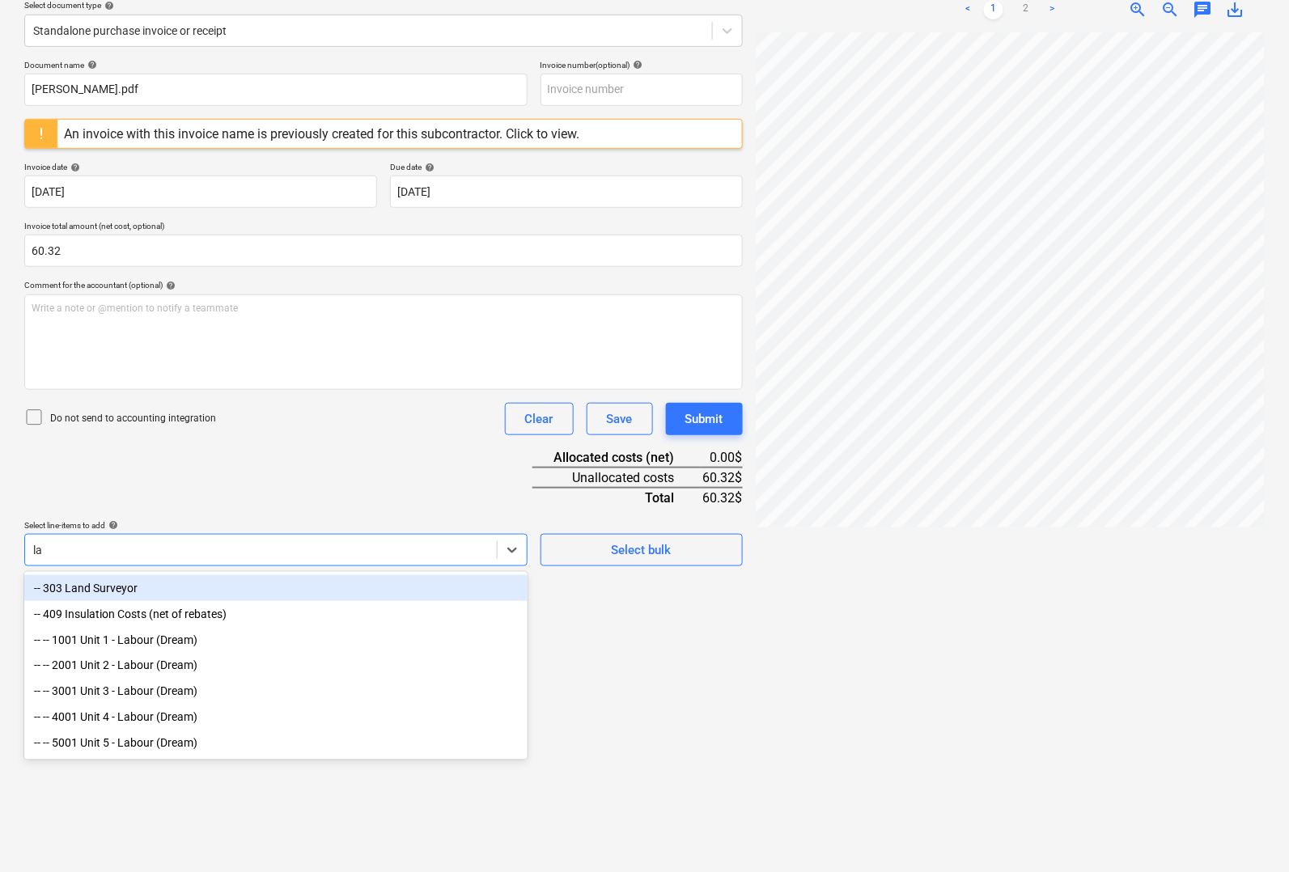
type input "lab"
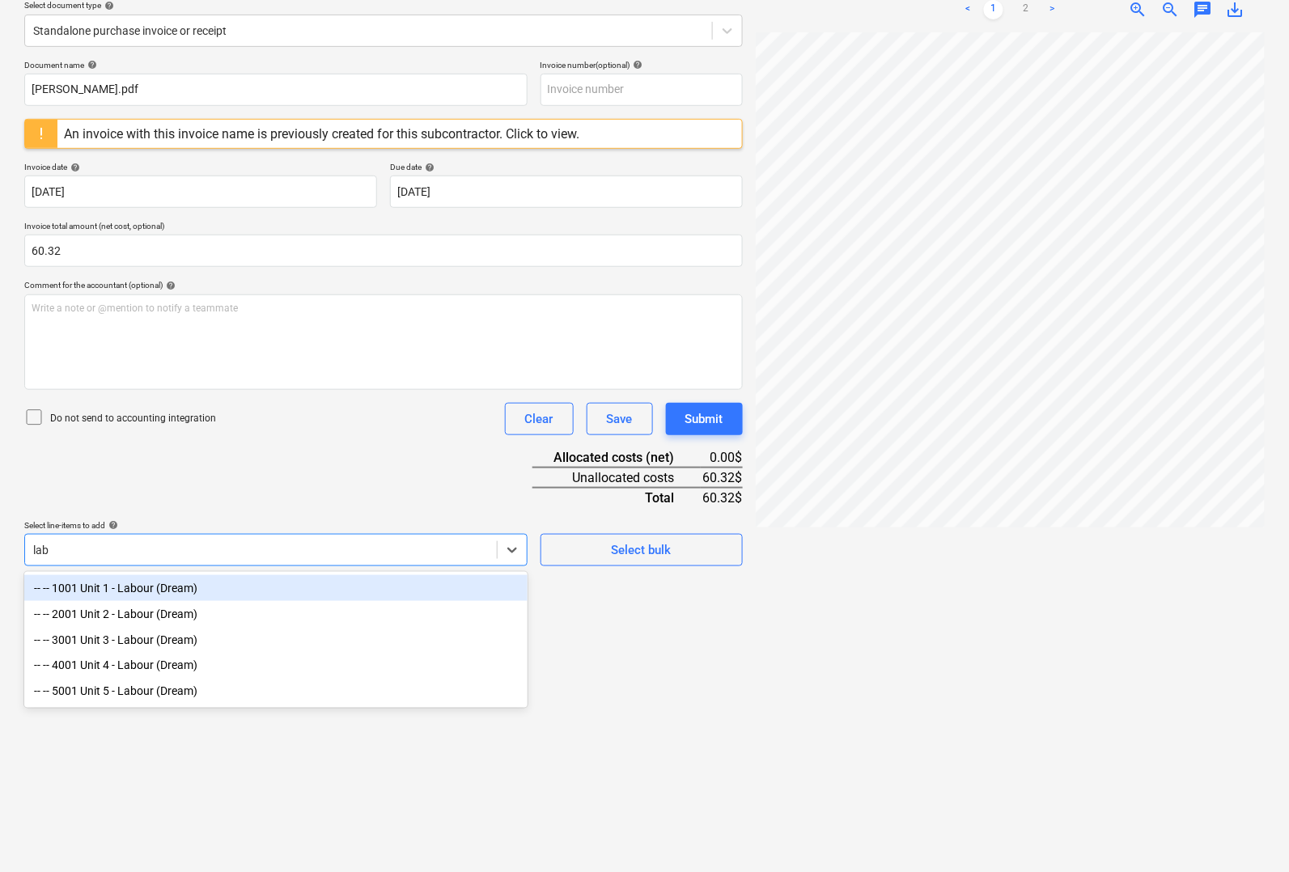
click at [240, 587] on div "-- -- 1001 Unit 1 - Labour (Dream)" at bounding box center [275, 588] width 503 height 26
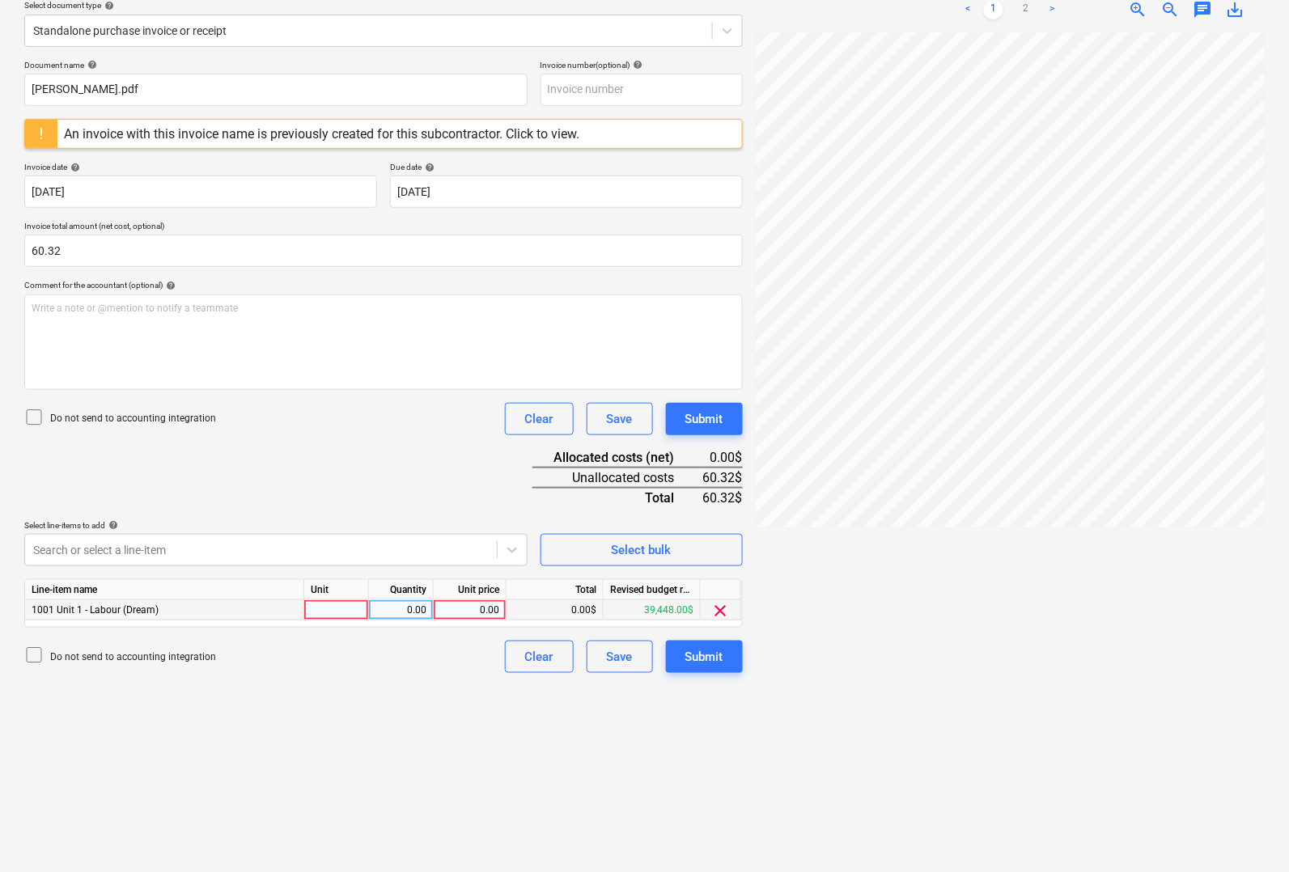
click at [340, 604] on div at bounding box center [336, 610] width 65 height 20
type input "pcs"
type input "60.32"
click at [710, 658] on div "Submit" at bounding box center [704, 657] width 38 height 21
